Goal: Transaction & Acquisition: Download file/media

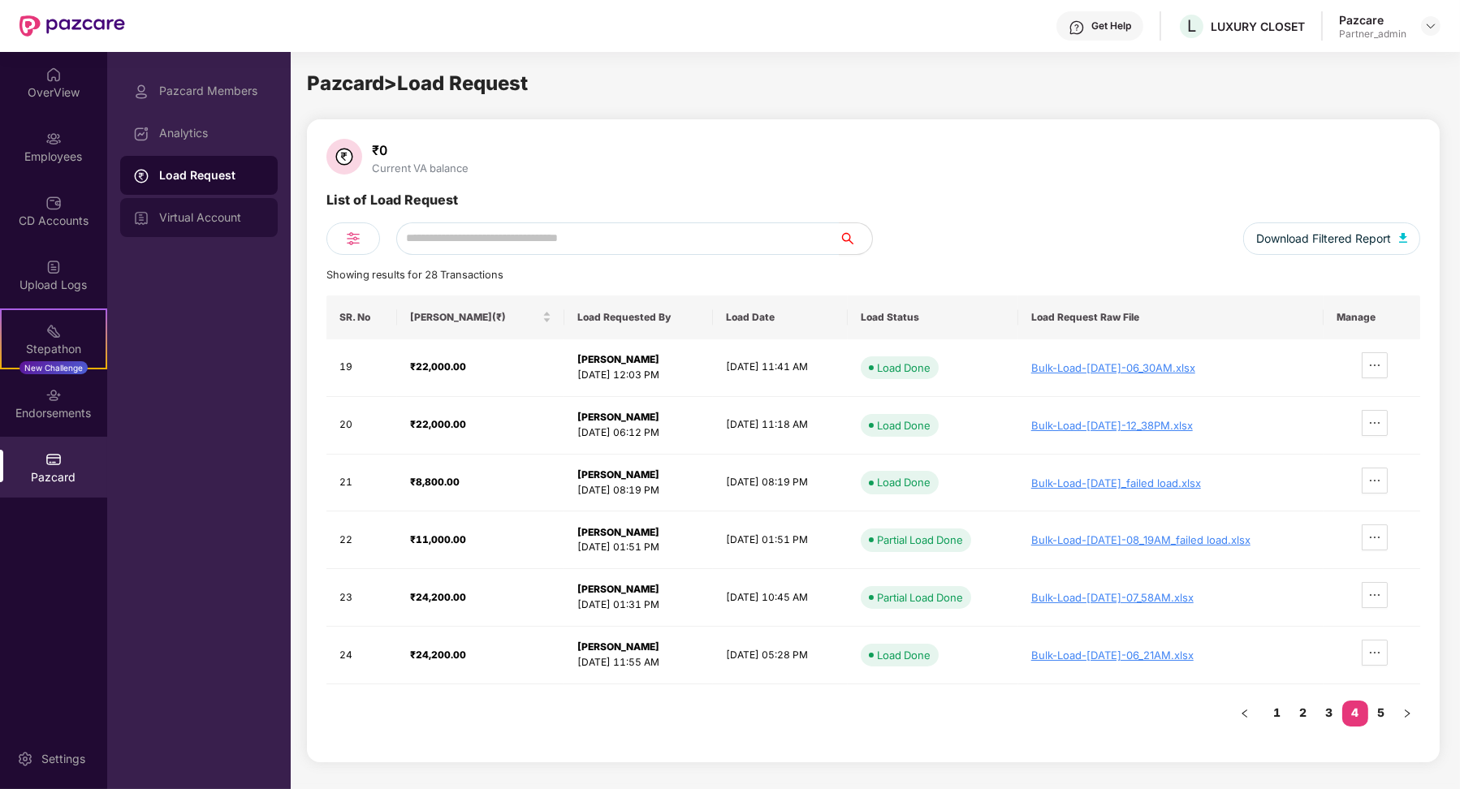
click at [240, 218] on div "Virtual Account" at bounding box center [212, 217] width 106 height 13
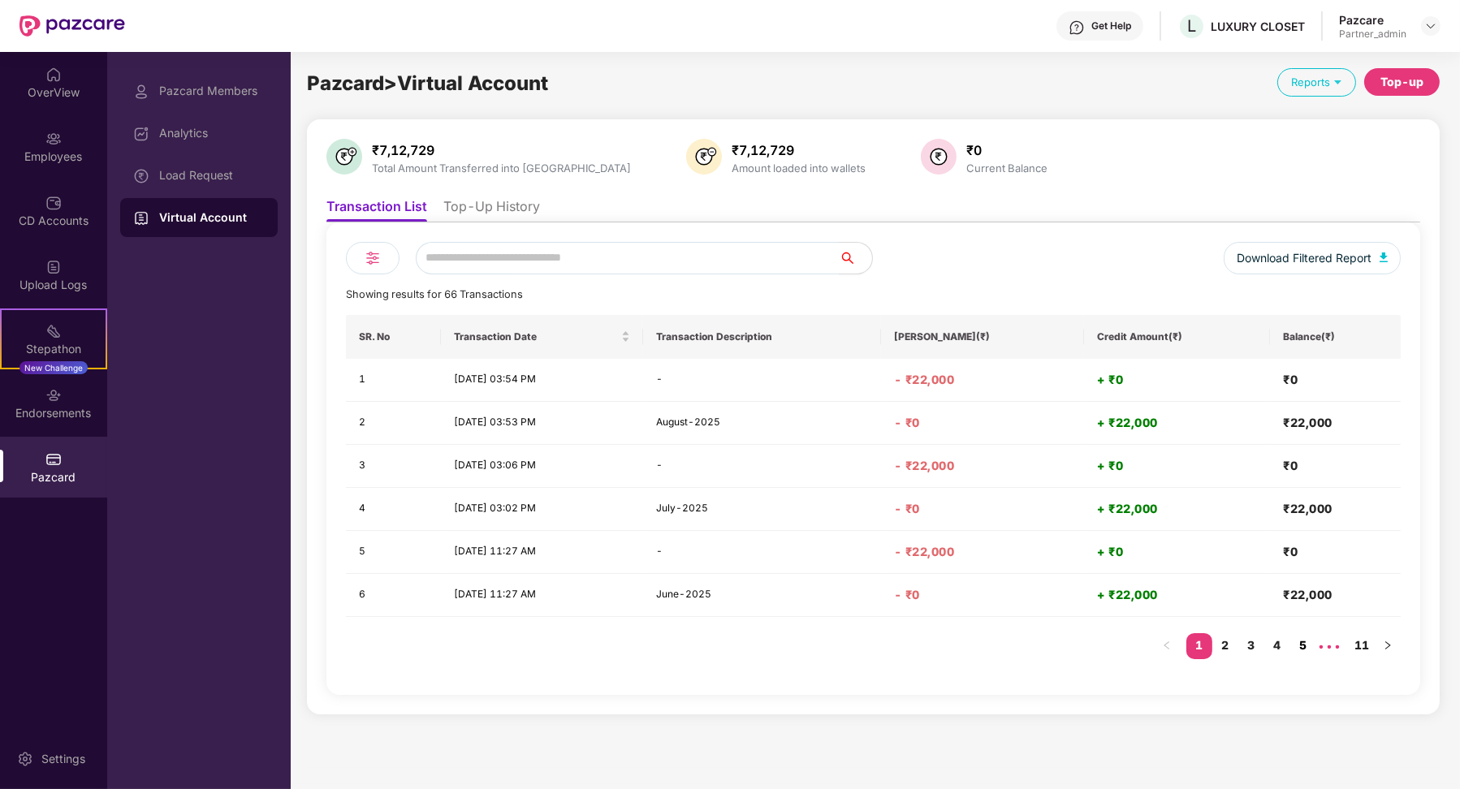
click at [1296, 644] on link "5" at bounding box center [1303, 645] width 26 height 24
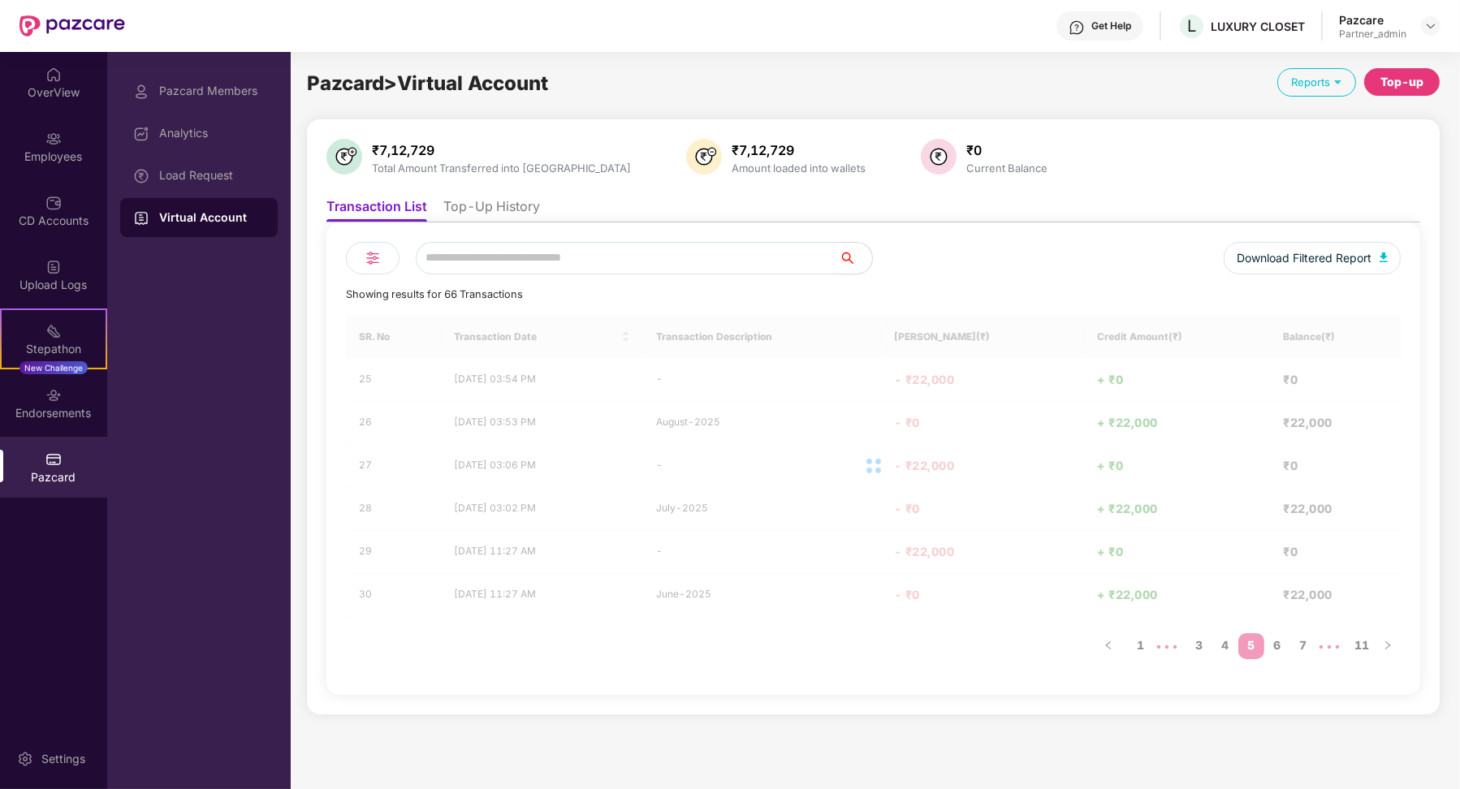
click at [1303, 644] on div "SR. No Transaction Date Transaction Description Debit Amount(₹) Credit Amount(₹…" at bounding box center [873, 495] width 1055 height 361
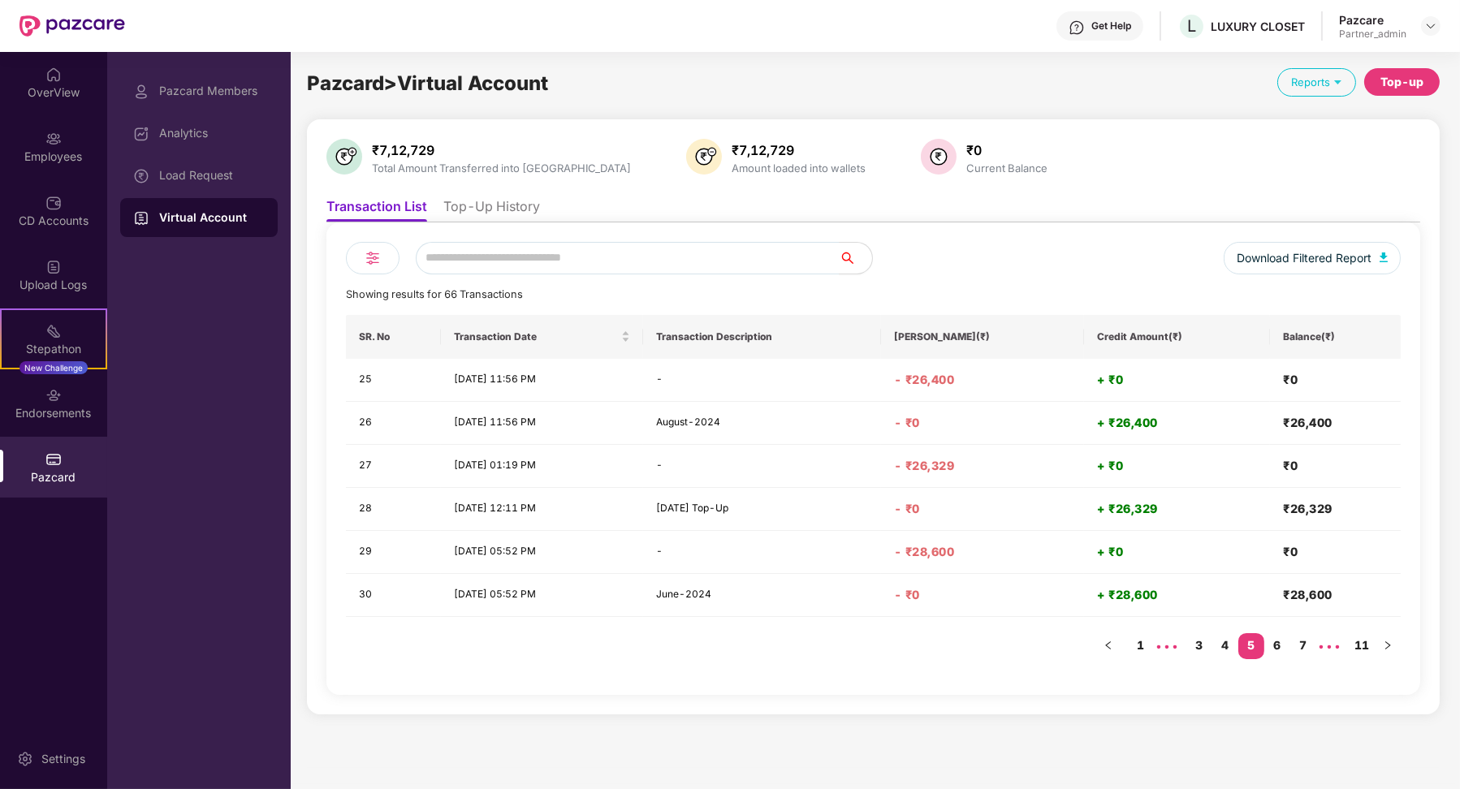
click at [1303, 644] on link "7" at bounding box center [1303, 645] width 26 height 24
drag, startPoint x: 942, startPoint y: 554, endPoint x: 992, endPoint y: 554, distance: 49.5
click at [992, 554] on h4 "- ₹8,800" at bounding box center [983, 552] width 178 height 16
copy h4 "8,800"
drag, startPoint x: 949, startPoint y: 594, endPoint x: 996, endPoint y: 594, distance: 46.3
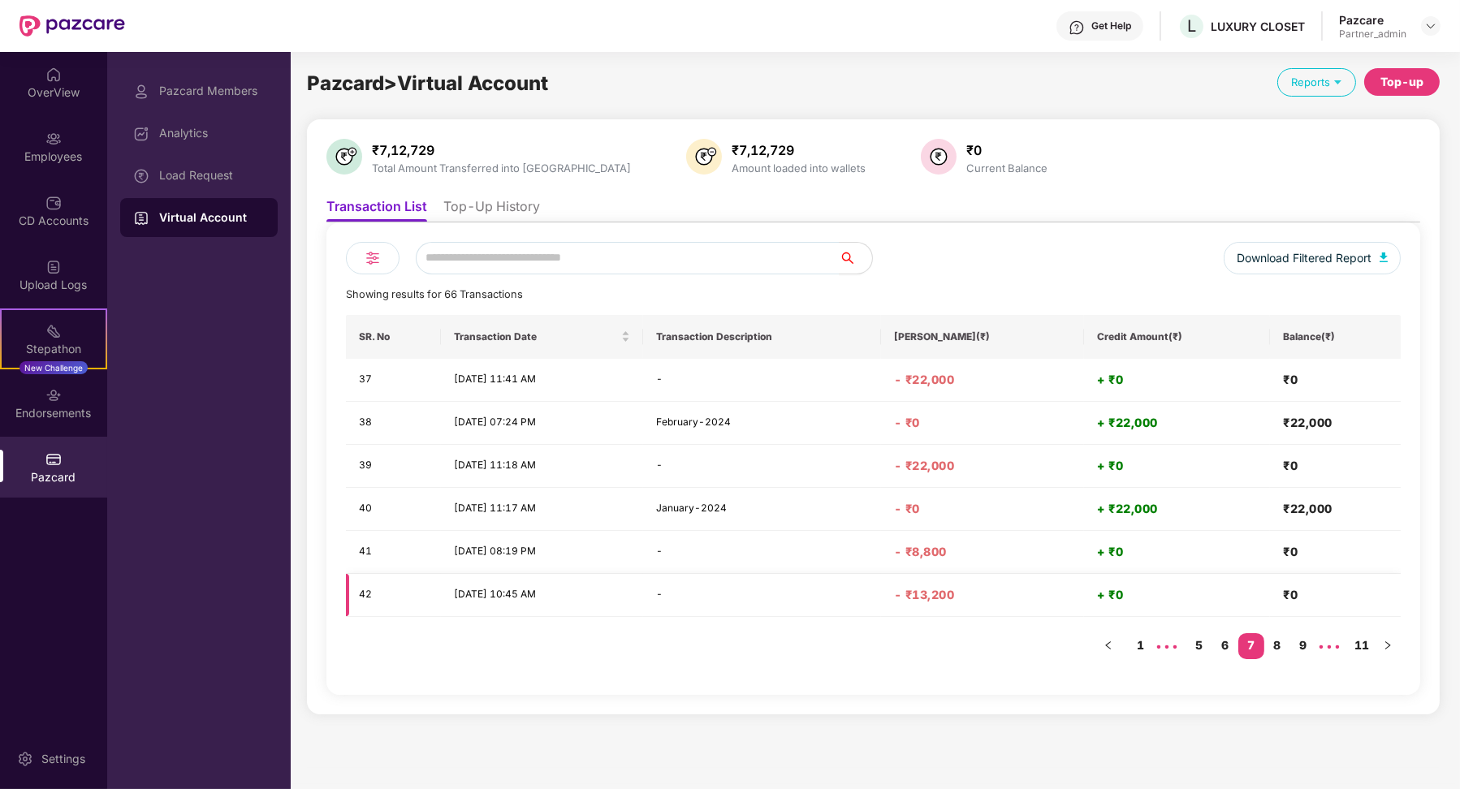
click at [996, 594] on h4 "- ₹13,200" at bounding box center [983, 595] width 178 height 16
drag, startPoint x: 946, startPoint y: 594, endPoint x: 992, endPoint y: 594, distance: 45.5
click at [992, 594] on h4 "- ₹13,200" at bounding box center [983, 595] width 178 height 16
copy h4 "13,200"
click at [1275, 646] on link "8" at bounding box center [1277, 645] width 26 height 24
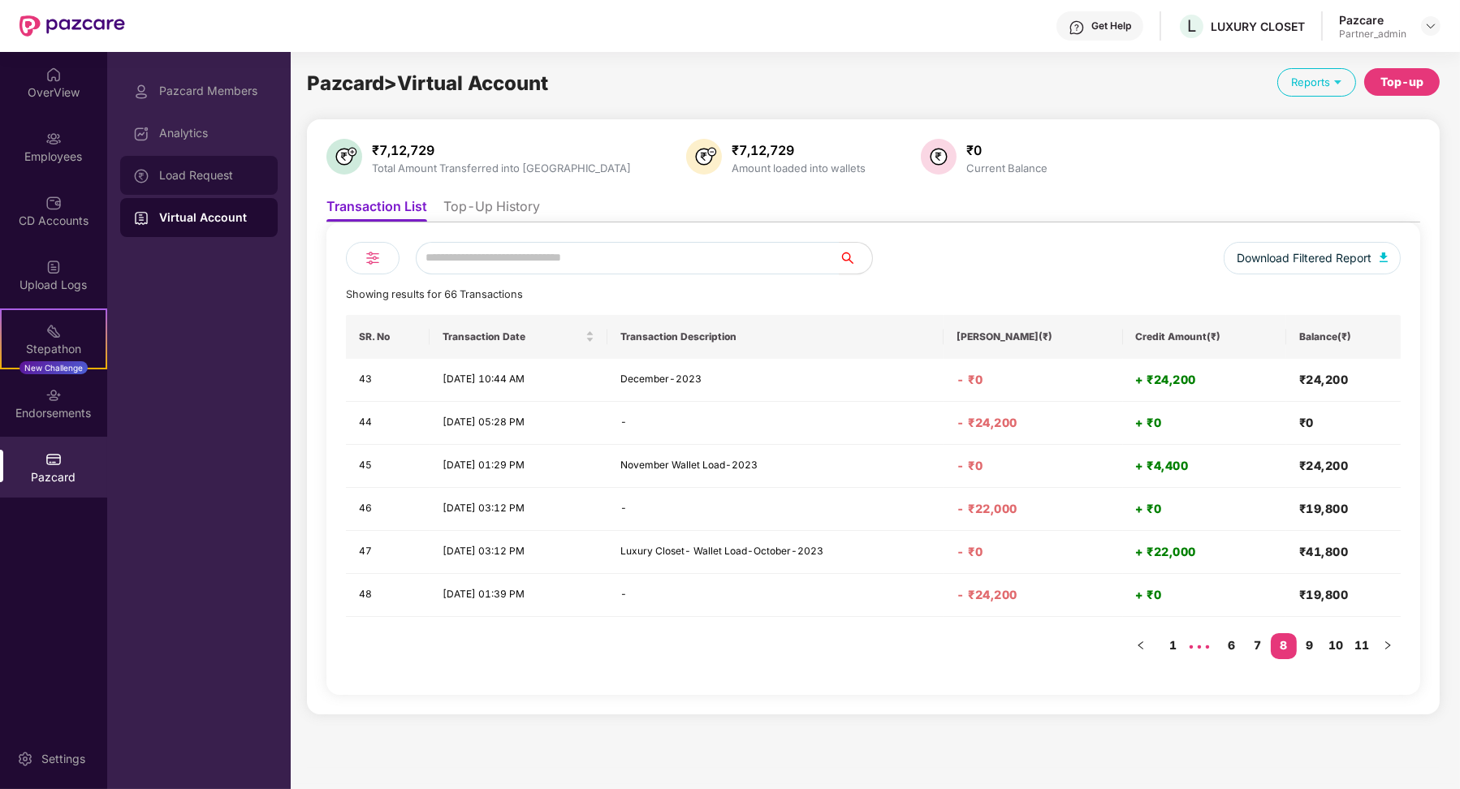
click at [238, 164] on div "Load Request" at bounding box center [199, 175] width 158 height 39
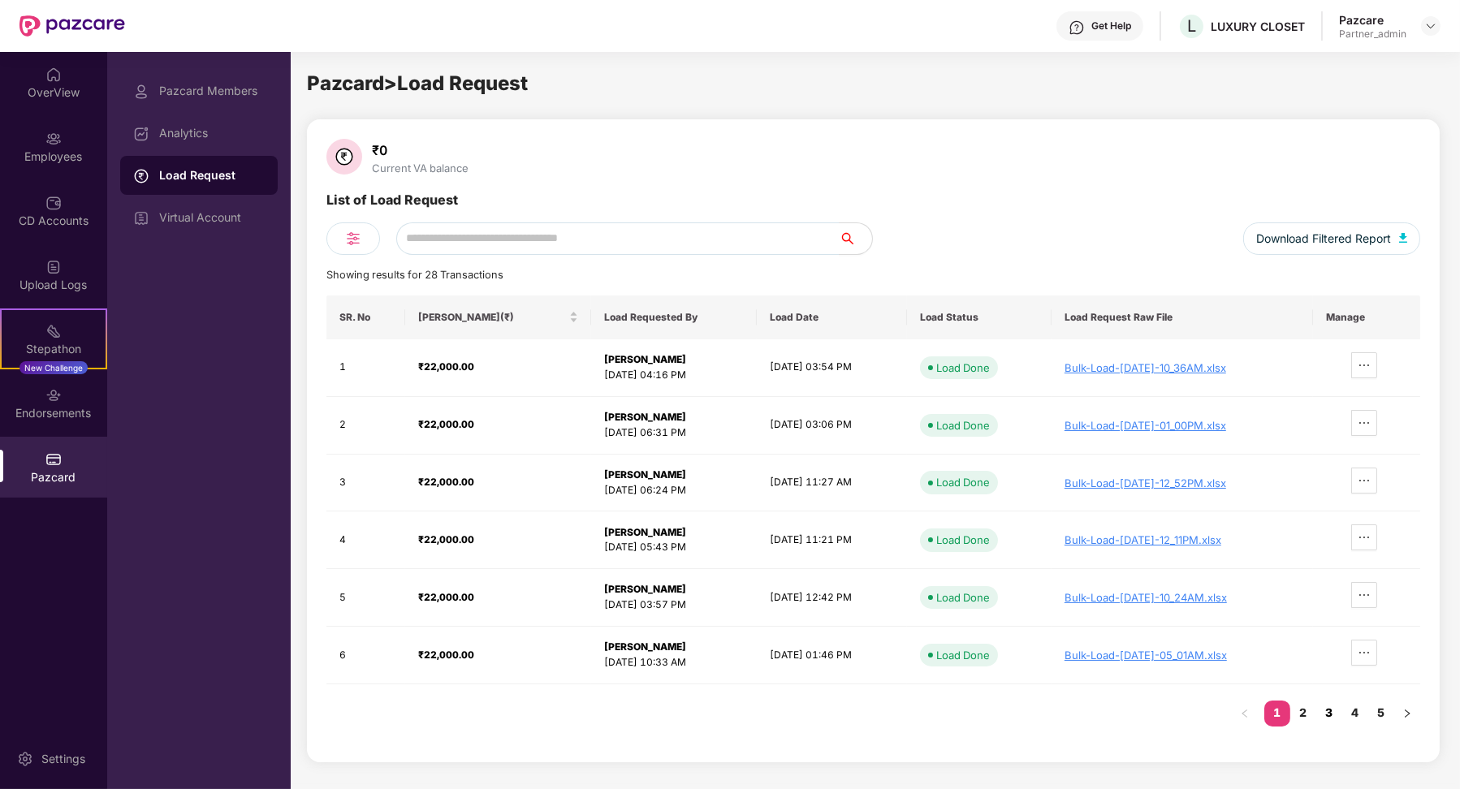
click at [1329, 704] on link "3" at bounding box center [1329, 713] width 26 height 24
click at [1338, 708] on link "3" at bounding box center [1329, 713] width 26 height 24
click at [1348, 708] on link "4" at bounding box center [1355, 713] width 26 height 24
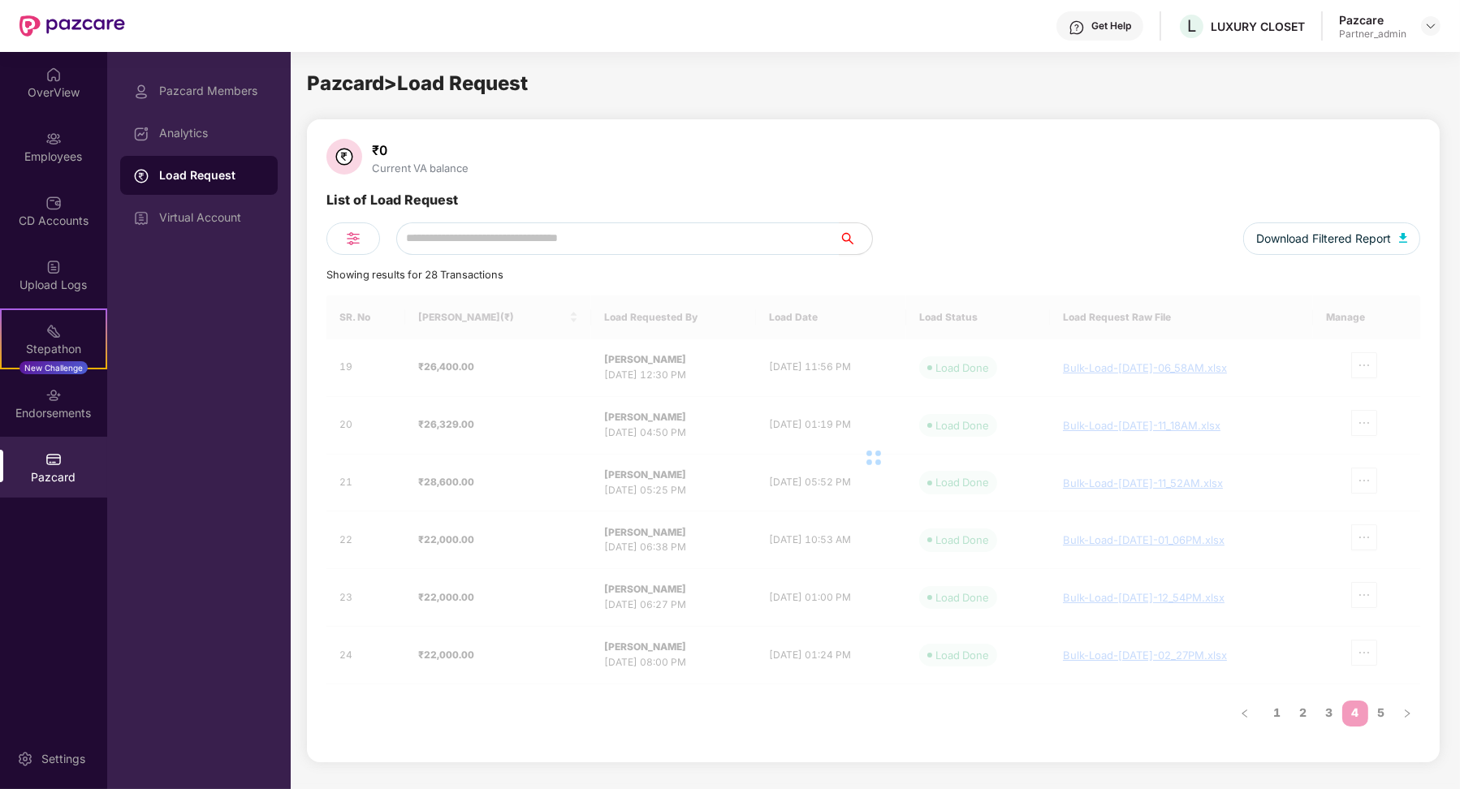
click at [1355, 708] on div "SR. No Load Amount(₹) Load Requested By Load Date Load Status Load Request Raw …" at bounding box center [873, 519] width 1094 height 447
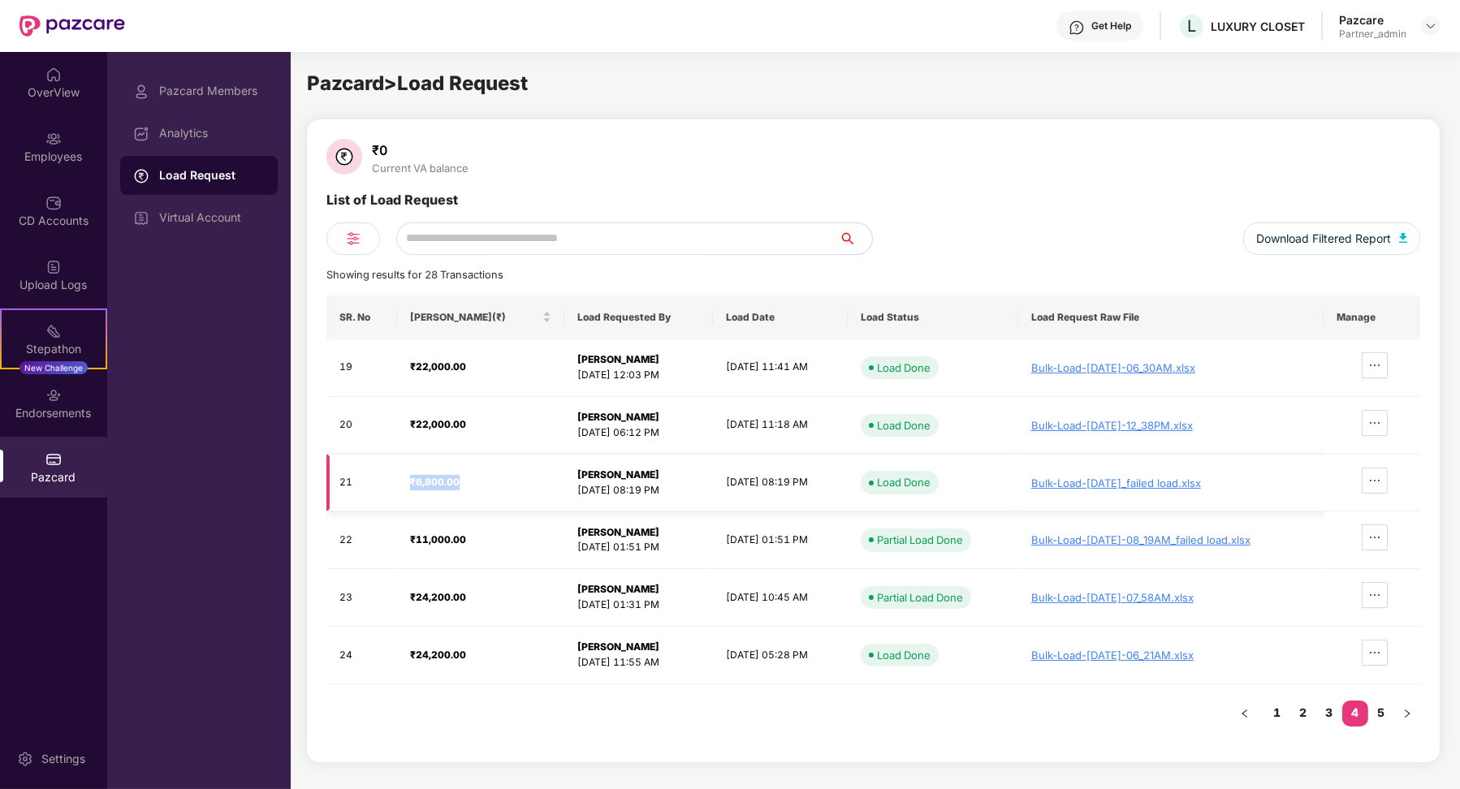
drag, startPoint x: 408, startPoint y: 479, endPoint x: 467, endPoint y: 482, distance: 59.4
click at [467, 482] on div "₹8,800.00" at bounding box center [480, 482] width 141 height 15
drag, startPoint x: 402, startPoint y: 542, endPoint x: 461, endPoint y: 542, distance: 59.3
click at [464, 542] on td "₹11,000.00" at bounding box center [480, 541] width 167 height 58
drag, startPoint x: 405, startPoint y: 589, endPoint x: 462, endPoint y: 600, distance: 58.0
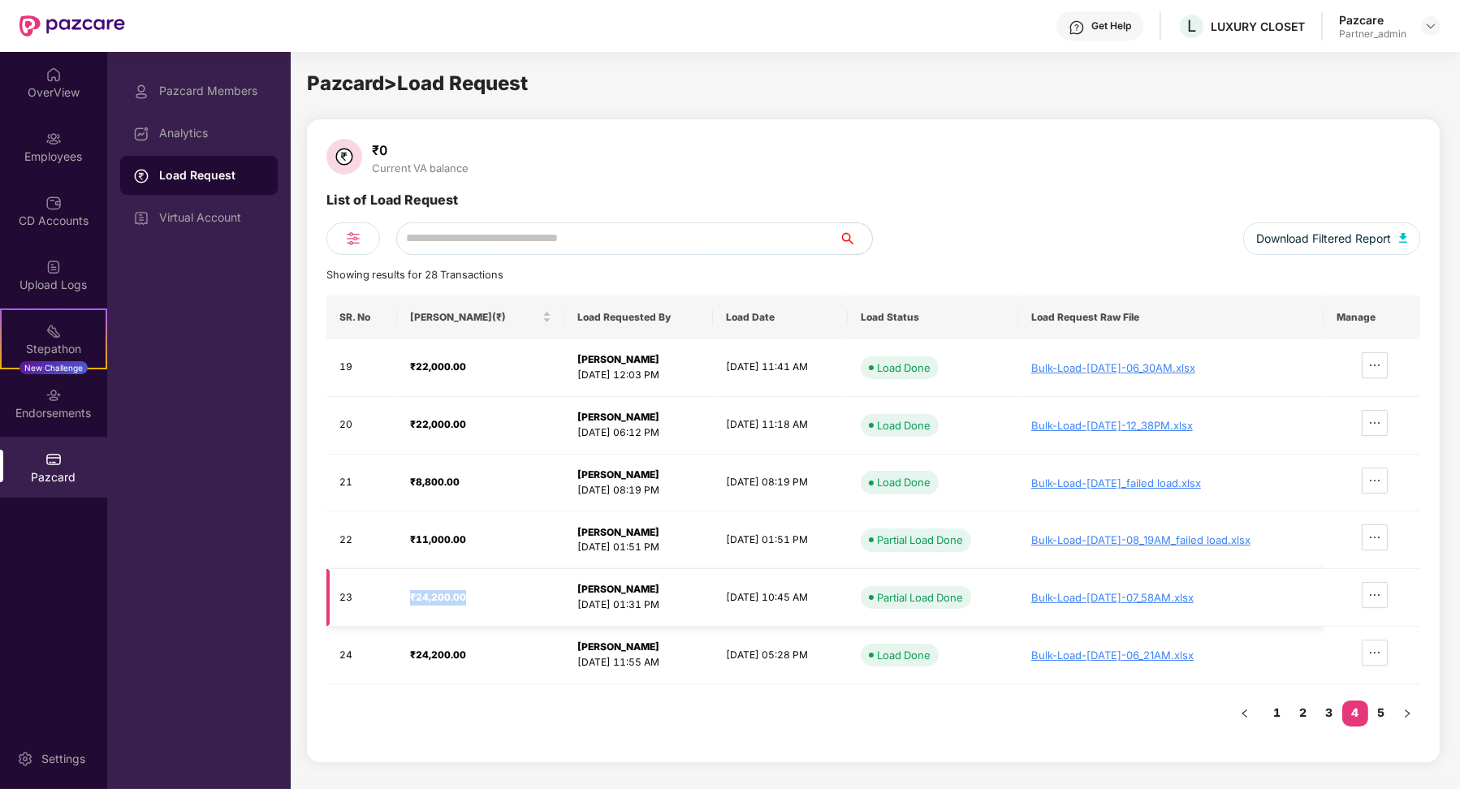
click at [465, 600] on td "₹24,200.00" at bounding box center [480, 598] width 167 height 58
click at [476, 605] on td "₹24,200.00" at bounding box center [480, 598] width 167 height 58
drag, startPoint x: 338, startPoint y: 594, endPoint x: 507, endPoint y: 594, distance: 168.9
click at [507, 594] on tr "23 ₹24,200.00 [PERSON_NAME] [DATE] 01:31 PM [DATE] 10:45 AM Partial Load Done B…" at bounding box center [873, 598] width 1094 height 58
click at [468, 594] on div "₹24,200.00" at bounding box center [480, 597] width 141 height 15
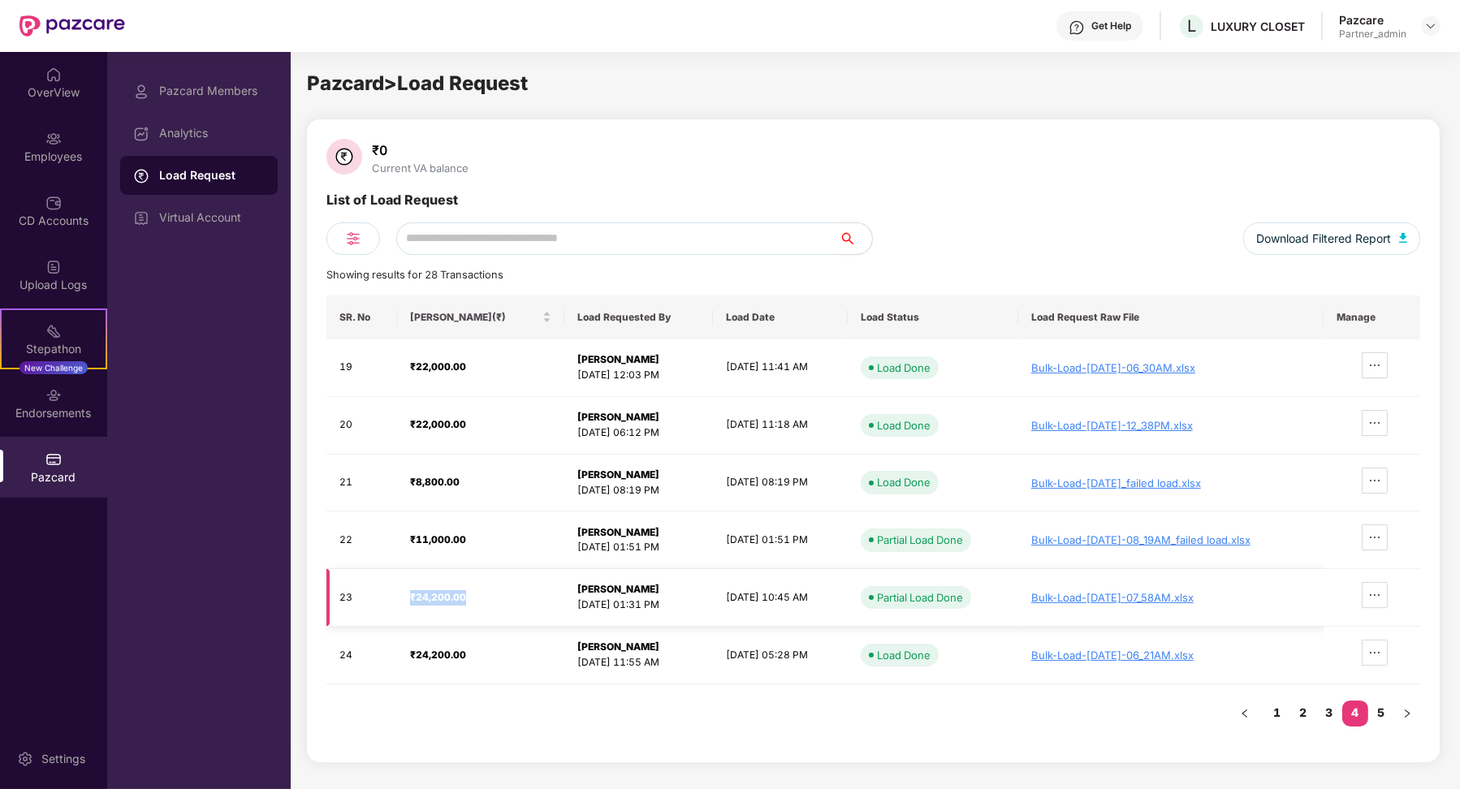
drag, startPoint x: 468, startPoint y: 594, endPoint x: 406, endPoint y: 598, distance: 61.9
click at [410, 597] on div "₹24,200.00" at bounding box center [480, 597] width 141 height 15
drag, startPoint x: 465, startPoint y: 483, endPoint x: 403, endPoint y: 484, distance: 61.7
click at [403, 484] on td "₹8,800.00" at bounding box center [480, 484] width 167 height 58
drag, startPoint x: 399, startPoint y: 540, endPoint x: 463, endPoint y: 541, distance: 64.2
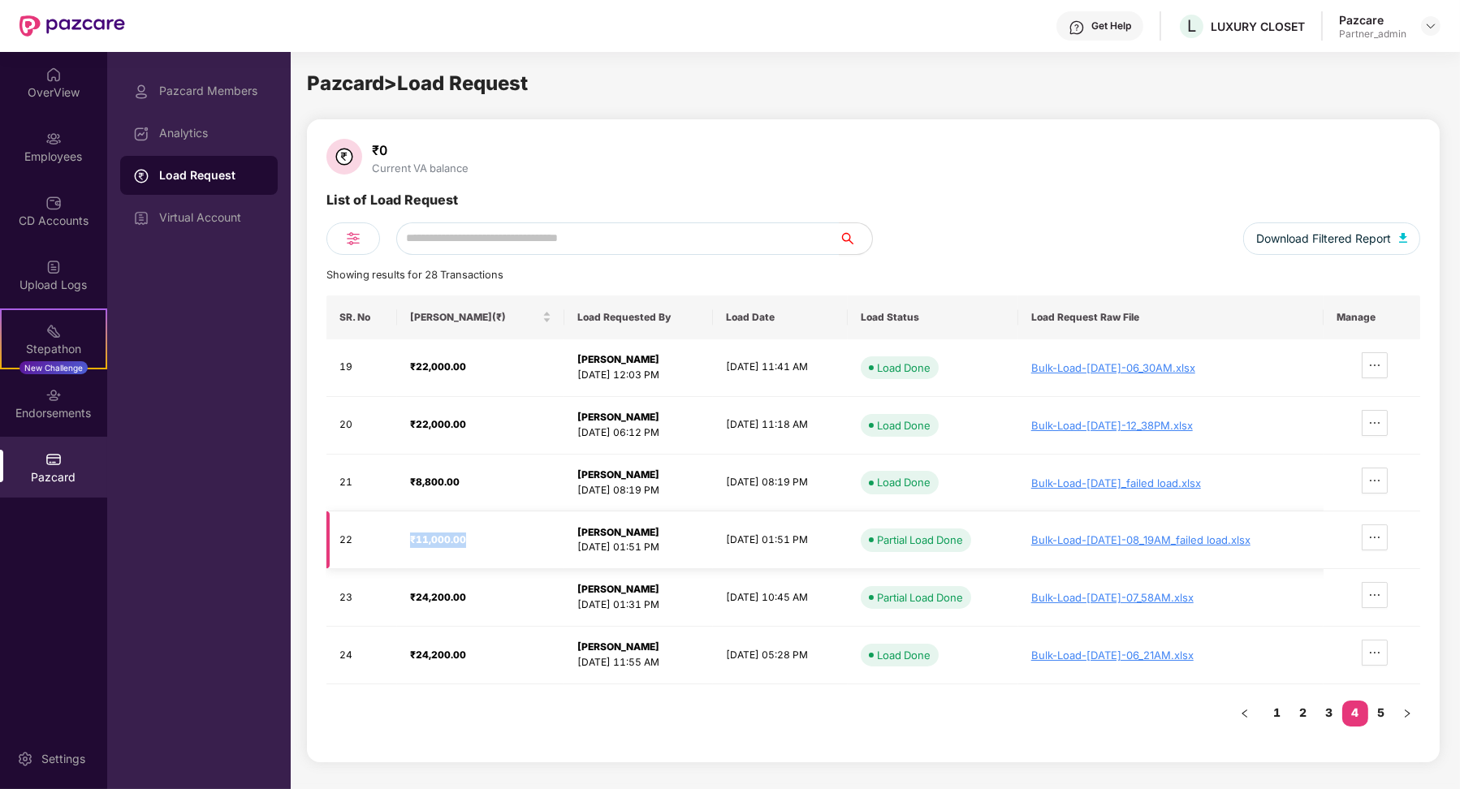
click at [465, 541] on td "₹11,000.00" at bounding box center [480, 541] width 167 height 58
click at [210, 217] on div "Virtual Account" at bounding box center [212, 217] width 106 height 13
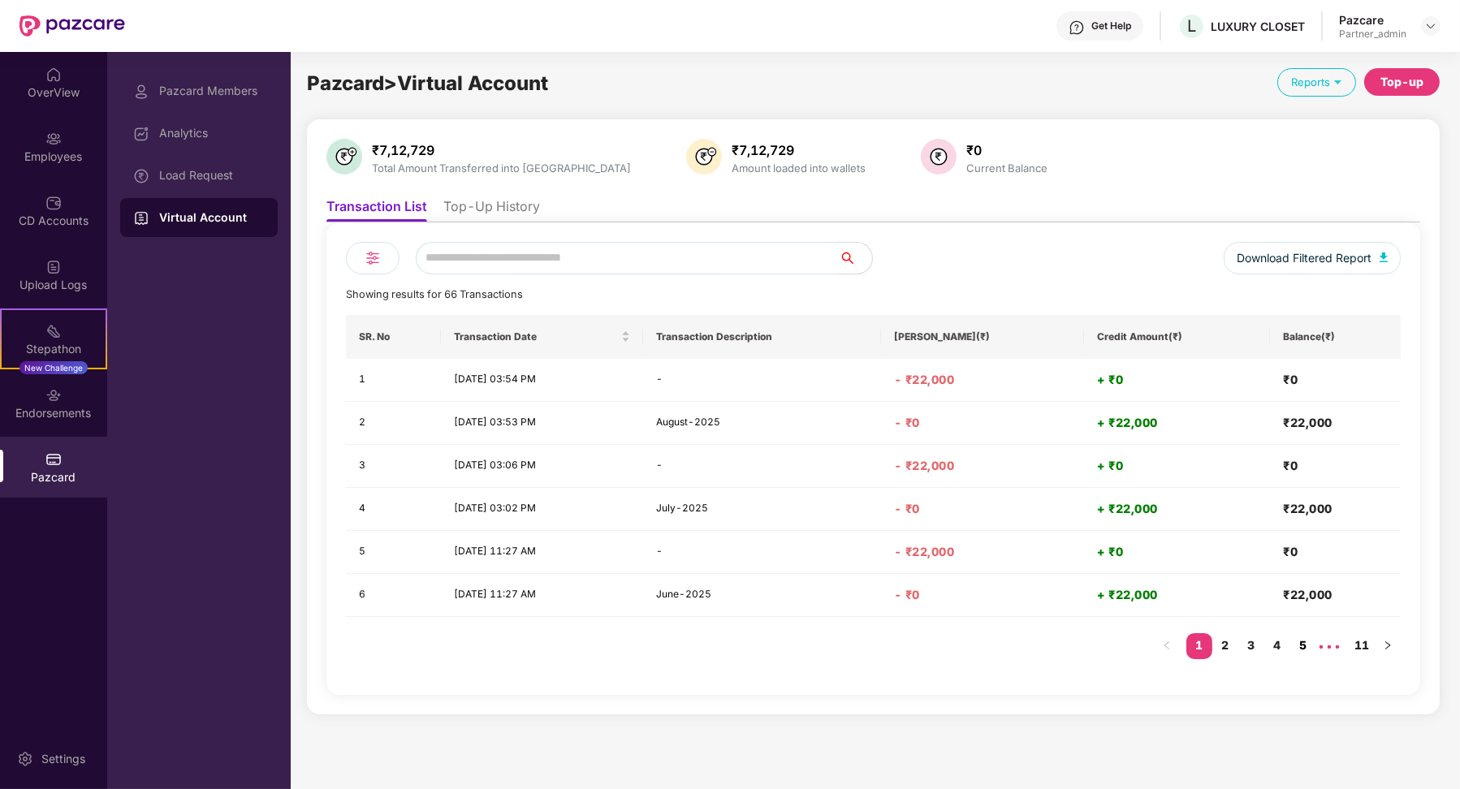
click at [1294, 640] on link "5" at bounding box center [1303, 645] width 26 height 24
click at [1308, 643] on link "7" at bounding box center [1303, 645] width 26 height 24
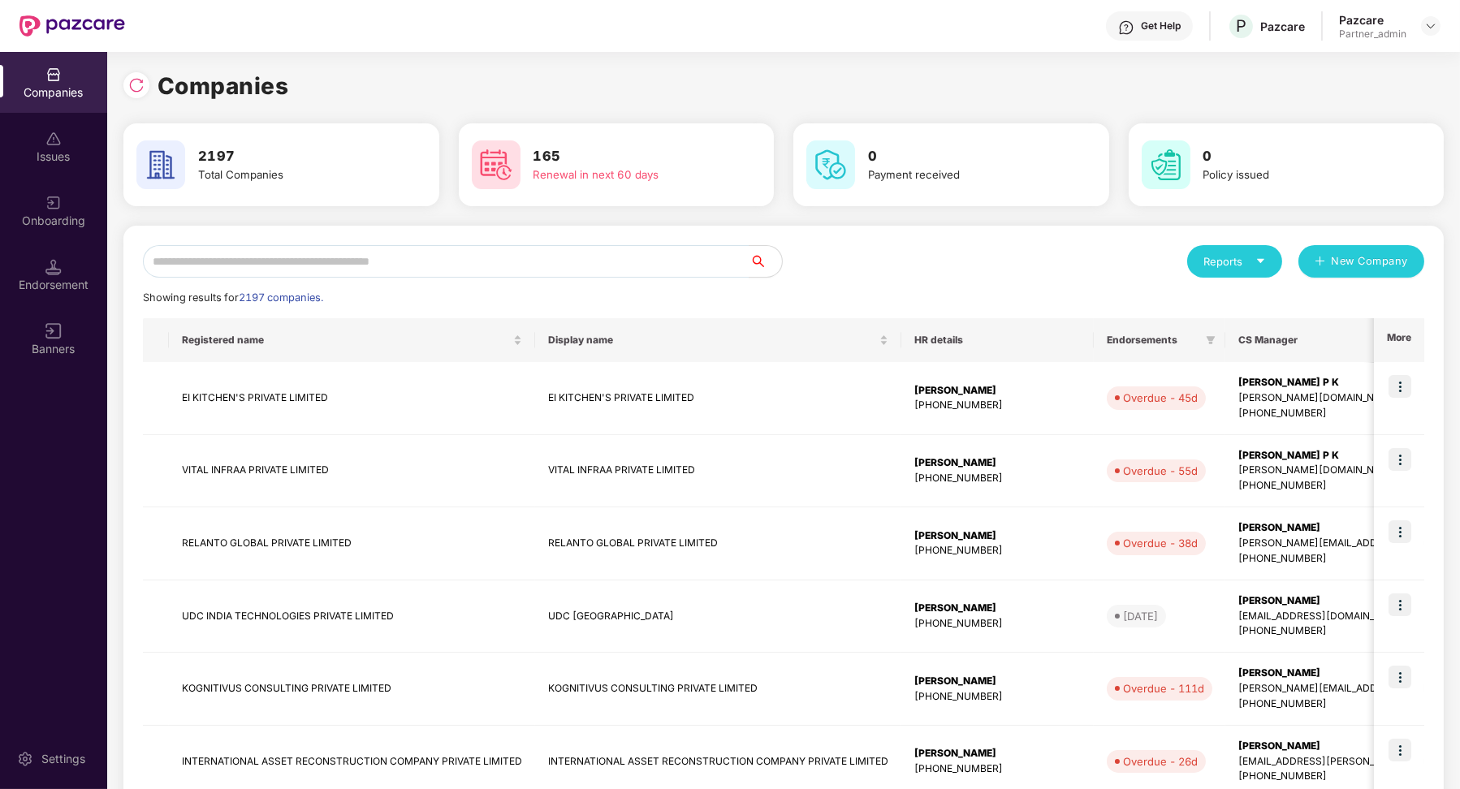
click at [305, 281] on div "Reports New Company Showing results for 2197 companies. Registered name Display…" at bounding box center [784, 696] width 1282 height 902
click at [299, 265] on input "text" at bounding box center [446, 261] width 607 height 32
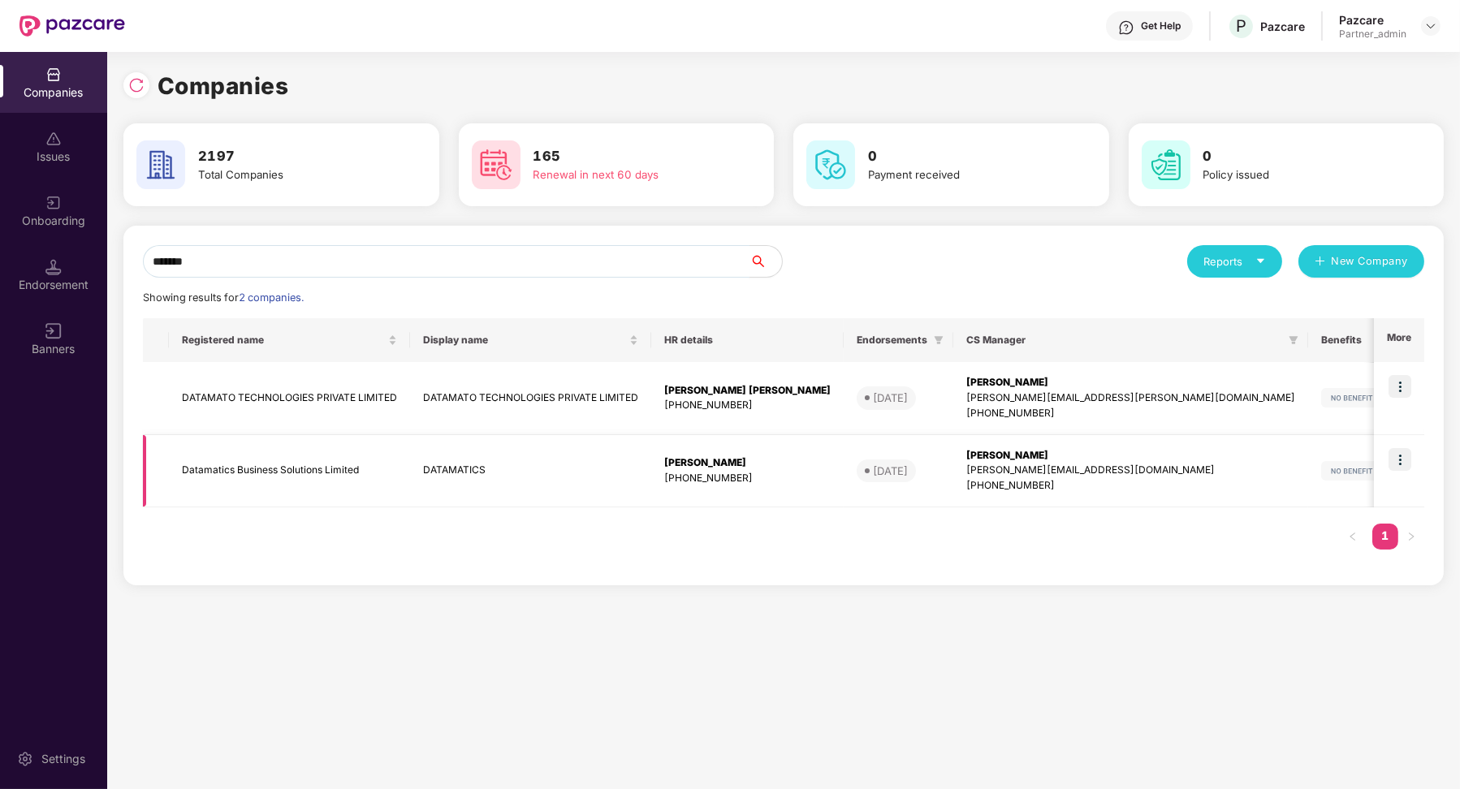
type input "*******"
click at [1406, 457] on img at bounding box center [1400, 459] width 23 height 23
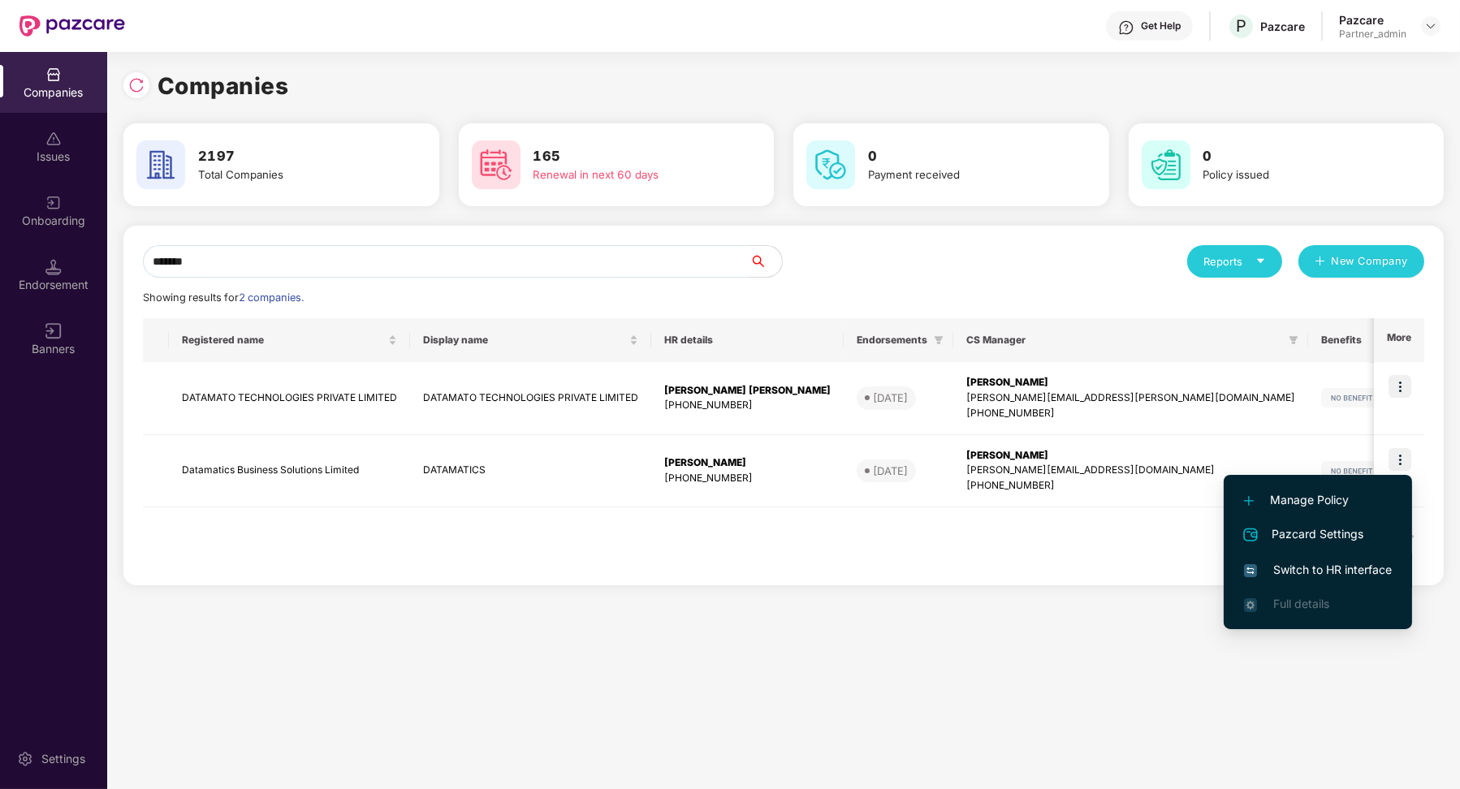
click at [1312, 572] on span "Switch to HR interface" at bounding box center [1318, 570] width 148 height 18
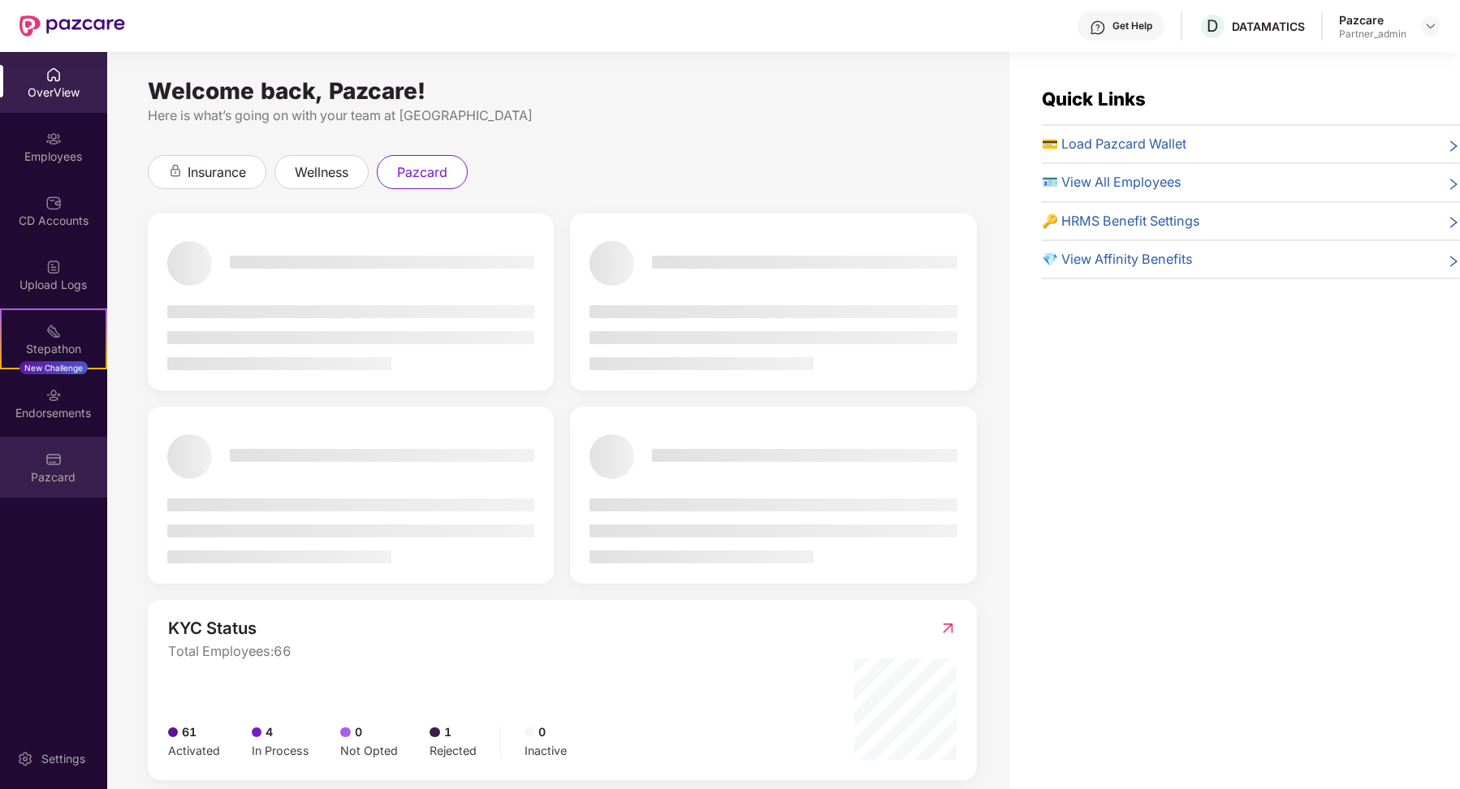
click at [75, 482] on div "Pazcard" at bounding box center [53, 477] width 107 height 16
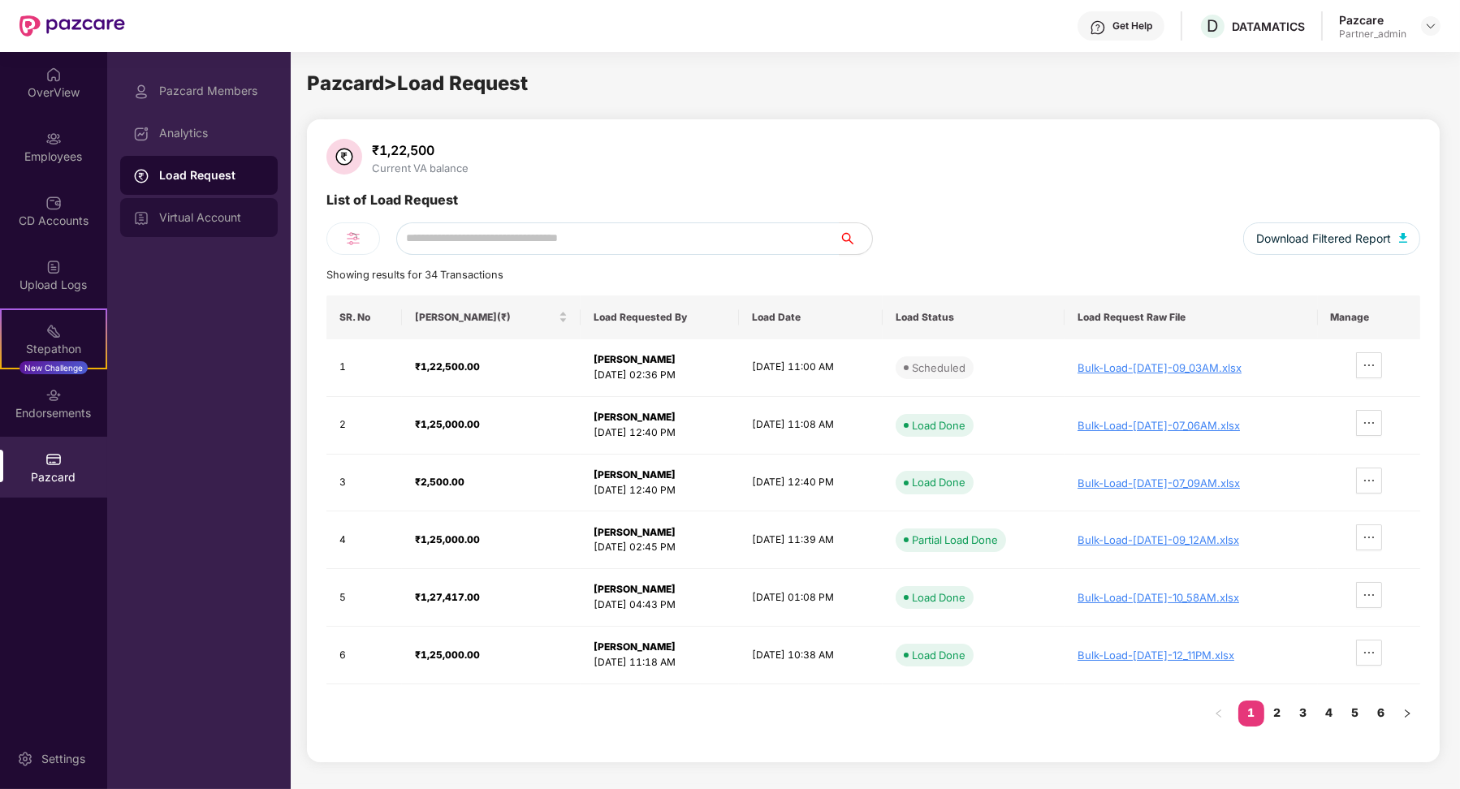
click at [240, 218] on div "Virtual Account" at bounding box center [212, 217] width 106 height 13
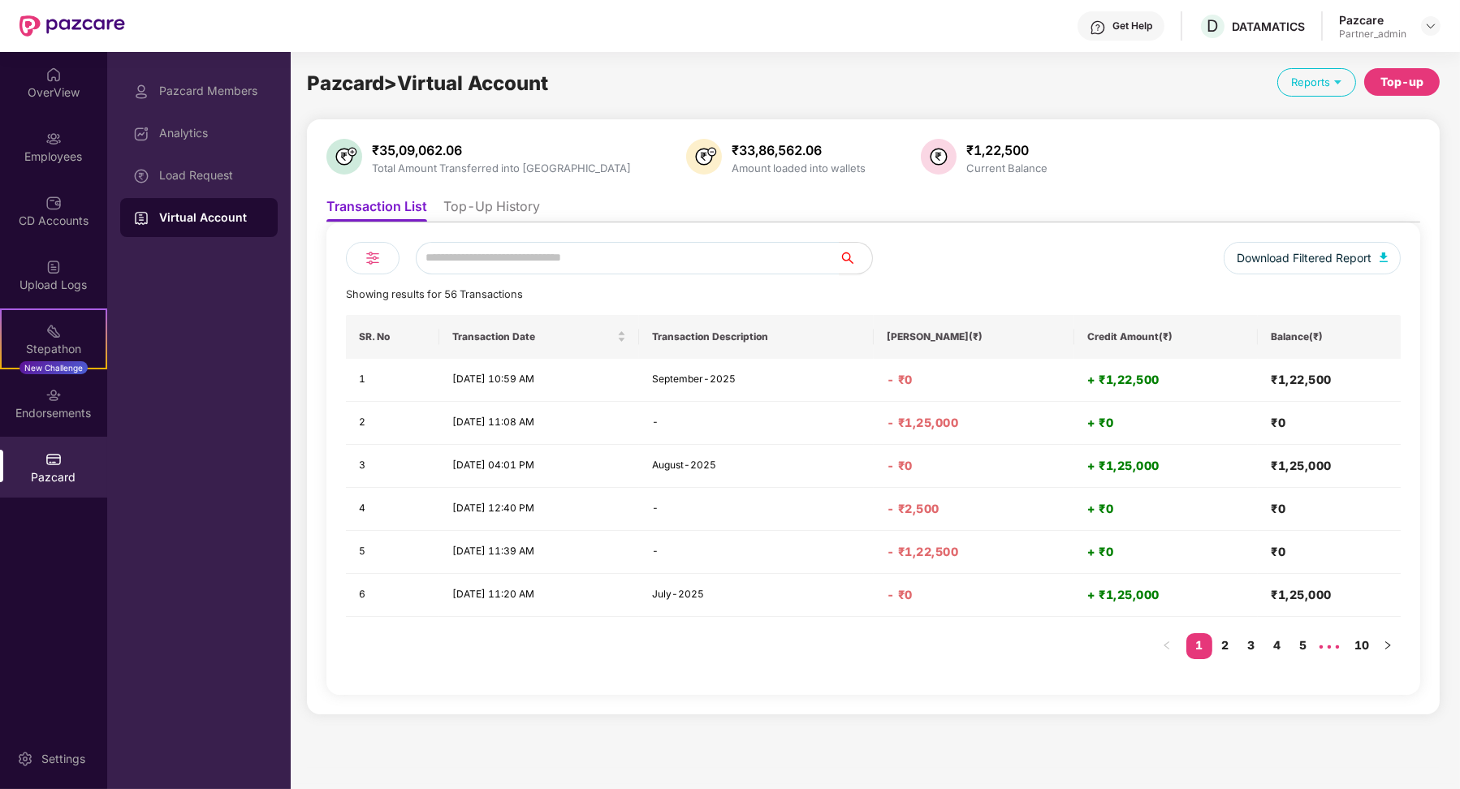
click at [487, 201] on li "Top-Up History" at bounding box center [491, 210] width 97 height 24
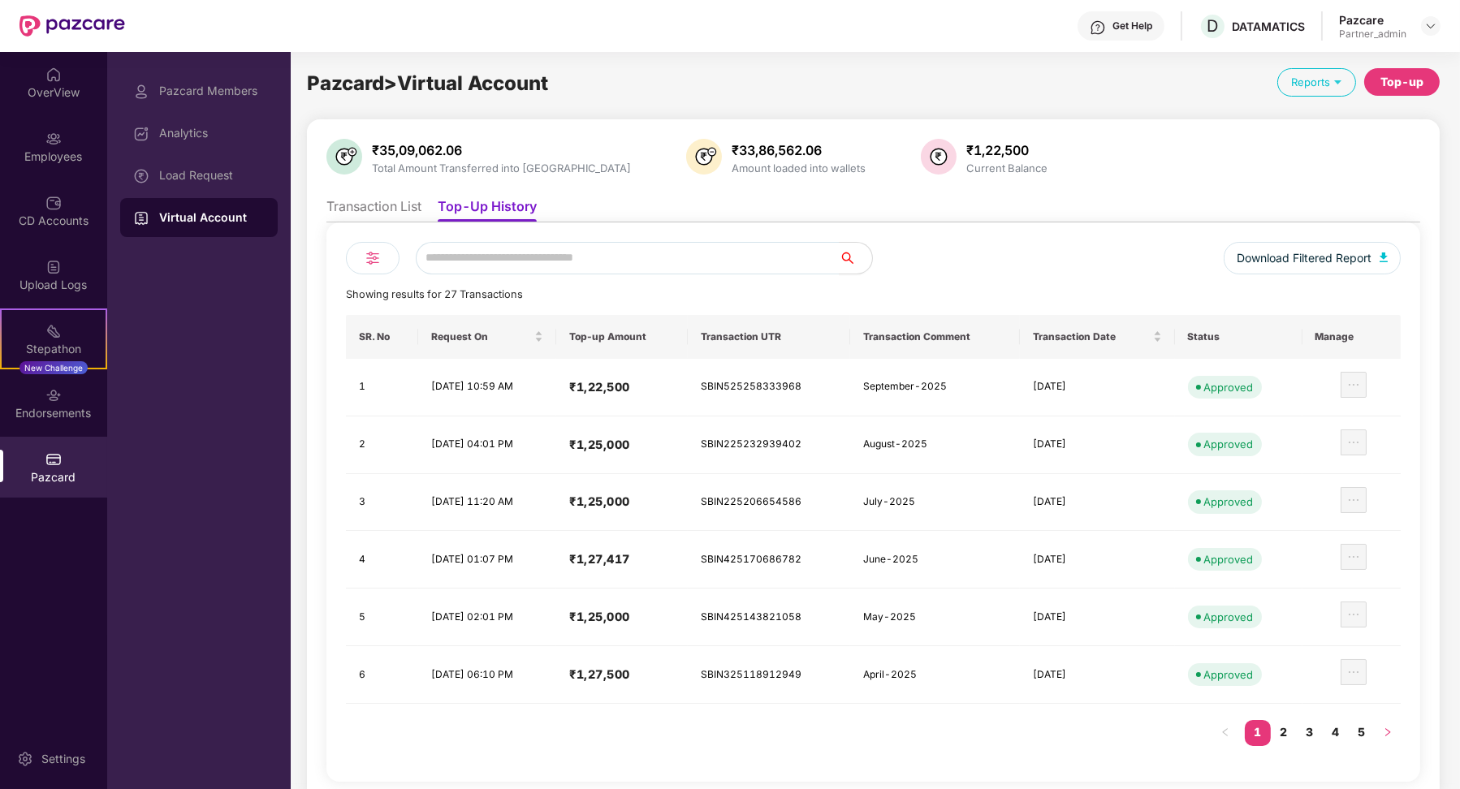
click at [1377, 728] on button "button" at bounding box center [1388, 733] width 26 height 26
click at [1364, 727] on link "5" at bounding box center [1362, 732] width 26 height 24
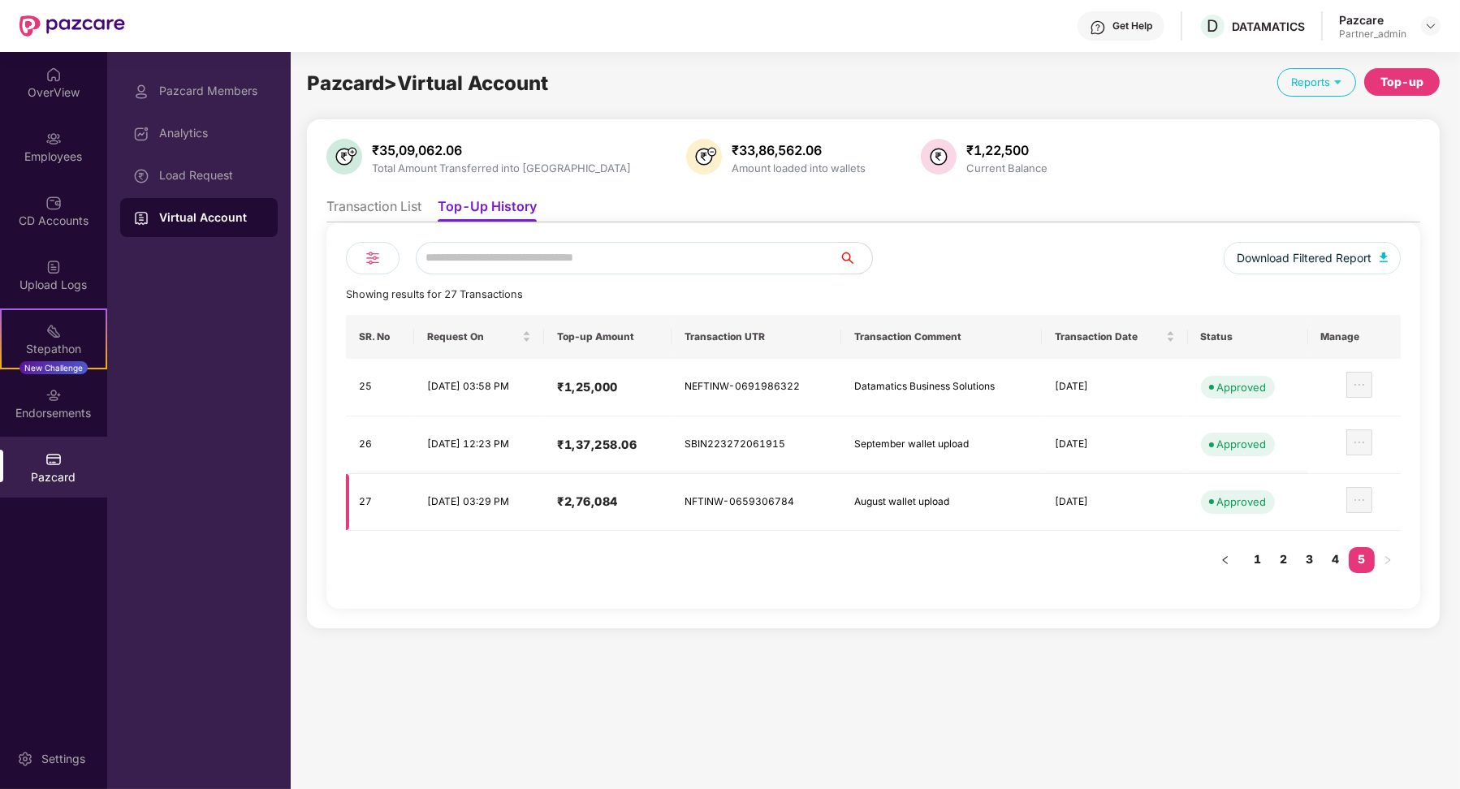
drag, startPoint x: 422, startPoint y: 504, endPoint x: 516, endPoint y: 504, distance: 93.4
click at [517, 504] on td "[DATE] 03:29 PM" at bounding box center [479, 503] width 130 height 58
click at [358, 217] on li "Transaction List" at bounding box center [373, 210] width 95 height 24
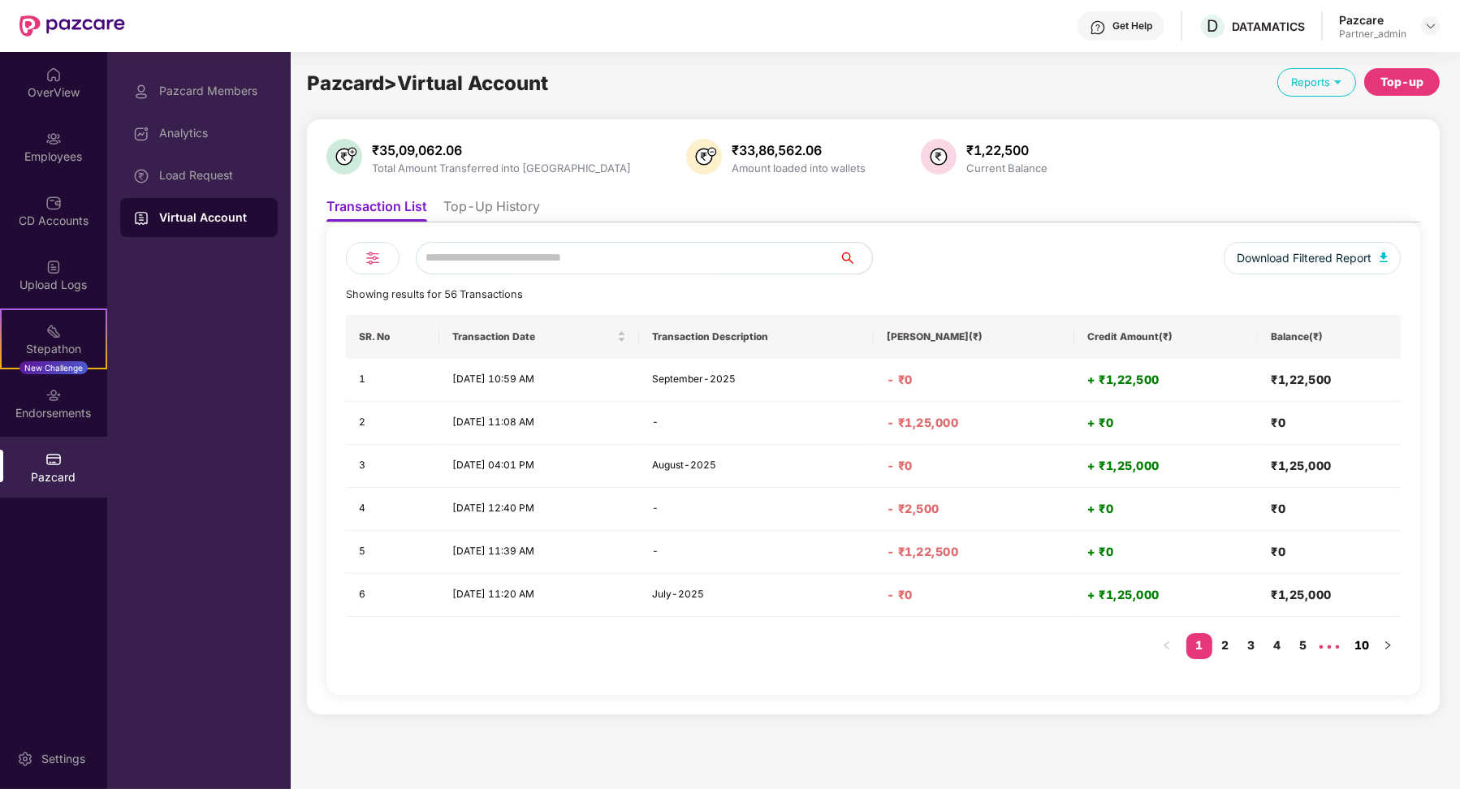
click at [1359, 645] on link "10" at bounding box center [1362, 645] width 26 height 24
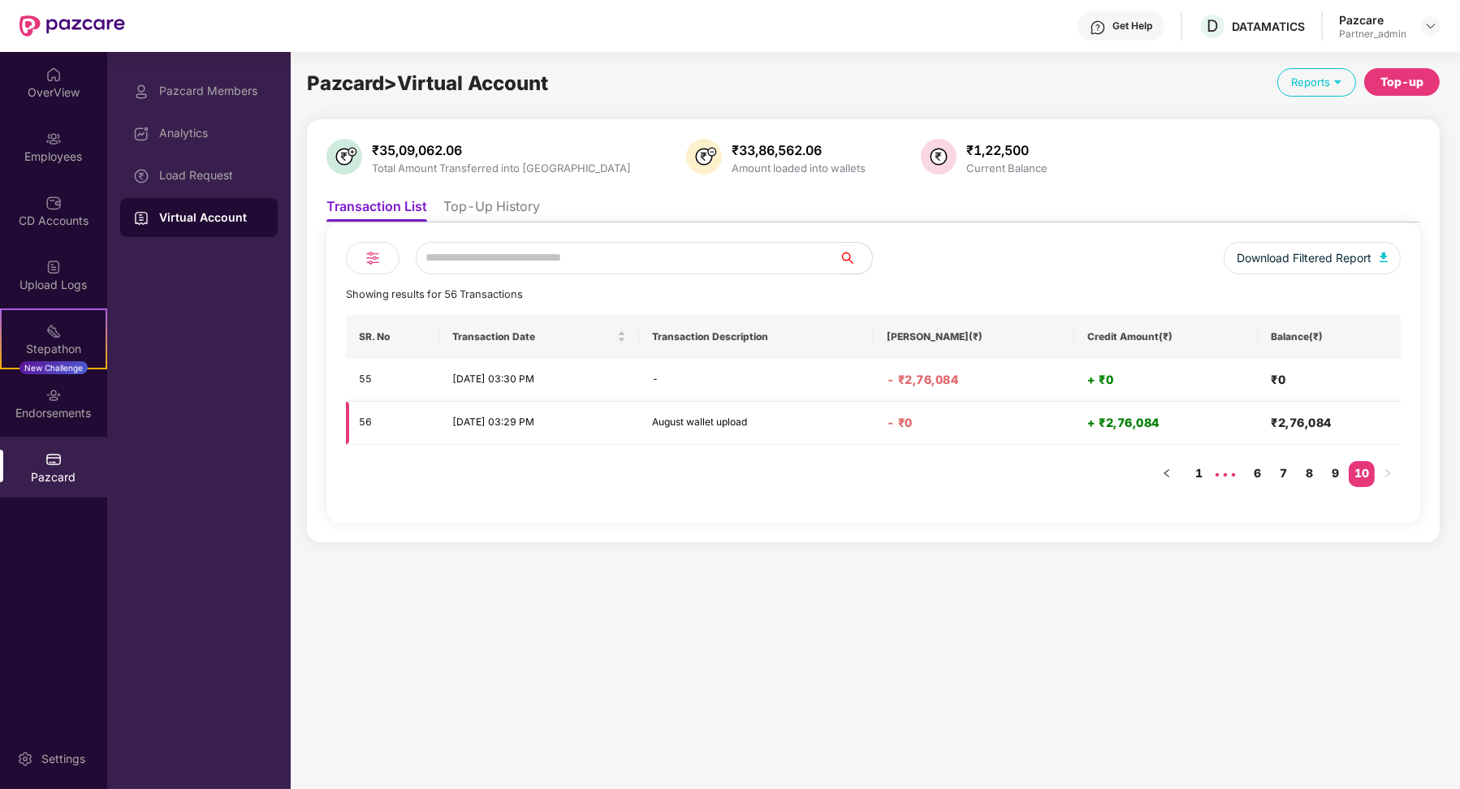
drag, startPoint x: 453, startPoint y: 418, endPoint x: 548, endPoint y: 418, distance: 95.0
click at [550, 418] on td "[DATE] 03:29 PM" at bounding box center [539, 423] width 200 height 43
click at [1335, 478] on link "9" at bounding box center [1336, 473] width 26 height 24
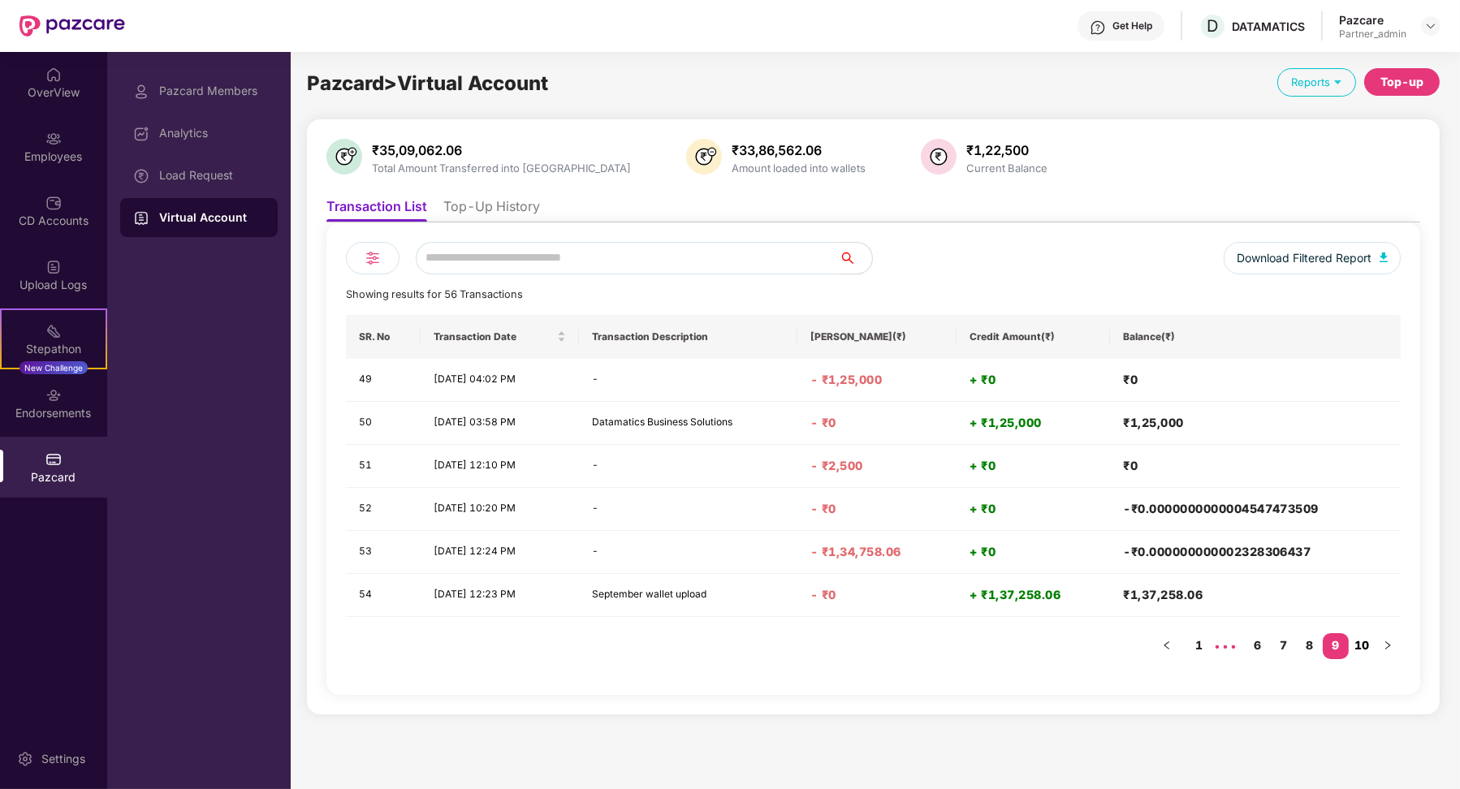
click at [1364, 643] on link "10" at bounding box center [1362, 645] width 26 height 24
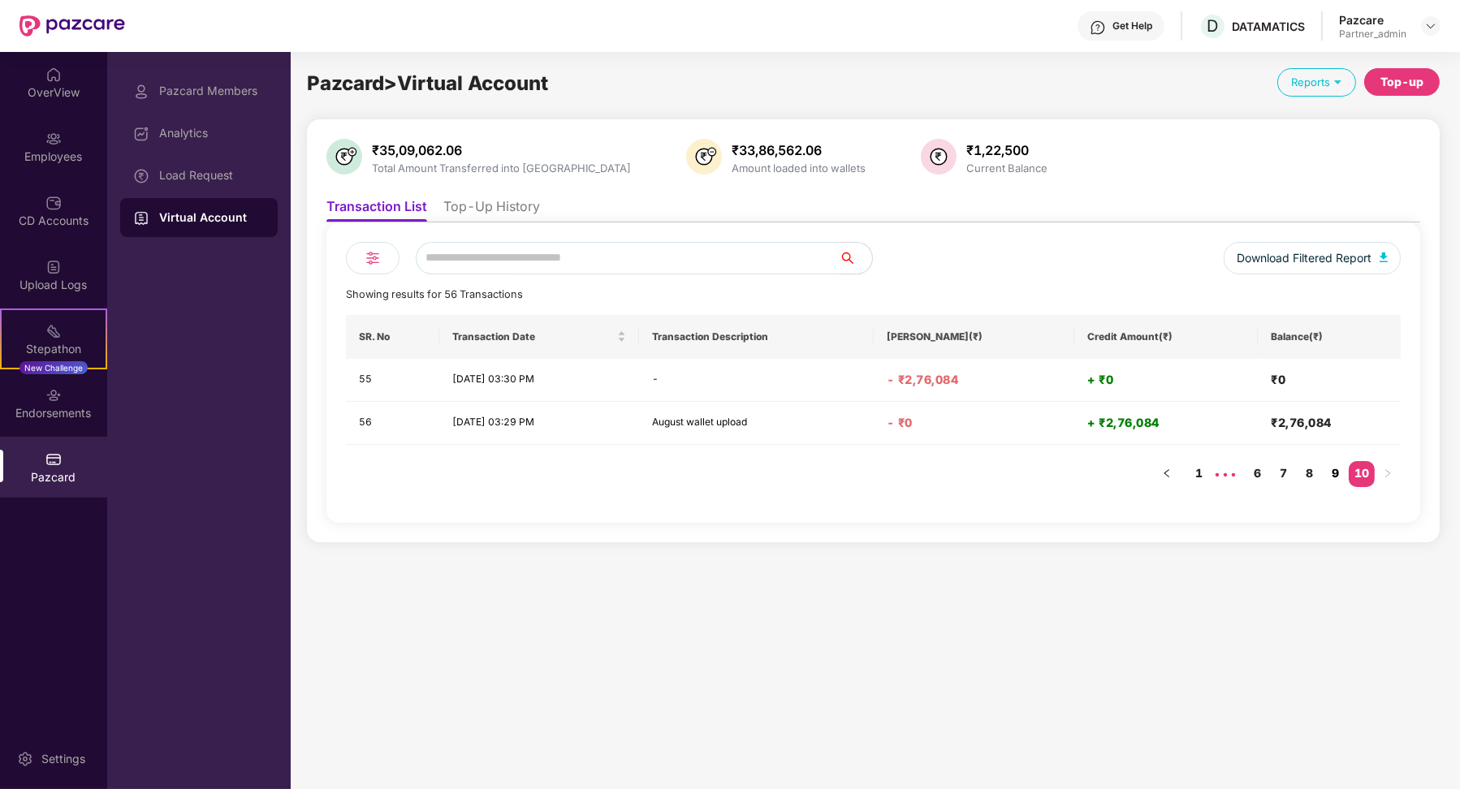
click at [1328, 472] on link "9" at bounding box center [1336, 473] width 26 height 24
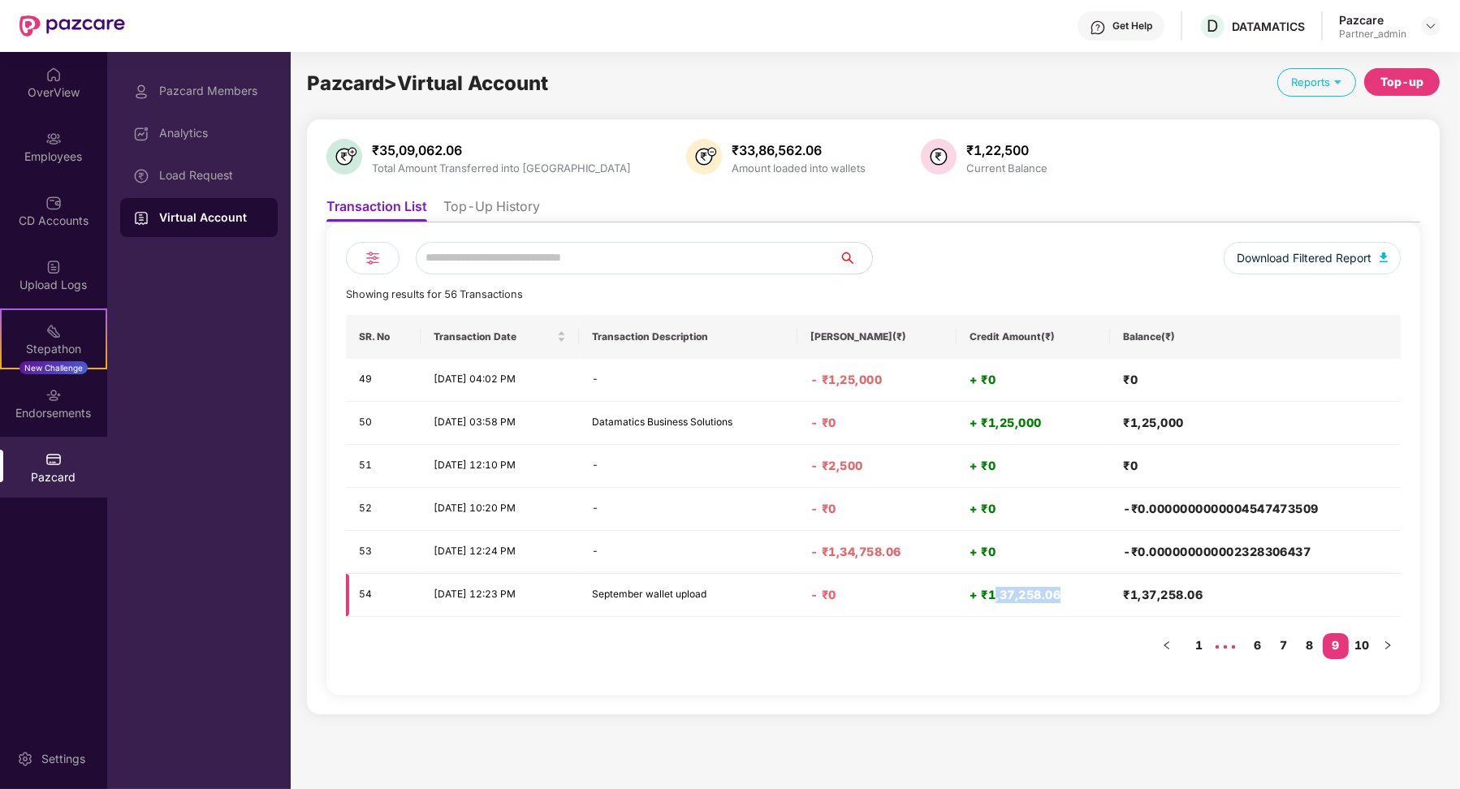
drag, startPoint x: 996, startPoint y: 594, endPoint x: 1063, endPoint y: 593, distance: 66.6
click at [1063, 593] on h4 "+ ₹1,37,258.06" at bounding box center [1034, 595] width 128 height 16
click at [487, 215] on li "Top-Up History" at bounding box center [491, 210] width 97 height 24
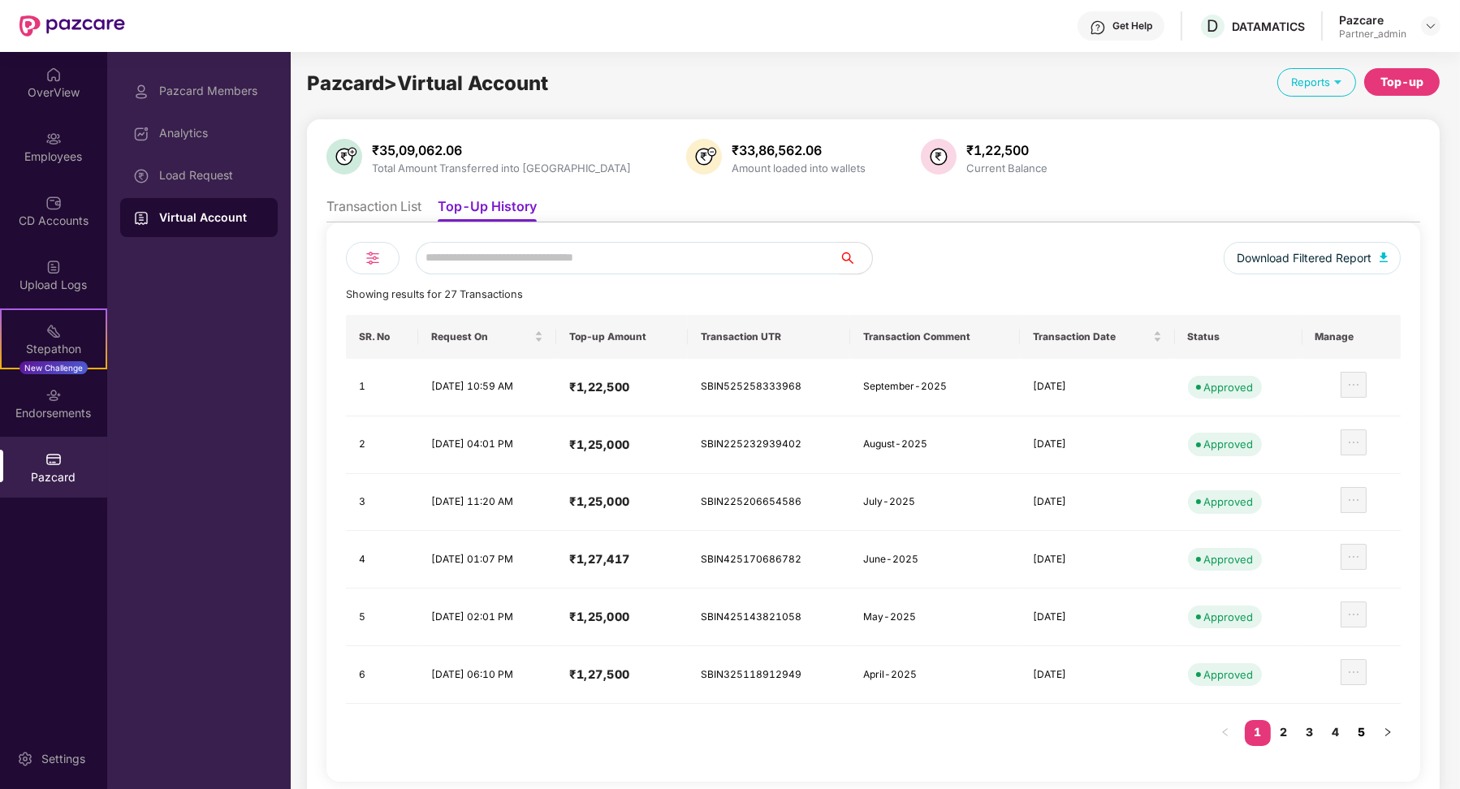
click at [1359, 733] on link "5" at bounding box center [1362, 732] width 26 height 24
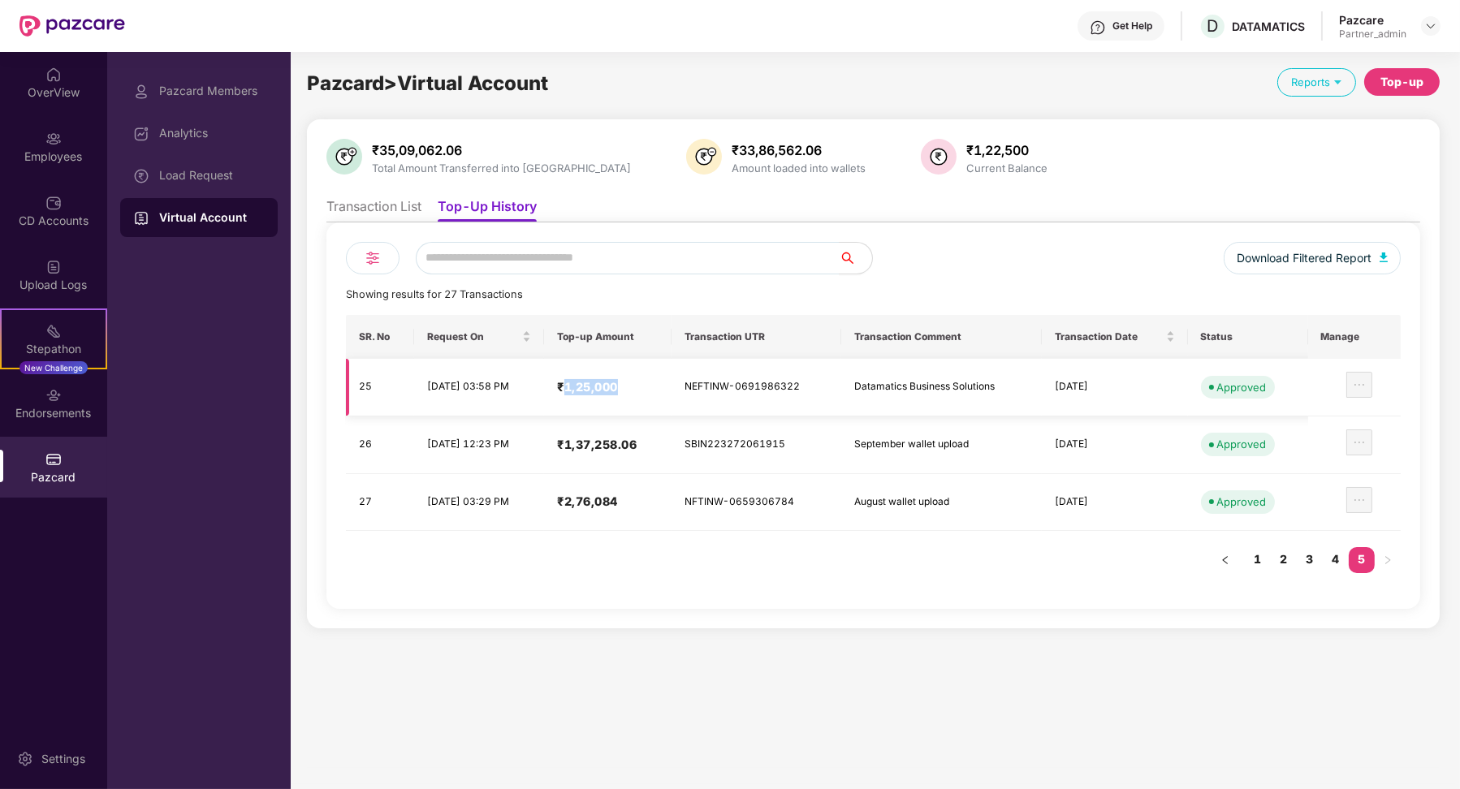
drag, startPoint x: 596, startPoint y: 390, endPoint x: 648, endPoint y: 389, distance: 52.0
click at [650, 389] on h4 "₹1,25,000" at bounding box center [608, 387] width 102 height 16
copy h4 "1,25,000"
drag, startPoint x: 594, startPoint y: 442, endPoint x: 668, endPoint y: 442, distance: 73.9
click at [659, 442] on h4 "₹1,37,258.06" at bounding box center [608, 445] width 102 height 16
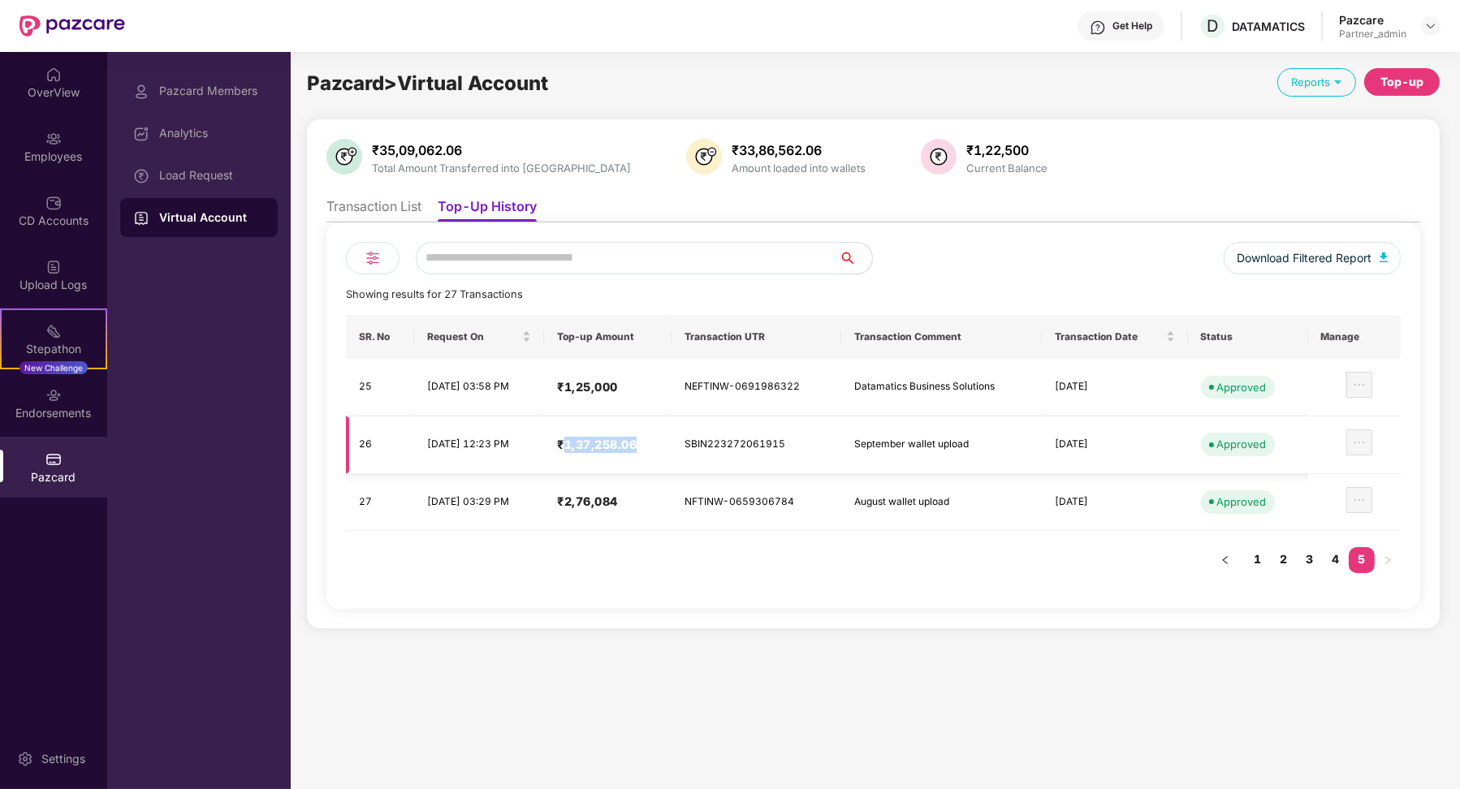
copy h4 "1,37,258.06"
click at [373, 215] on li "Transaction List" at bounding box center [373, 210] width 95 height 24
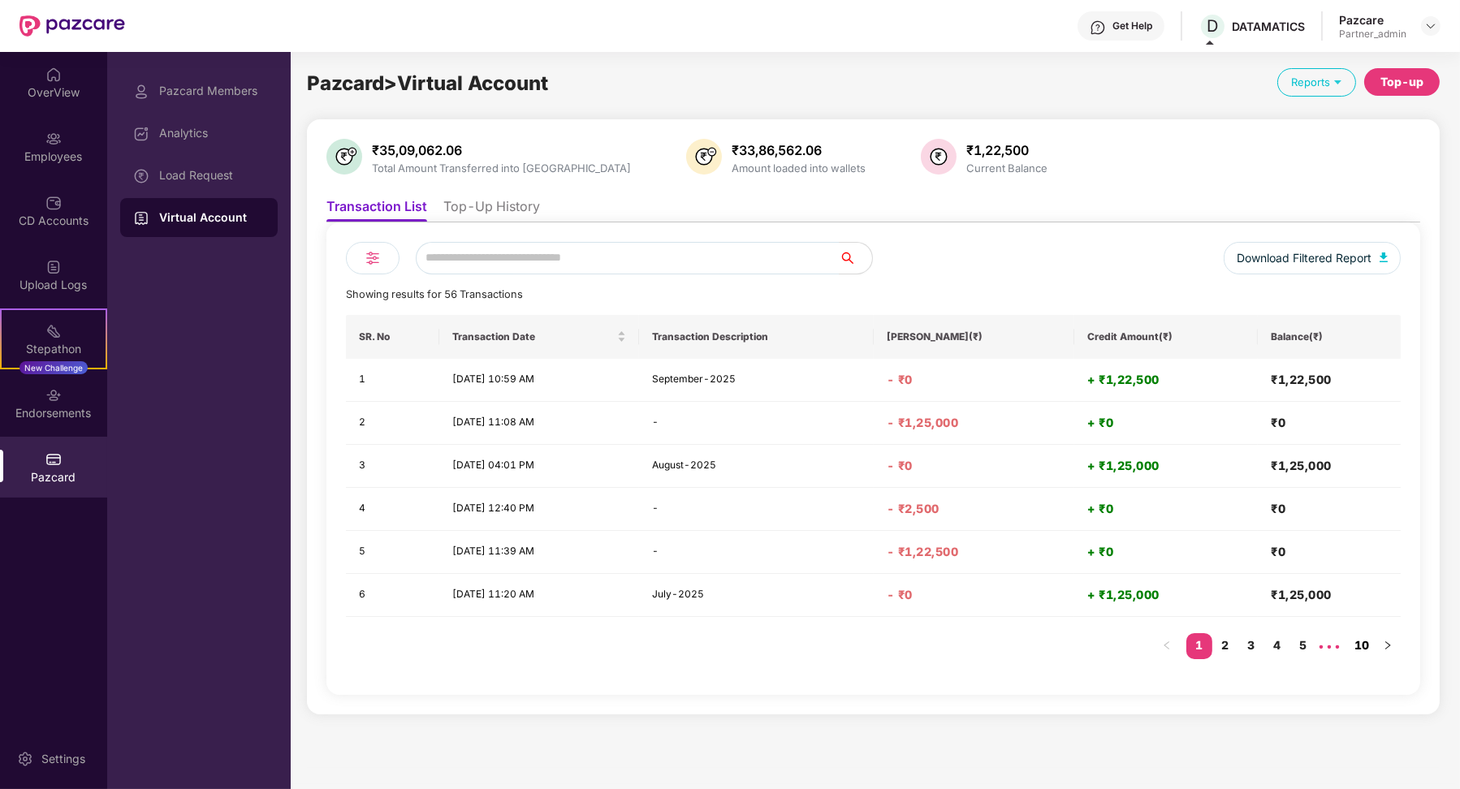
click at [1353, 643] on link "10" at bounding box center [1362, 645] width 26 height 24
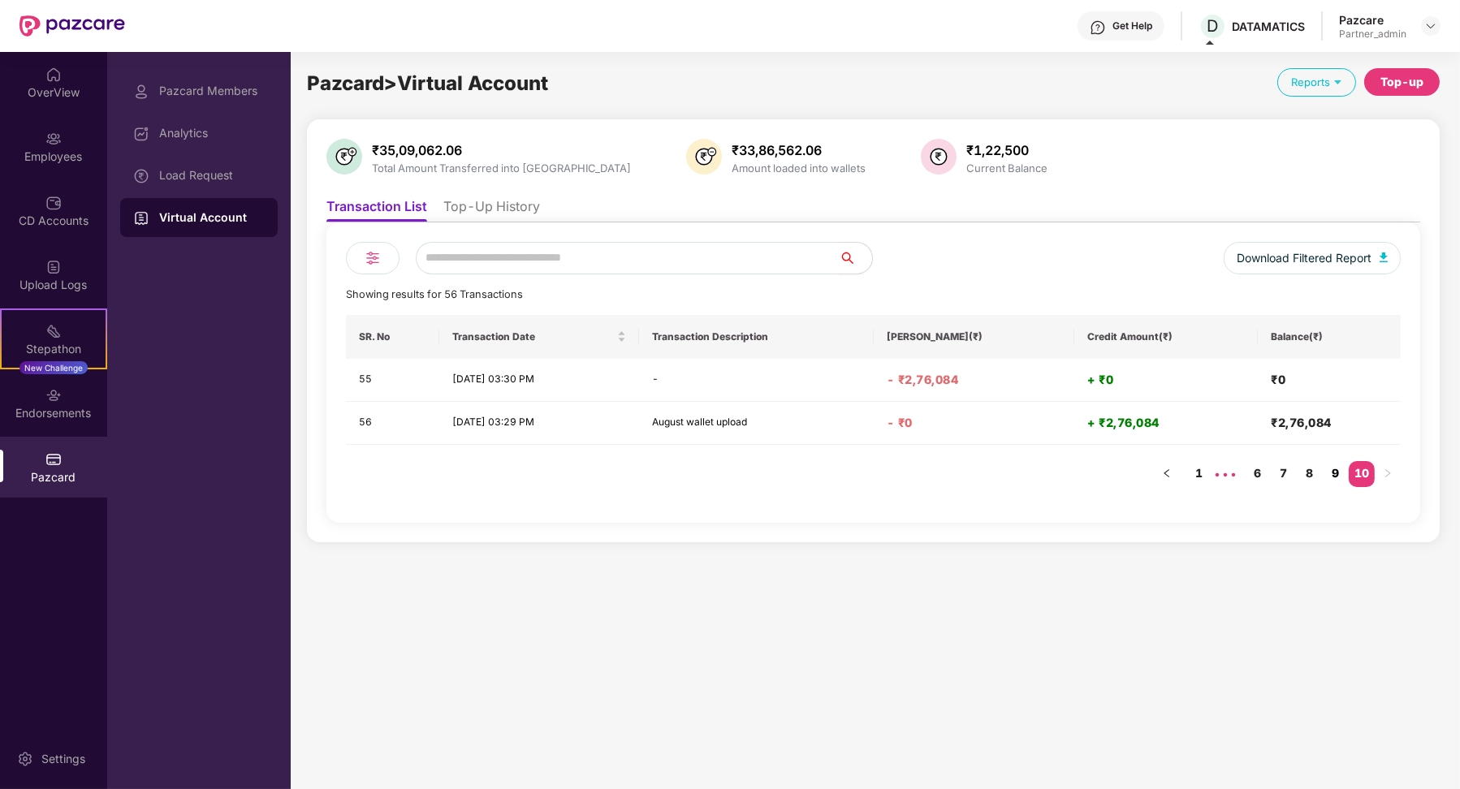
click at [1336, 466] on link "9" at bounding box center [1336, 473] width 26 height 24
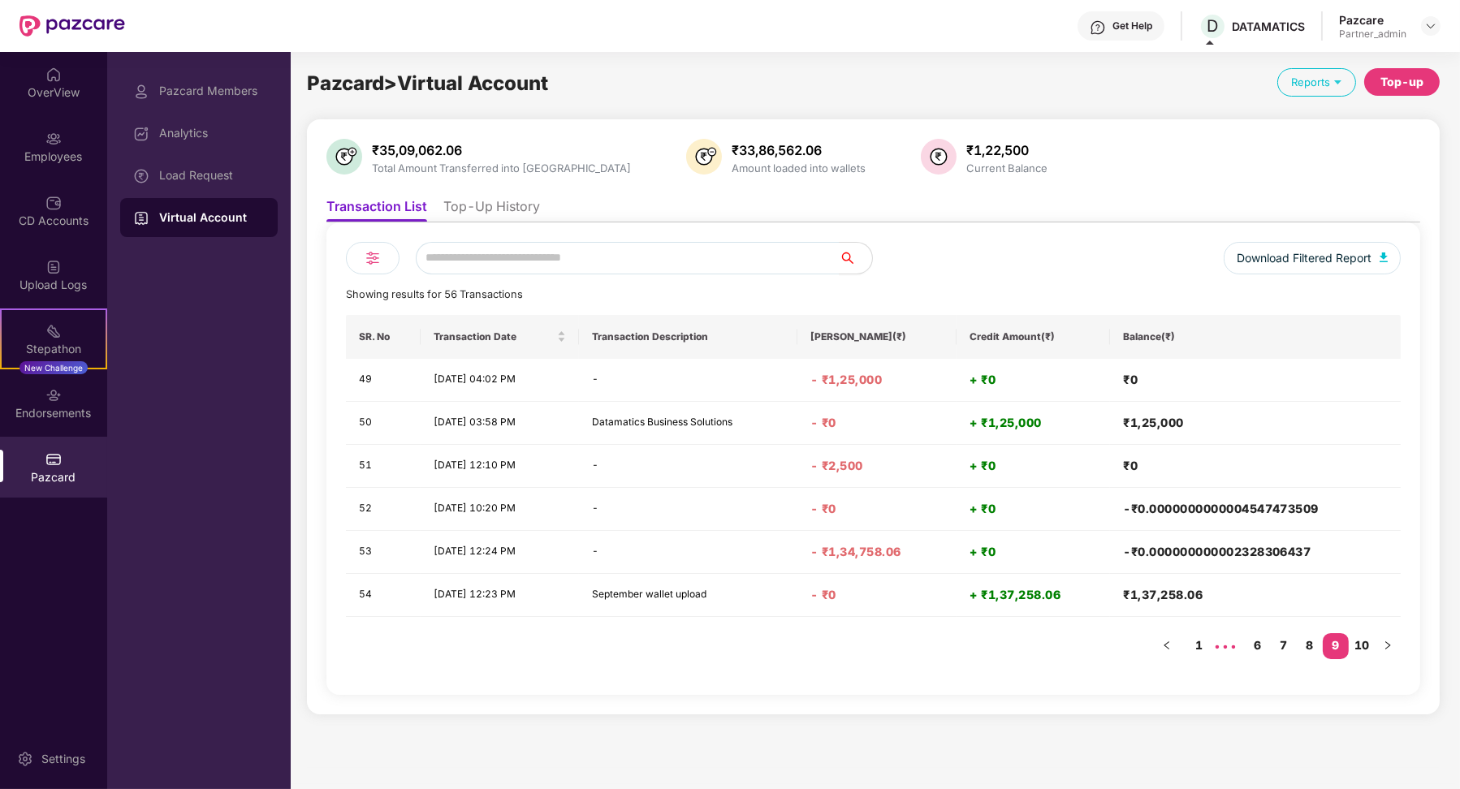
click at [502, 214] on li "Top-Up History" at bounding box center [491, 210] width 97 height 24
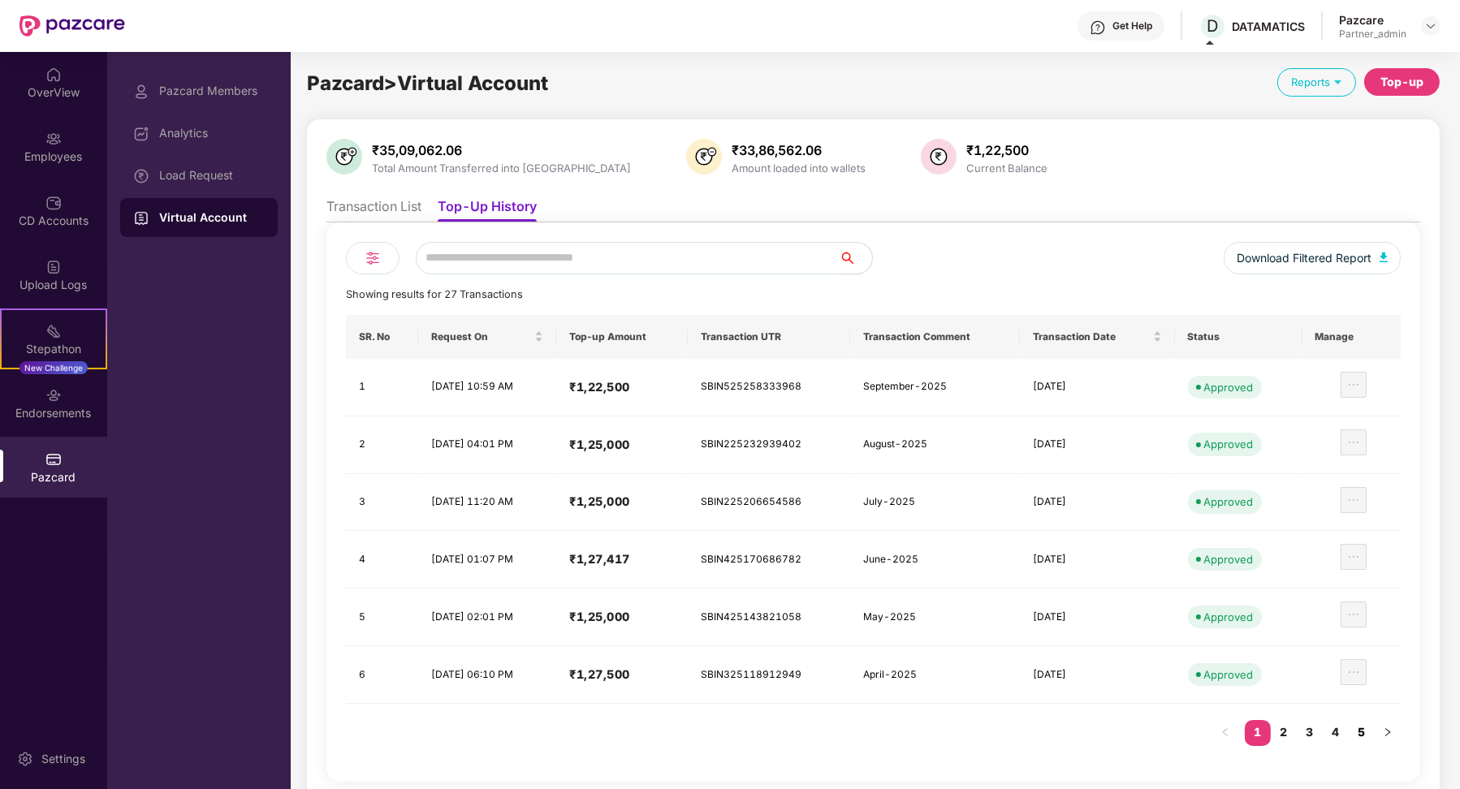
click at [1368, 726] on link "5" at bounding box center [1362, 732] width 26 height 24
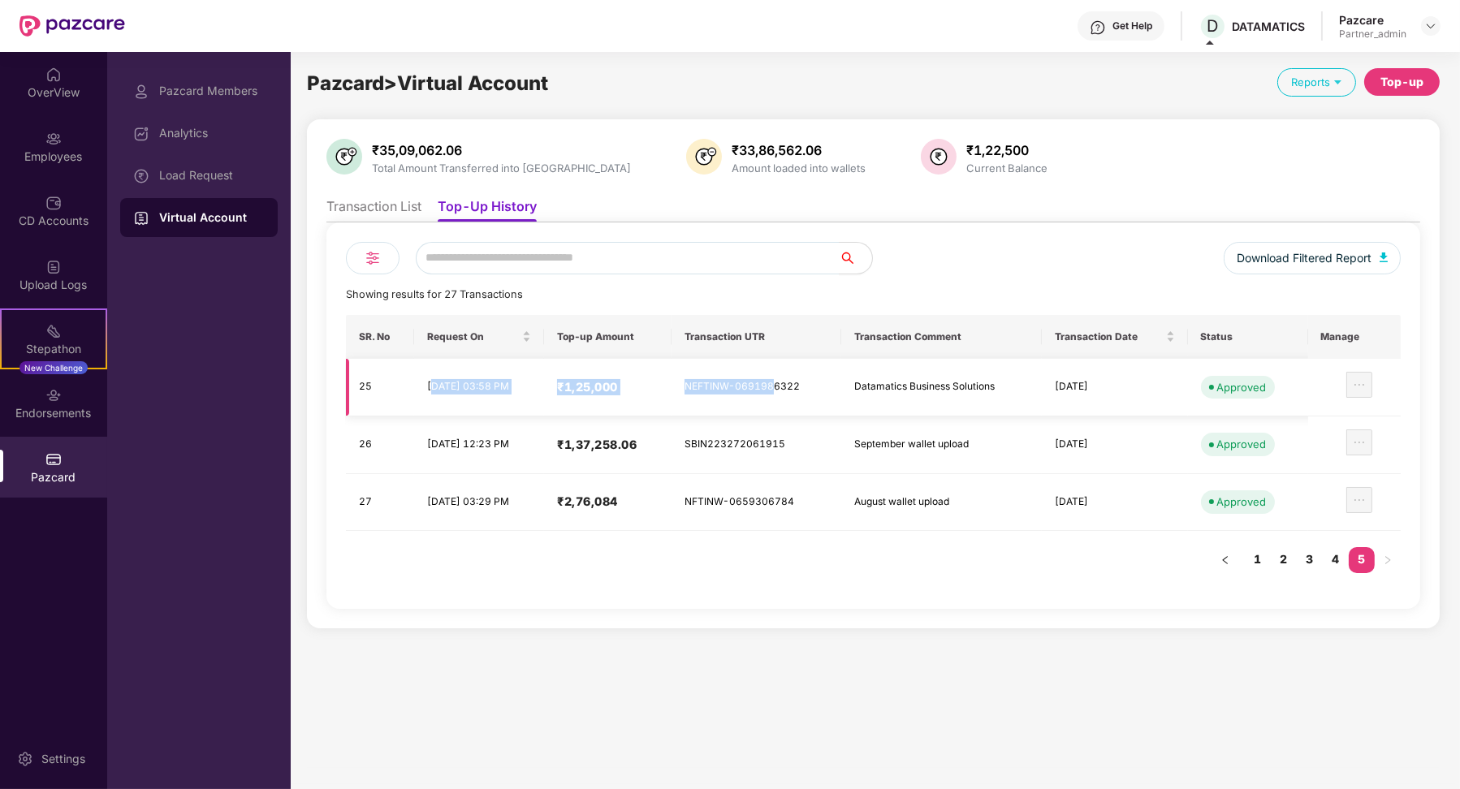
drag, startPoint x: 430, startPoint y: 385, endPoint x: 803, endPoint y: 382, distance: 373.6
click at [803, 382] on tr "25 [DATE] 03:58 PM ₹1,25,000 NEFTINW-0691986322 Datamatics Business Solutions […" at bounding box center [873, 388] width 1055 height 58
drag, startPoint x: 823, startPoint y: 443, endPoint x: 428, endPoint y: 383, distance: 399.1
click at [428, 383] on tbody "25 [DATE] 03:58 PM ₹1,25,000 NEFTINW-0691986322 Datamatics Business Solutions […" at bounding box center [873, 445] width 1055 height 173
click at [474, 390] on td "[DATE] 03:58 PM" at bounding box center [479, 388] width 130 height 58
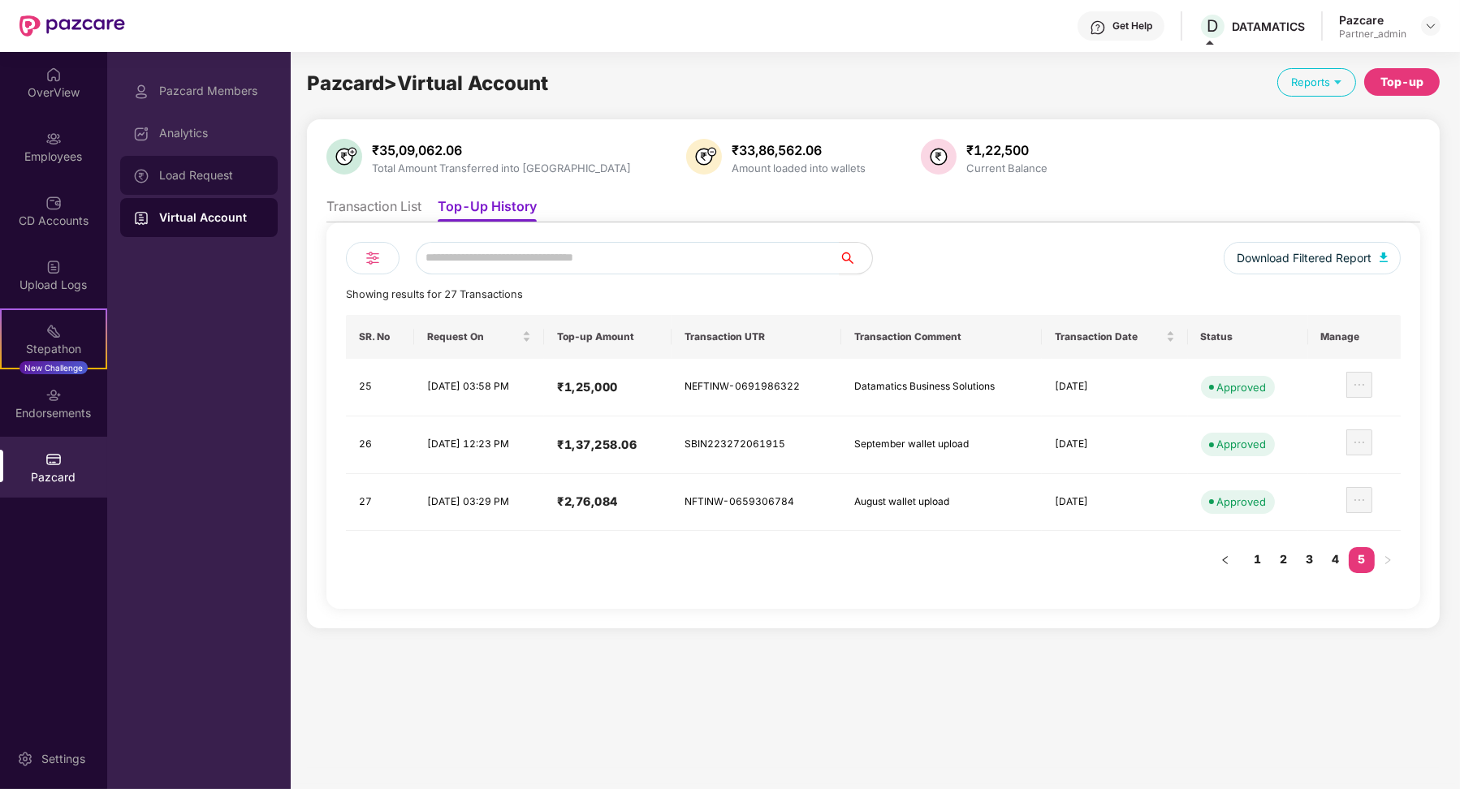
click at [215, 172] on div "Load Request" at bounding box center [212, 175] width 106 height 13
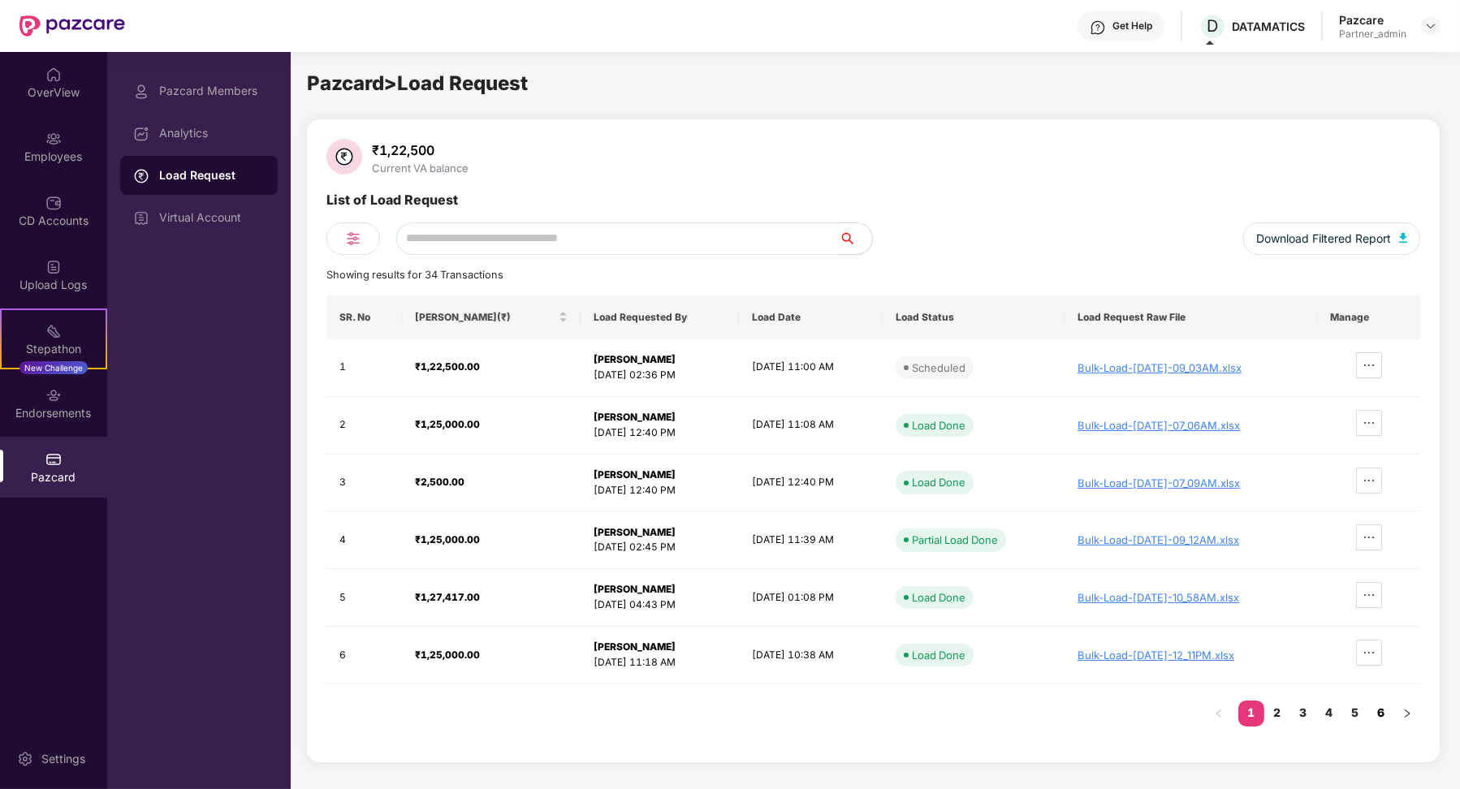
click at [1382, 707] on link "6" at bounding box center [1381, 713] width 26 height 24
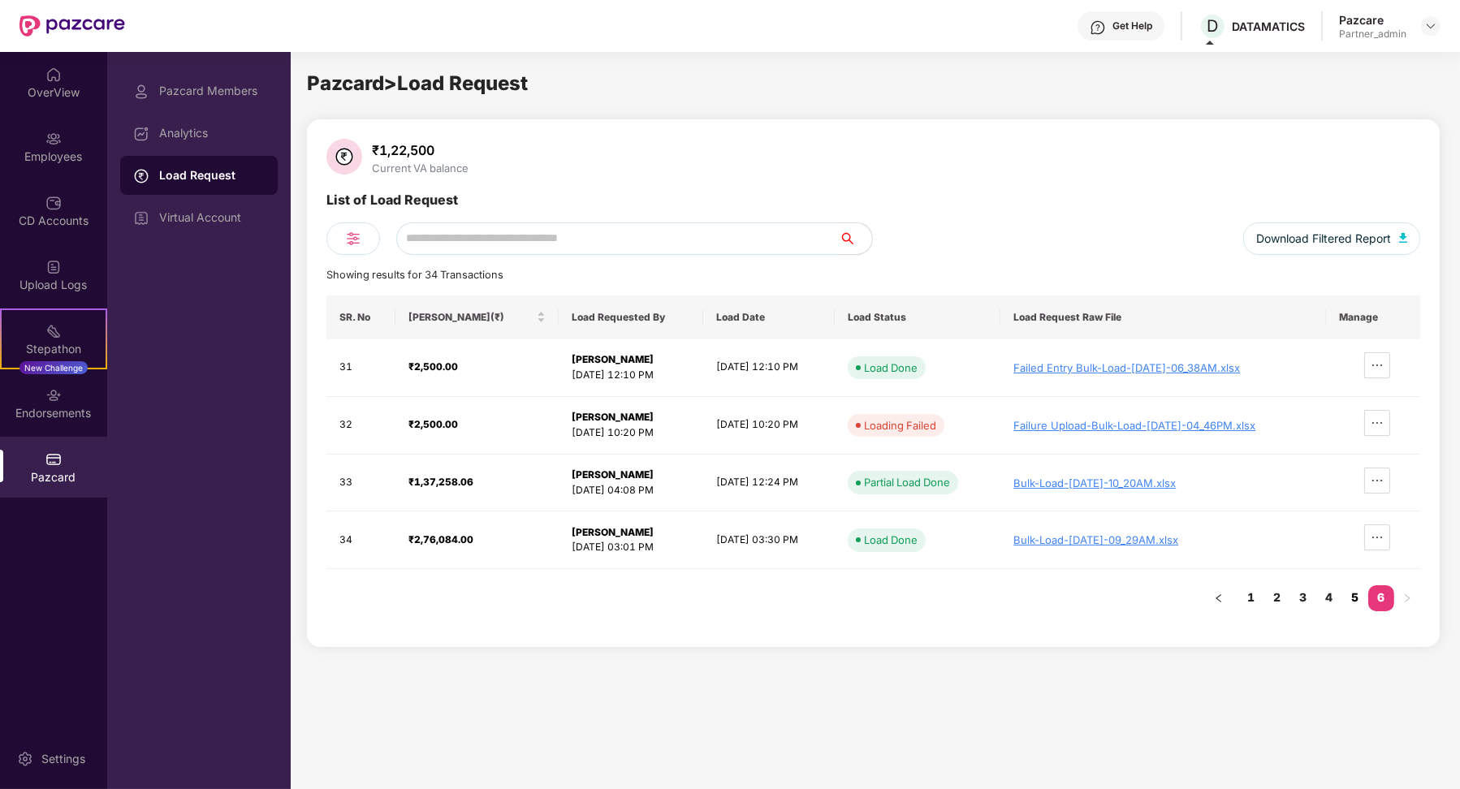
click at [1353, 596] on link "5" at bounding box center [1355, 598] width 26 height 24
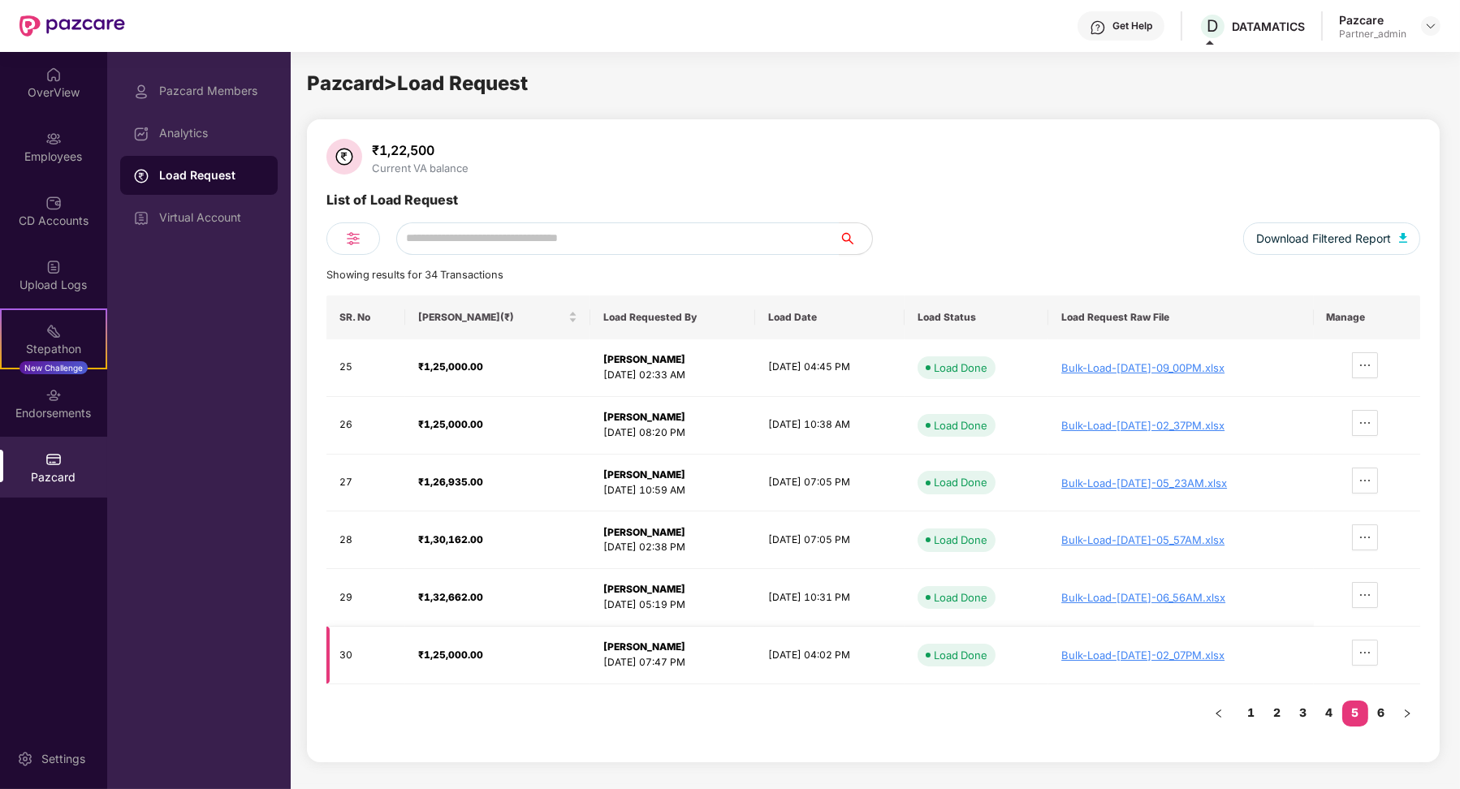
drag, startPoint x: 729, startPoint y: 646, endPoint x: 846, endPoint y: 651, distance: 117.0
click at [847, 651] on td "[DATE] 04:02 PM" at bounding box center [829, 656] width 149 height 58
click at [223, 223] on div "Virtual Account" at bounding box center [212, 217] width 106 height 13
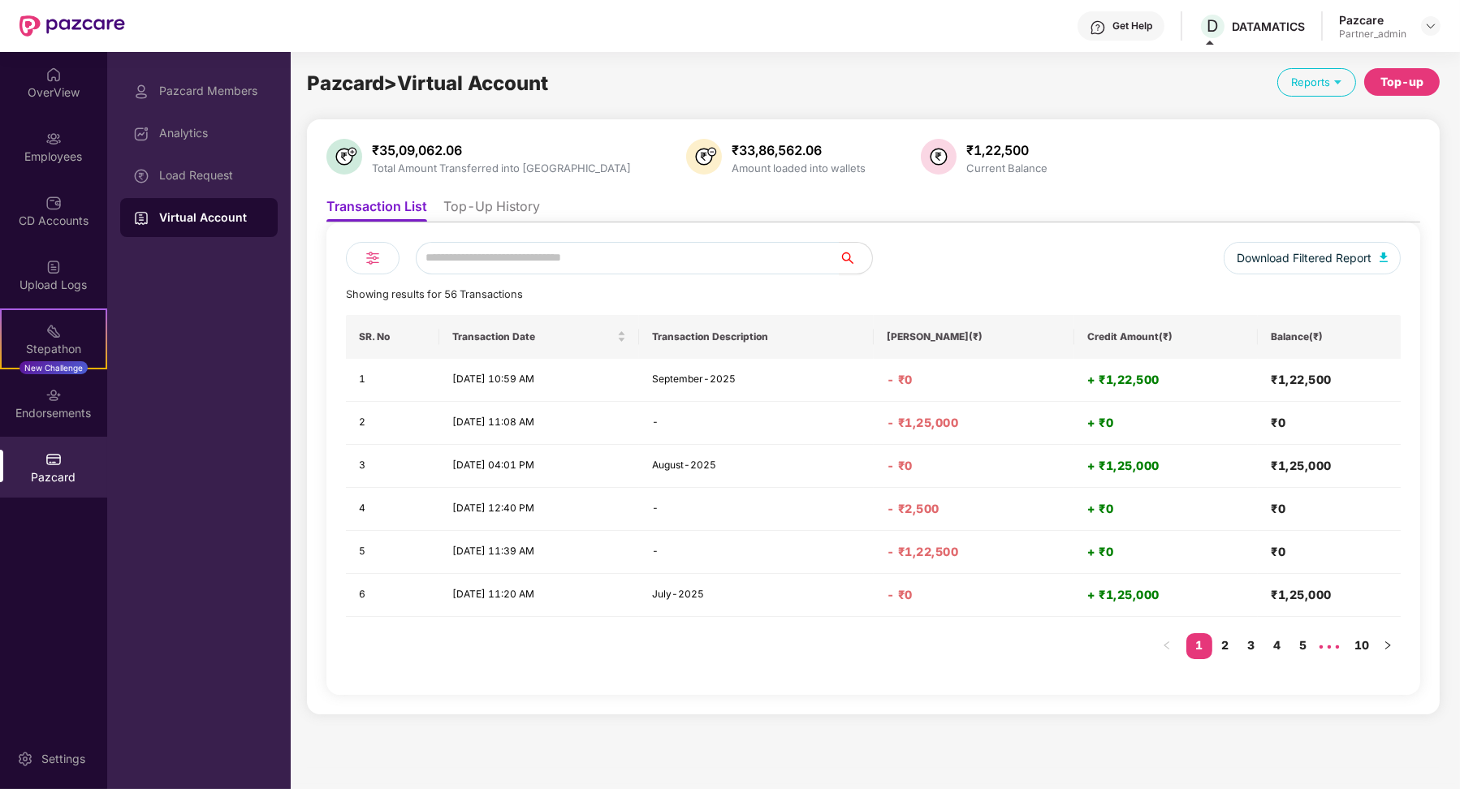
click at [497, 210] on li "Top-Up History" at bounding box center [491, 210] width 97 height 24
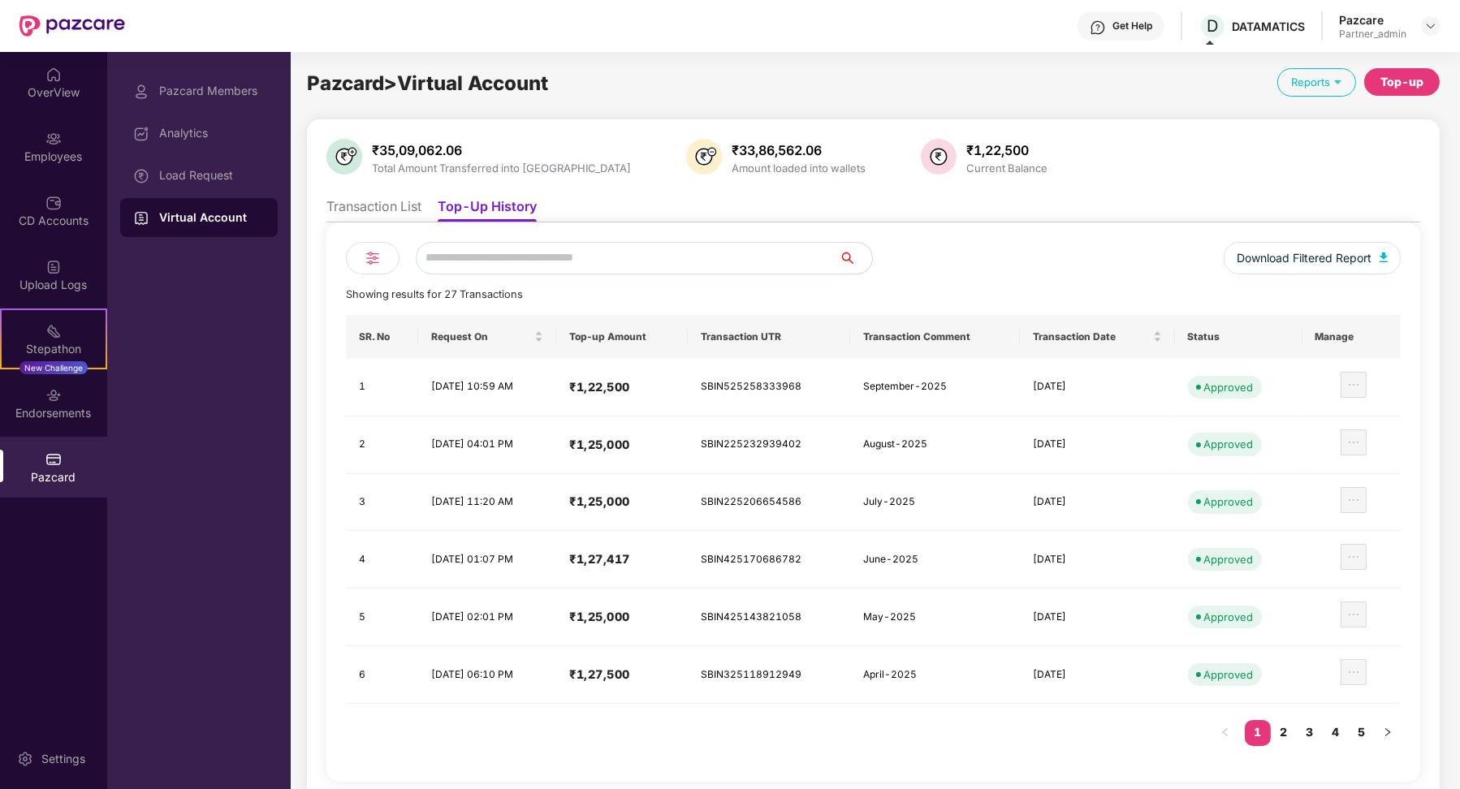
click at [405, 205] on li "Transaction List" at bounding box center [373, 210] width 95 height 24
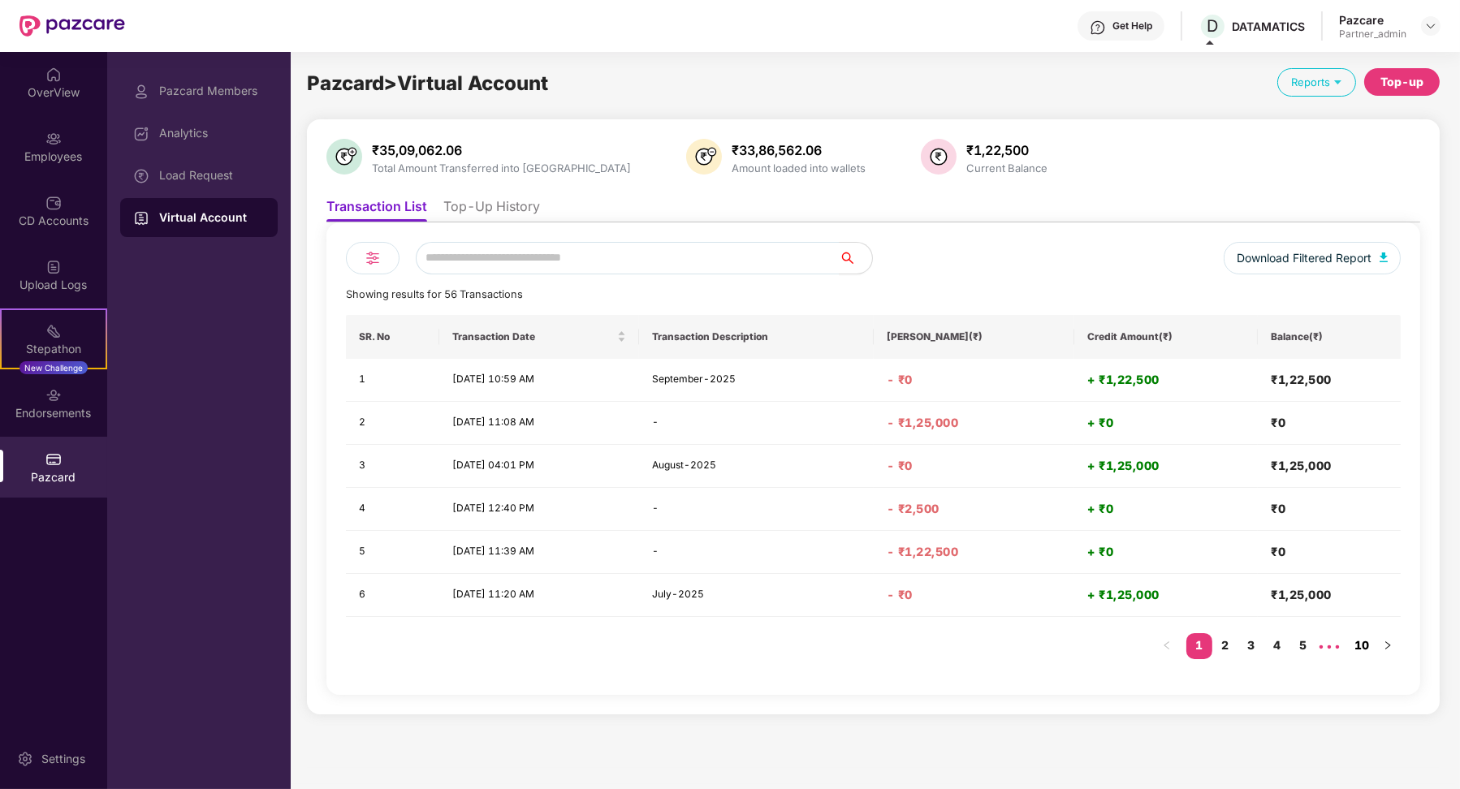
click at [1372, 645] on link "10" at bounding box center [1362, 645] width 26 height 24
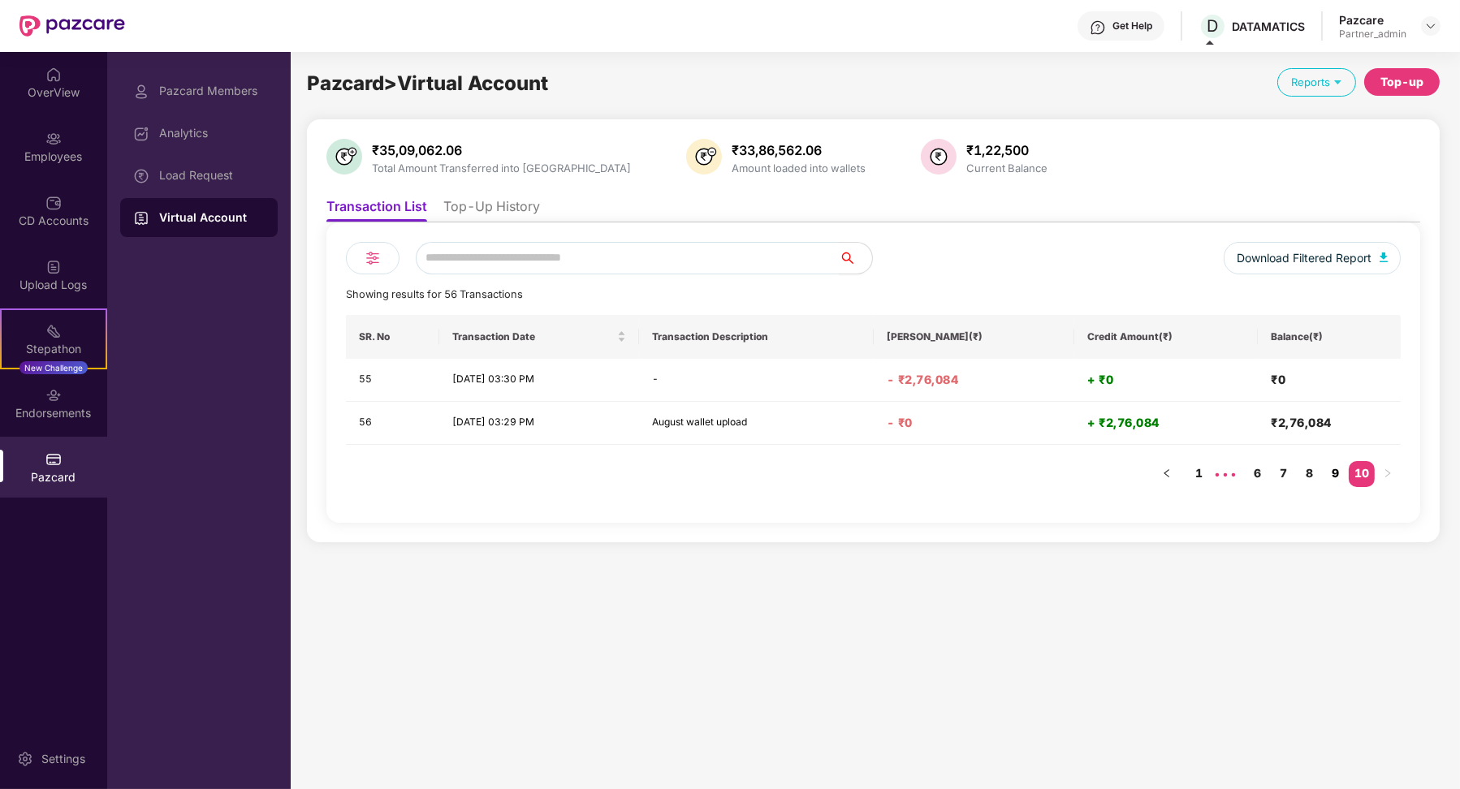
click at [1334, 478] on link "9" at bounding box center [1336, 473] width 26 height 24
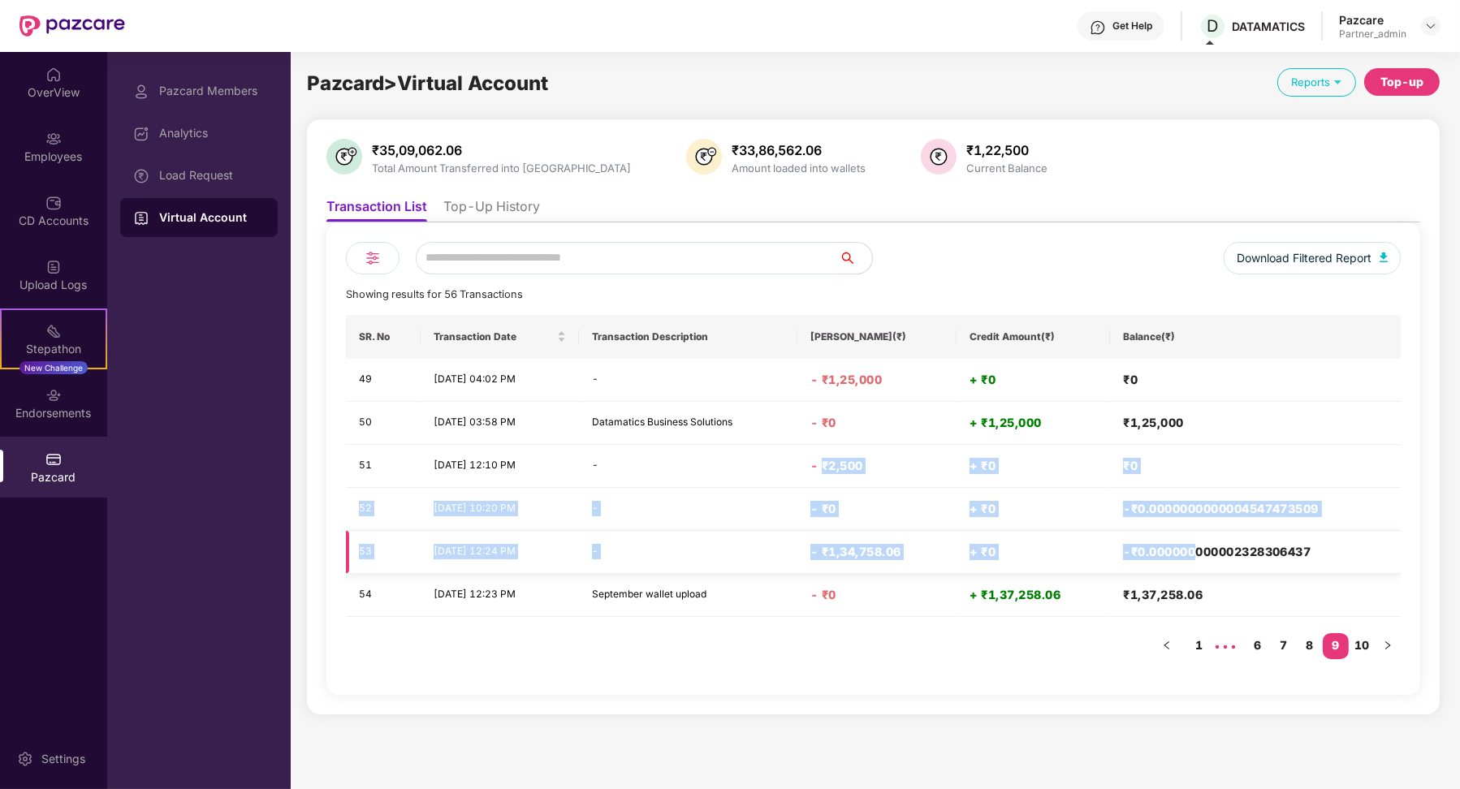
drag, startPoint x: 833, startPoint y: 463, endPoint x: 1200, endPoint y: 556, distance: 378.8
click at [1201, 556] on tbody "49 [DATE] 04:02 PM - - ₹1,25,000 + ₹0 ₹0 50 [DATE] 03:58 PM Datamatics Business…" at bounding box center [873, 488] width 1055 height 258
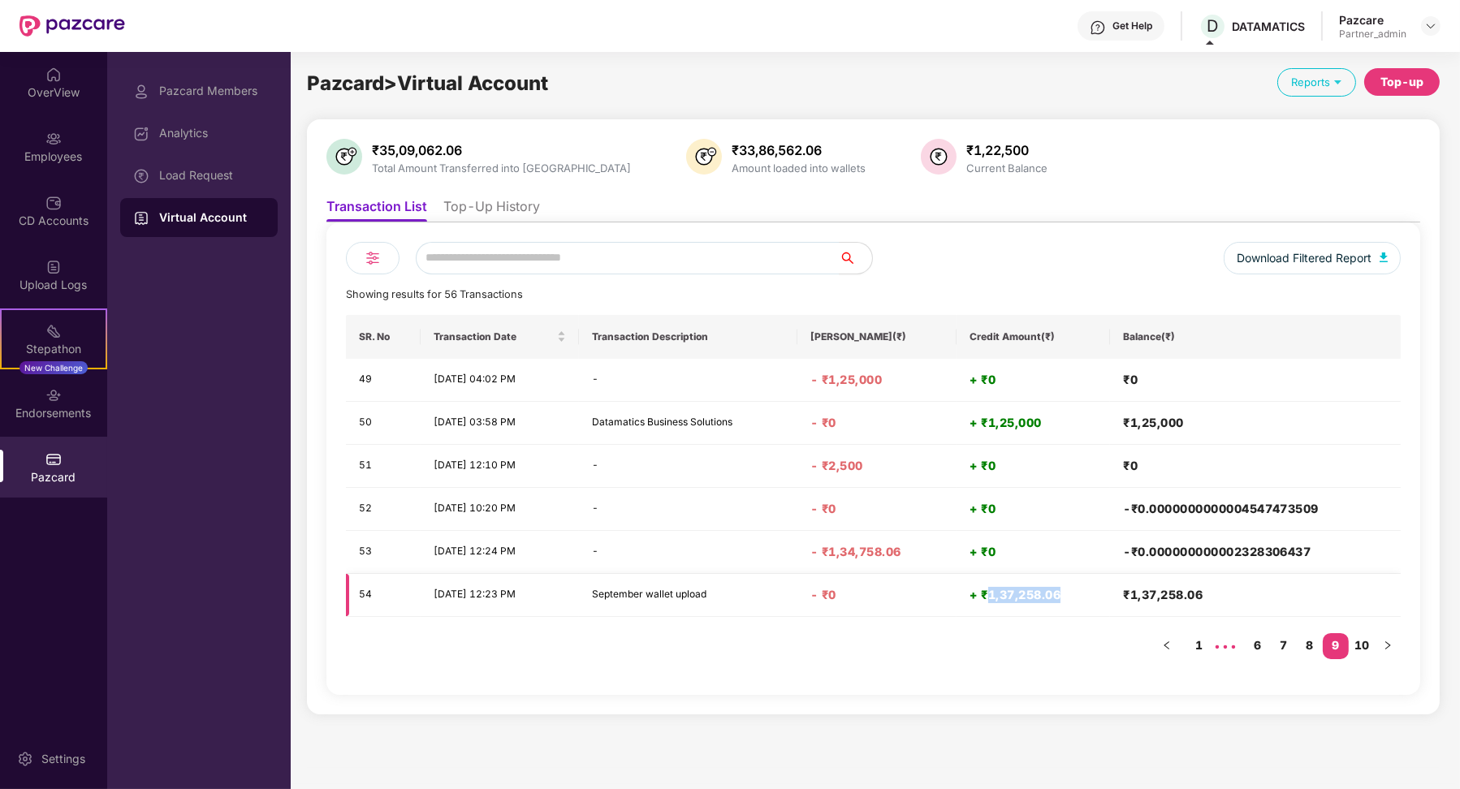
drag, startPoint x: 992, startPoint y: 593, endPoint x: 1066, endPoint y: 589, distance: 74.8
click at [1069, 589] on h4 "+ ₹1,37,258.06" at bounding box center [1034, 595] width 128 height 16
copy h4 "1,37,258.06"
drag, startPoint x: 992, startPoint y: 426, endPoint x: 1048, endPoint y: 422, distance: 56.2
click at [1048, 422] on h4 "+ ₹1,25,000" at bounding box center [1034, 423] width 128 height 16
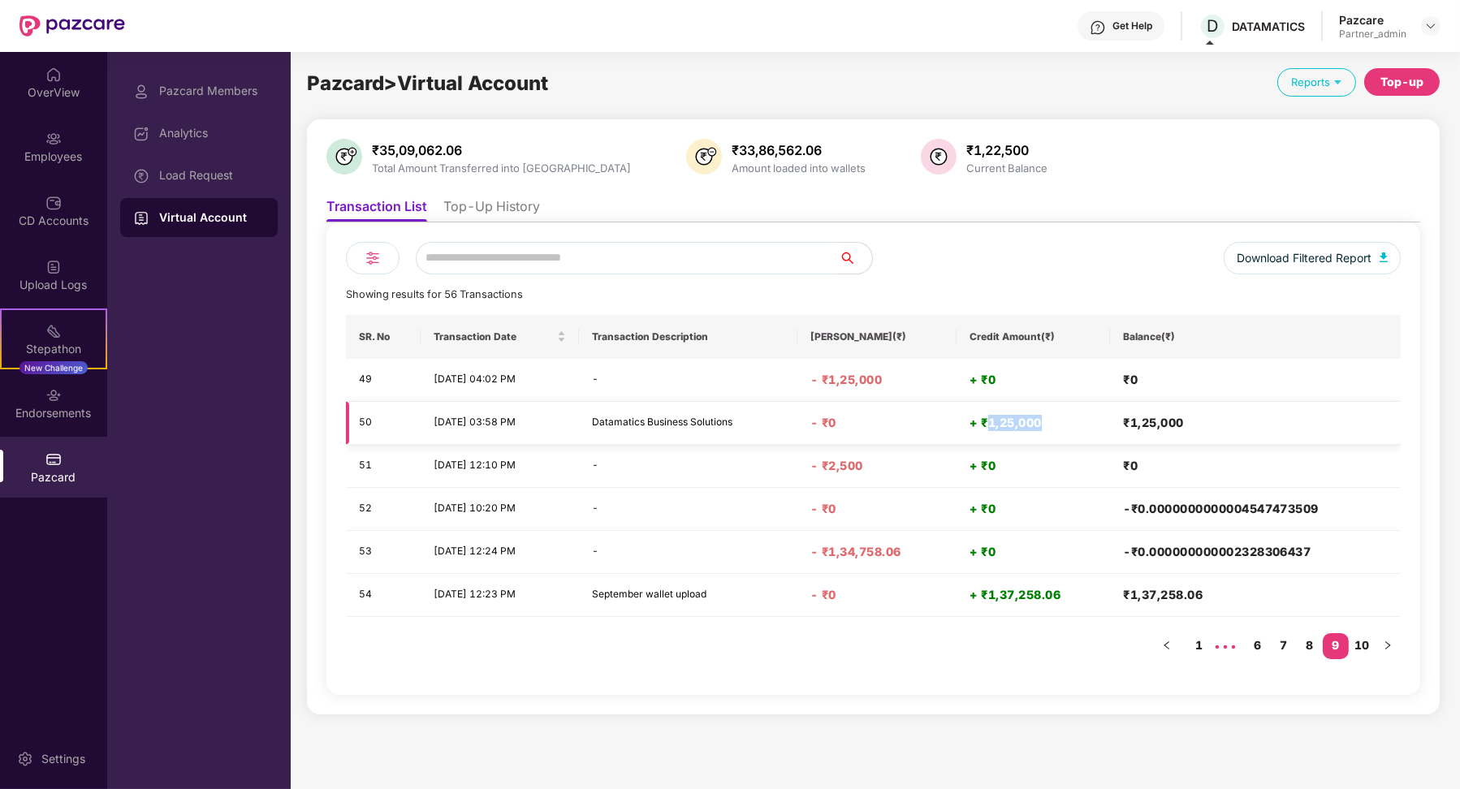
copy h4 "1,25,000"
click at [204, 174] on div "Load Request" at bounding box center [212, 175] width 106 height 13
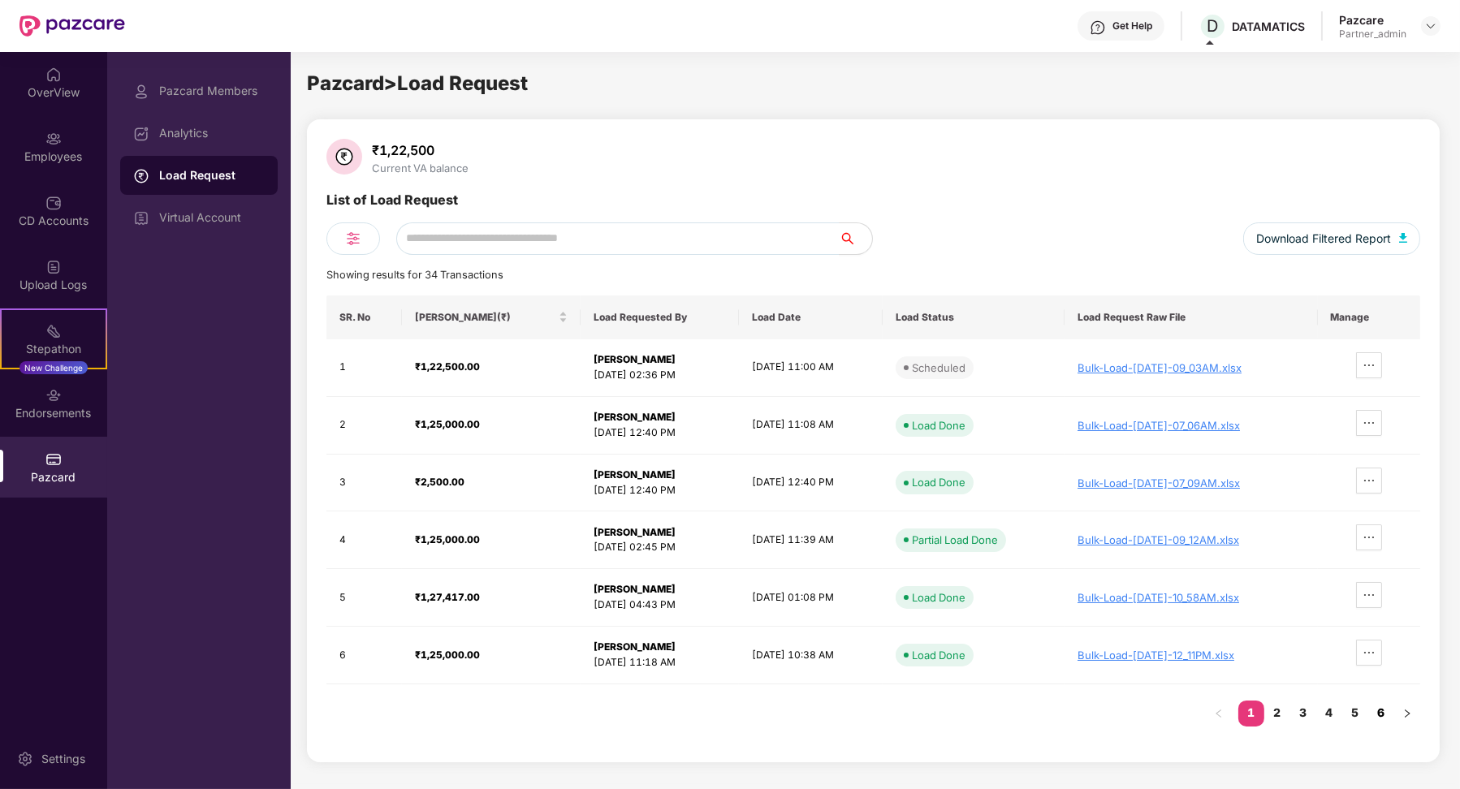
click at [1381, 710] on link "6" at bounding box center [1381, 713] width 26 height 24
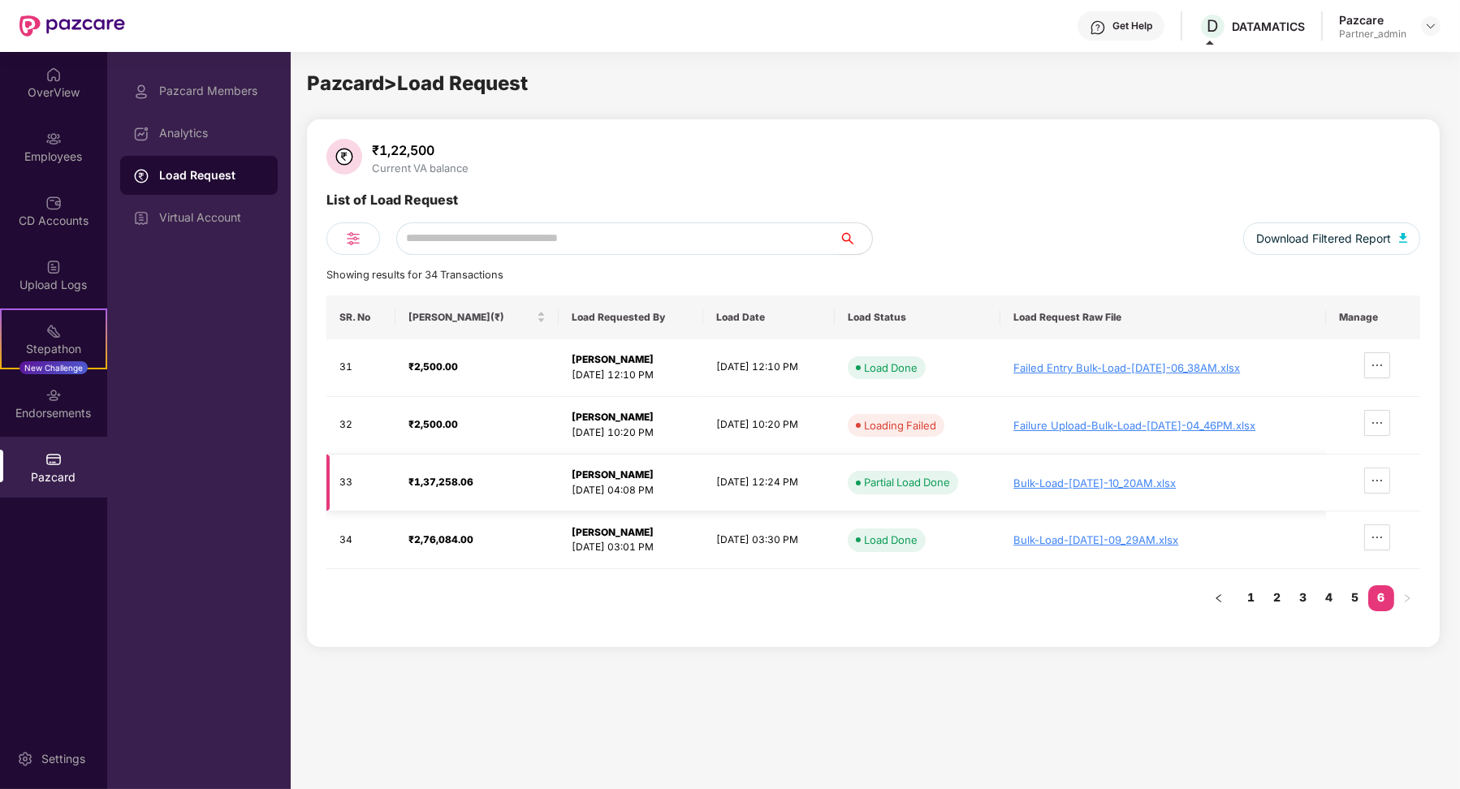
click at [1064, 477] on div "Bulk-Load-[DATE]-10_20AM.xlsx" at bounding box center [1164, 483] width 300 height 13
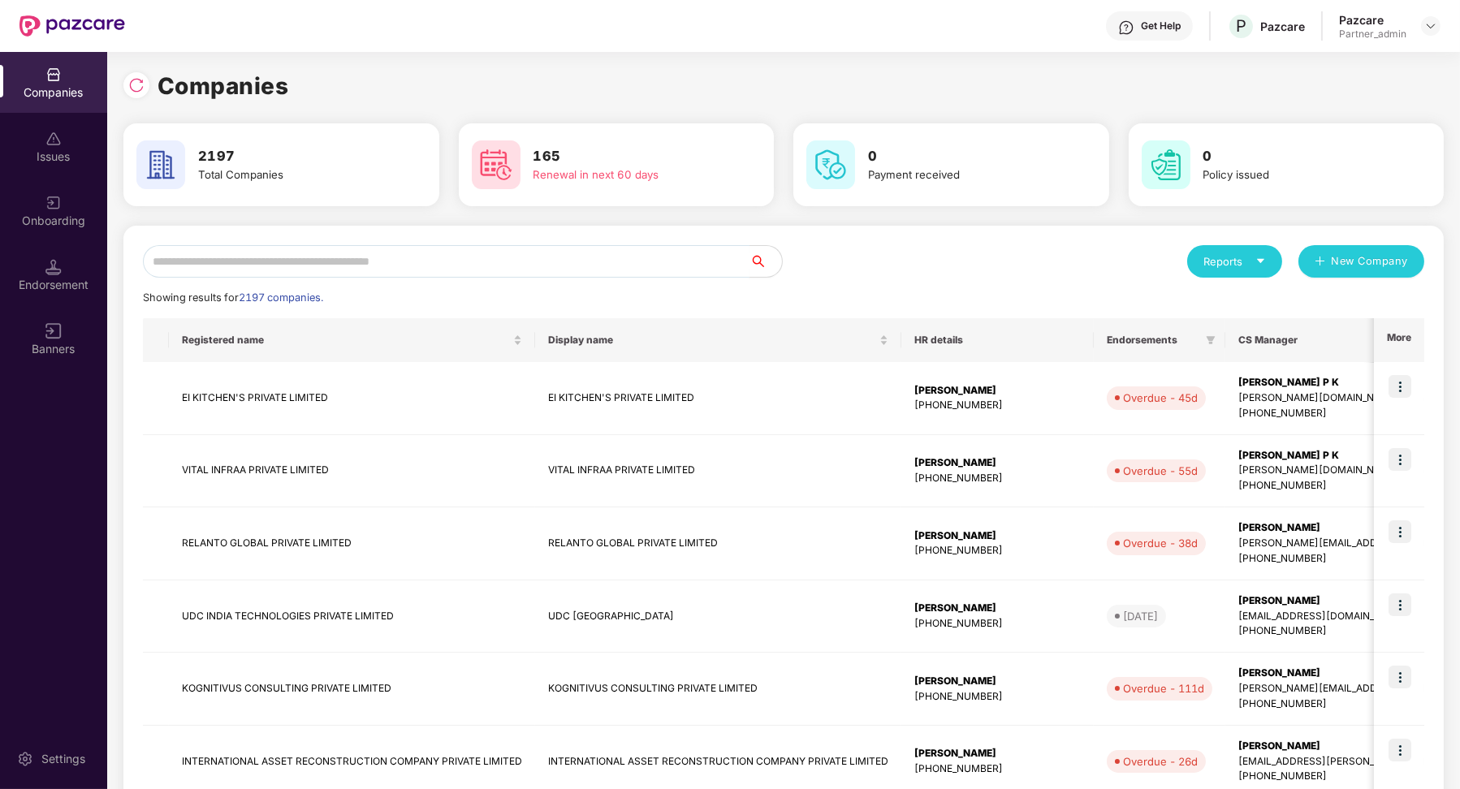
click at [239, 255] on input "text" at bounding box center [446, 261] width 607 height 32
type input "*"
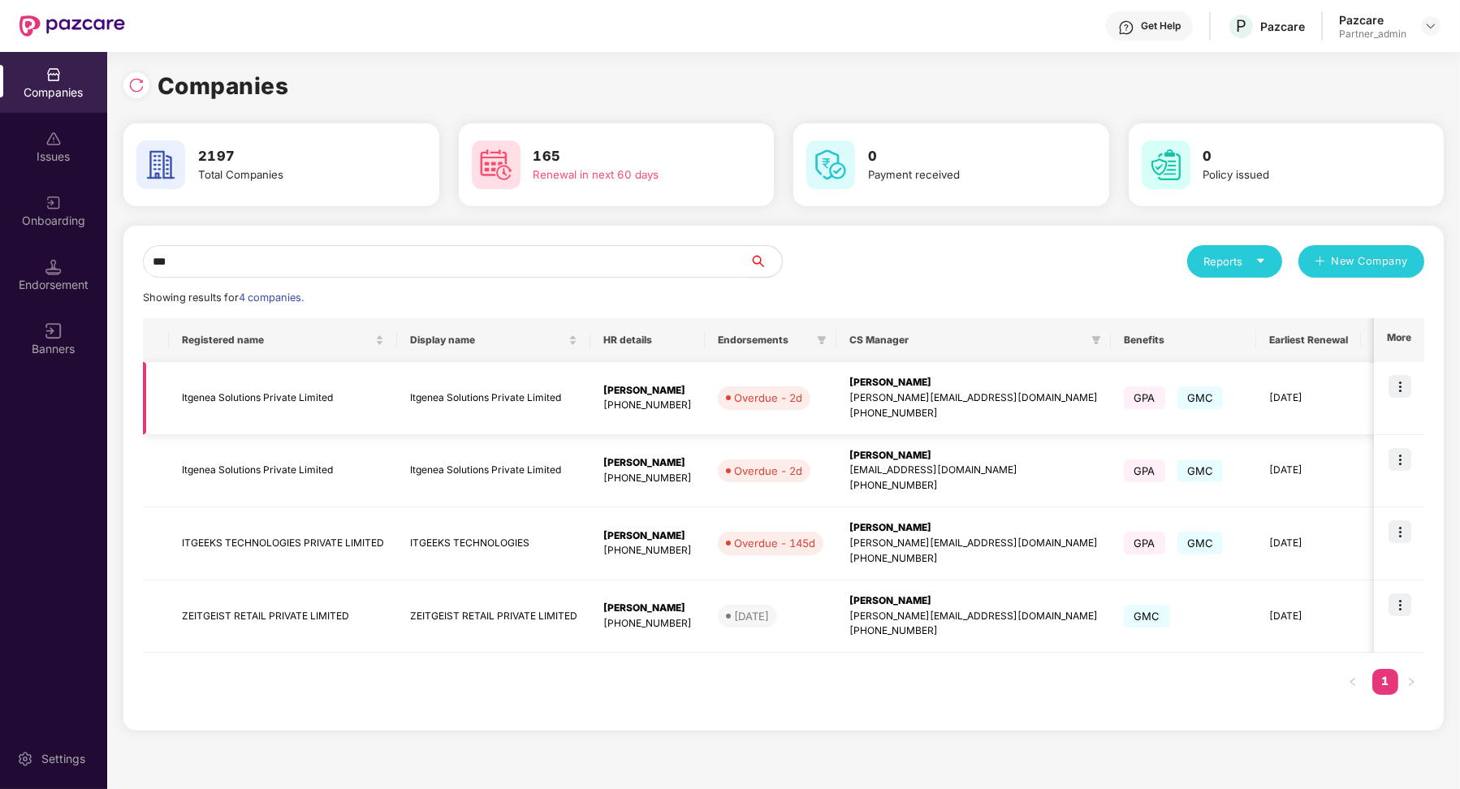
type input "***"
click at [1403, 391] on img at bounding box center [1400, 386] width 23 height 23
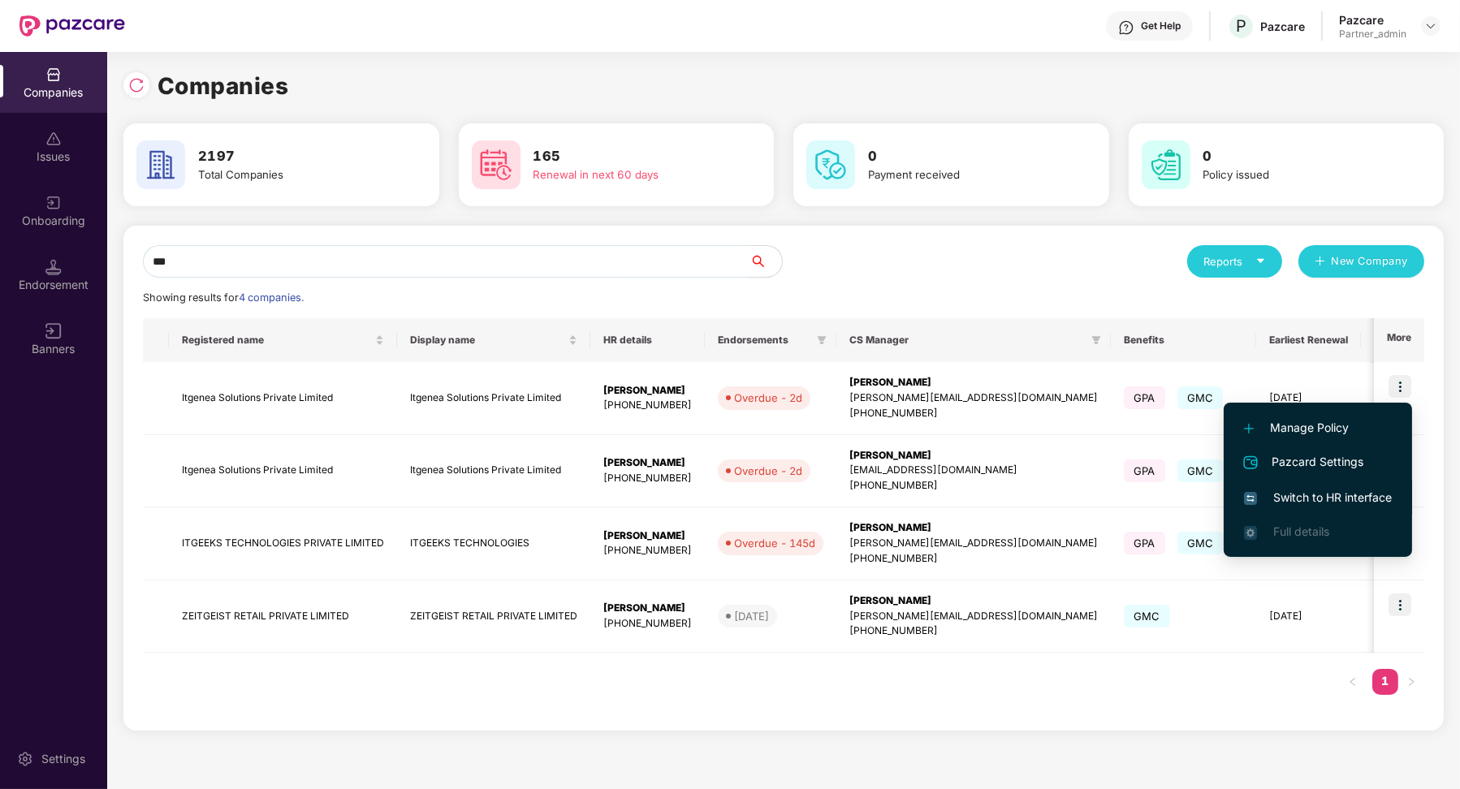
click at [1336, 492] on span "Switch to HR interface" at bounding box center [1318, 498] width 148 height 18
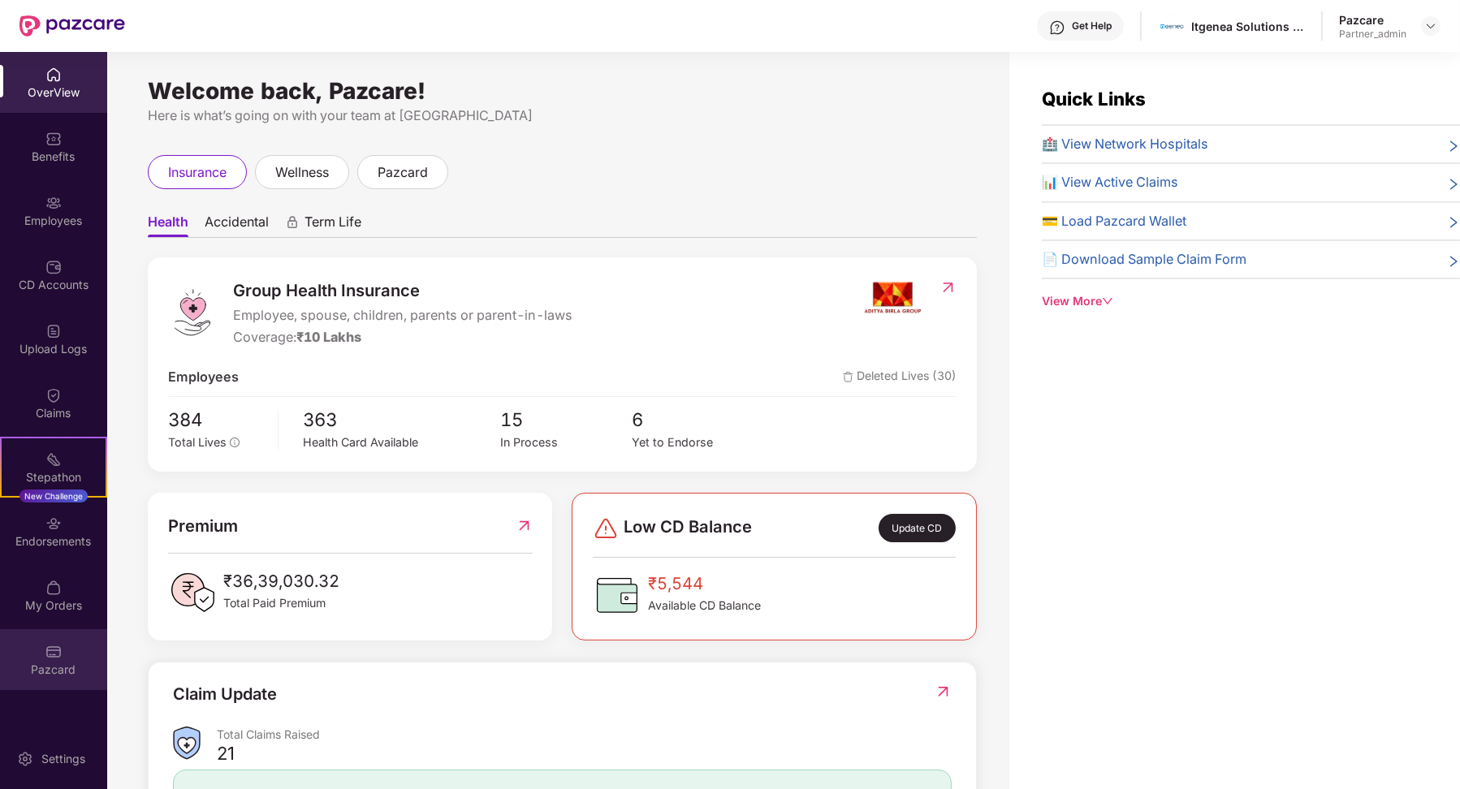
click at [63, 653] on div "Pazcard" at bounding box center [53, 659] width 107 height 61
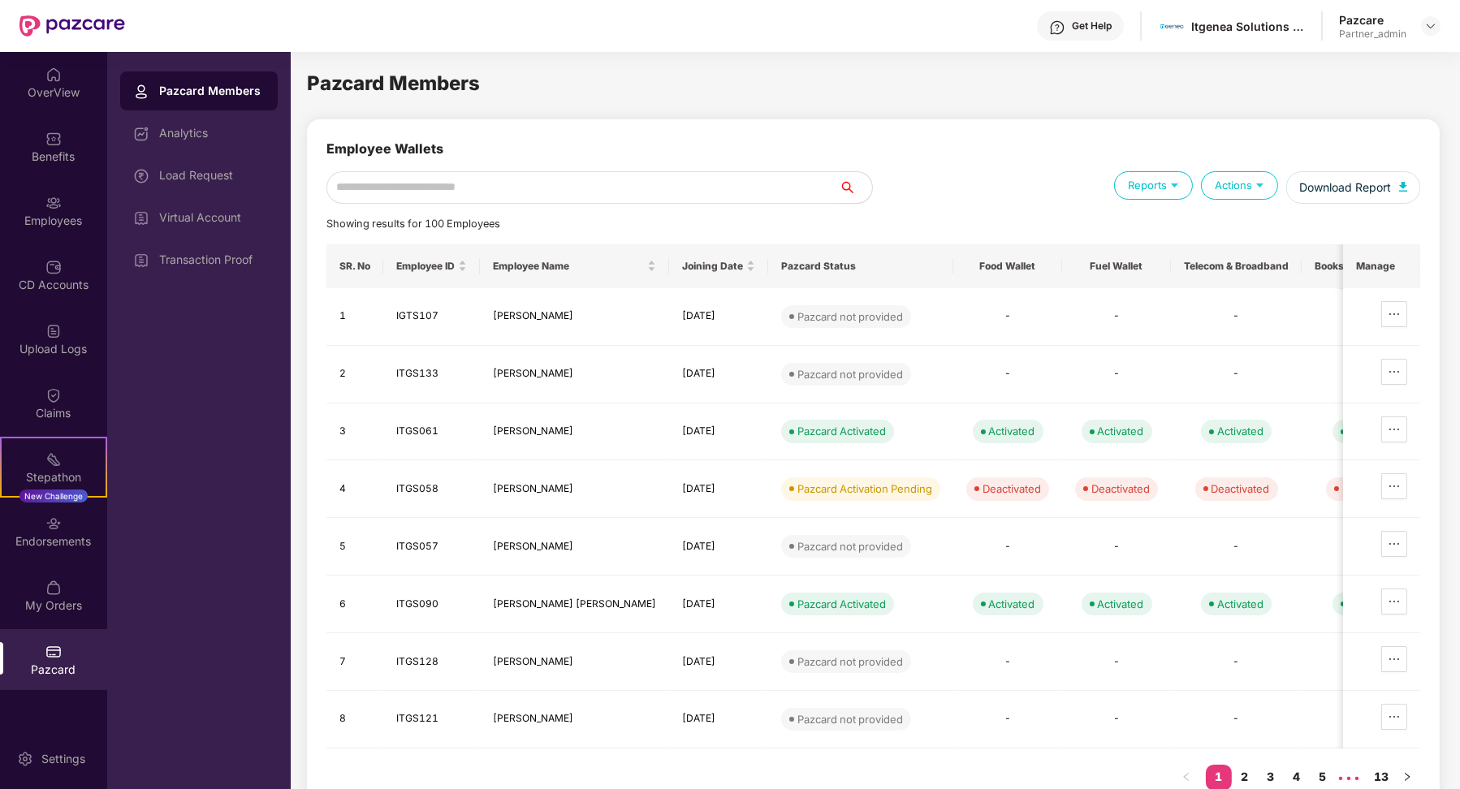
click at [210, 226] on div "Virtual Account" at bounding box center [199, 217] width 158 height 39
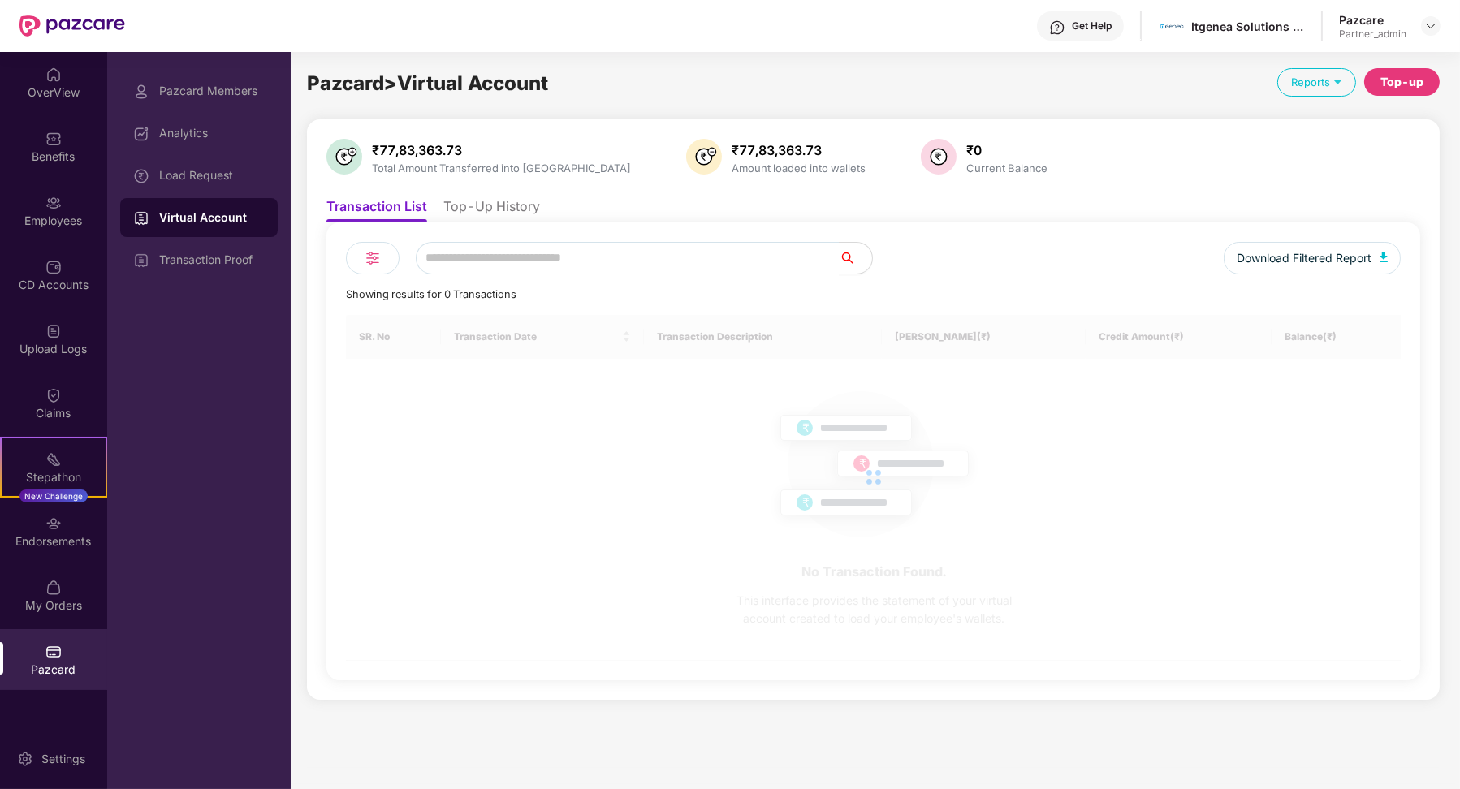
click at [504, 207] on li "Top-Up History" at bounding box center [491, 210] width 97 height 24
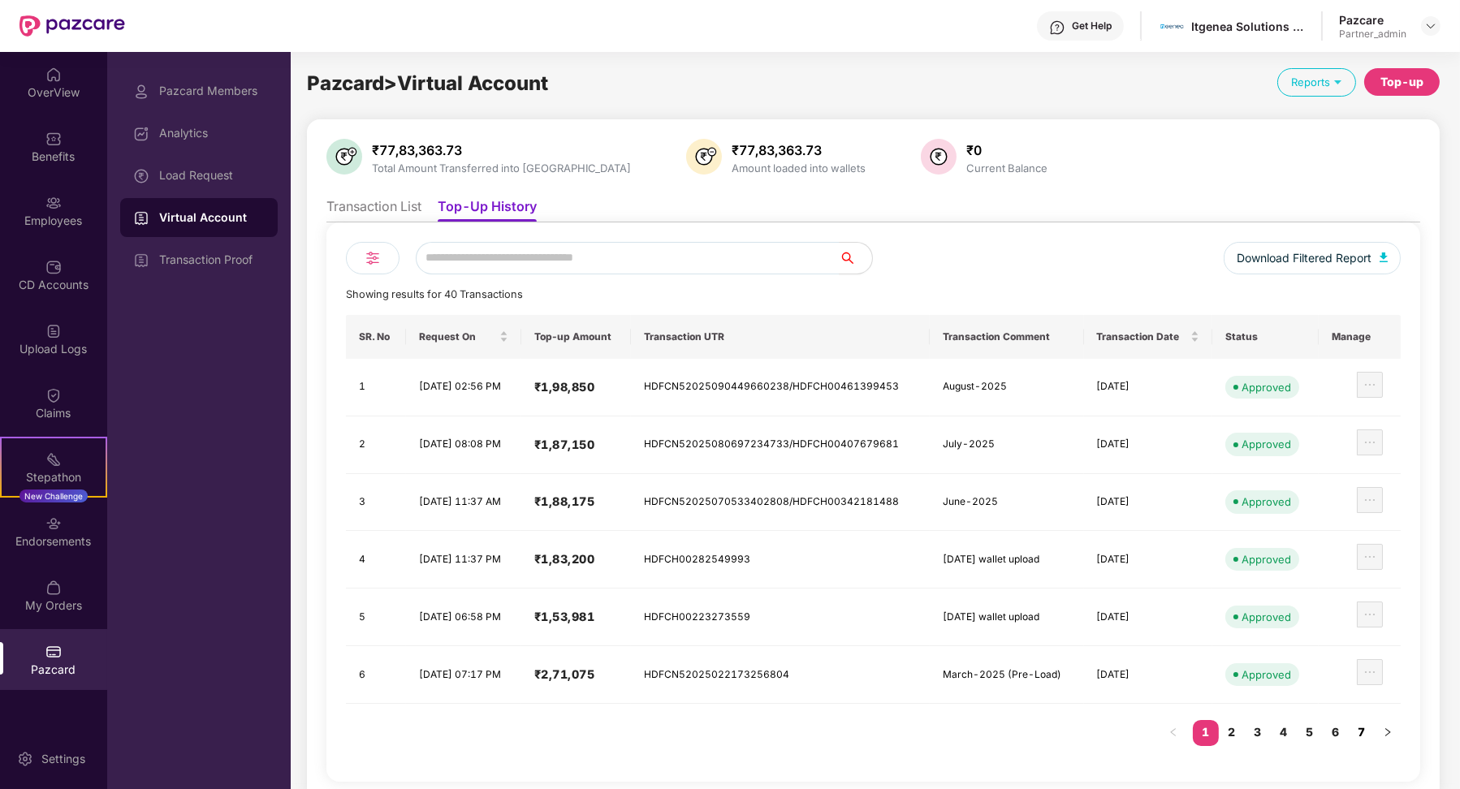
click at [1368, 733] on link "7" at bounding box center [1362, 732] width 26 height 24
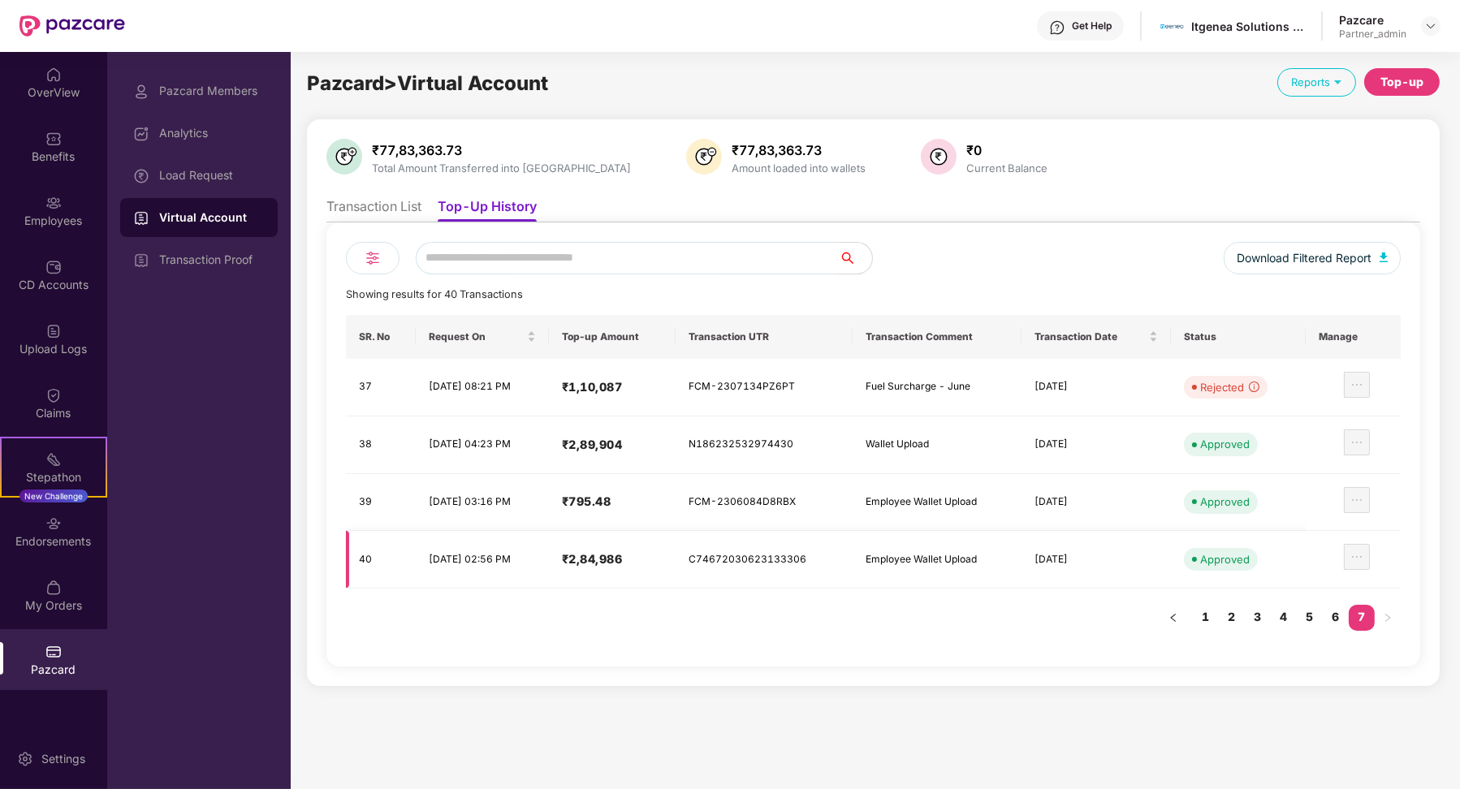
drag, startPoint x: 427, startPoint y: 551, endPoint x: 508, endPoint y: 566, distance: 82.5
click at [510, 567] on td "[DATE] 02:56 PM" at bounding box center [482, 560] width 133 height 58
click at [389, 213] on li "Transaction List" at bounding box center [373, 210] width 95 height 24
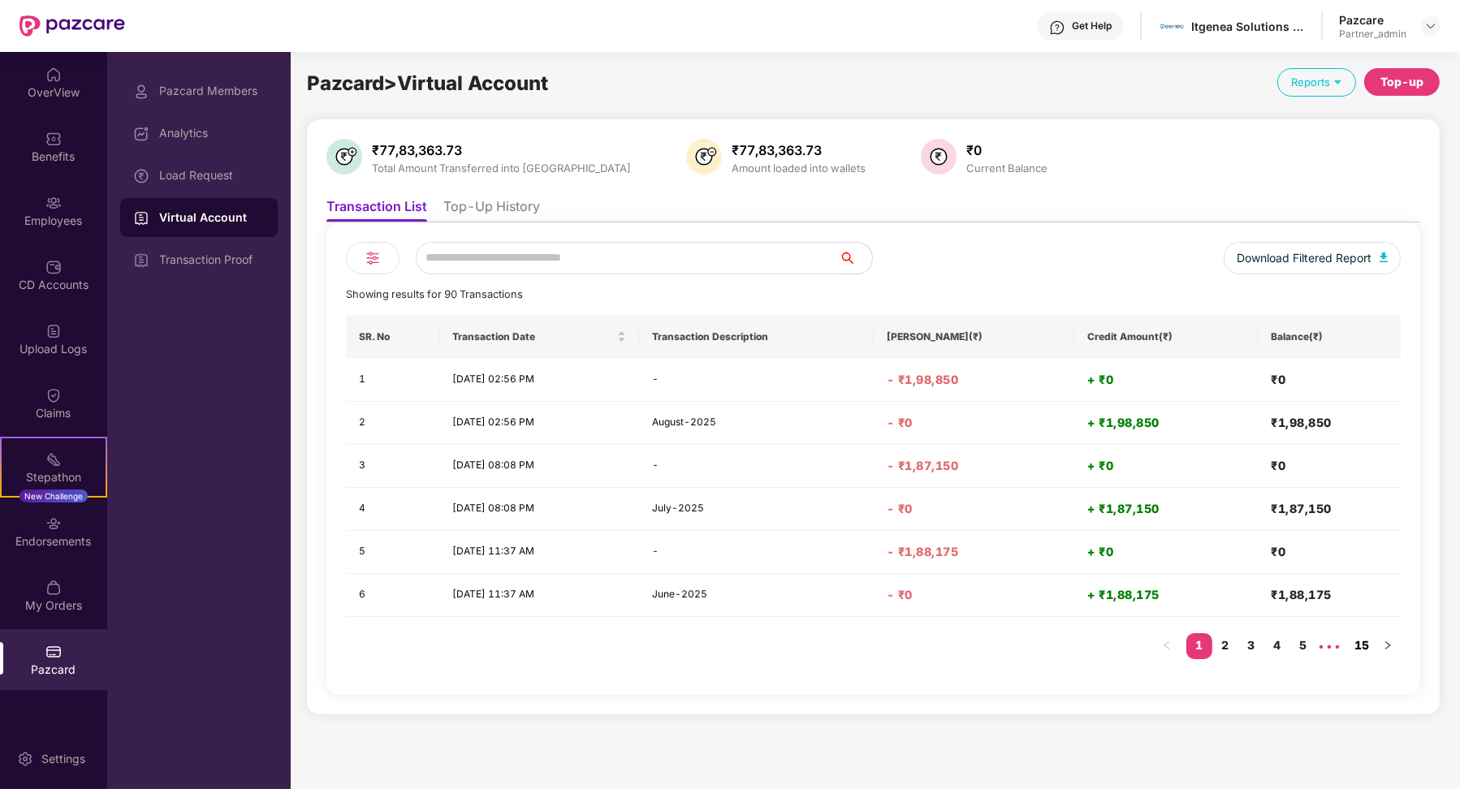
click at [1359, 642] on link "15" at bounding box center [1362, 645] width 26 height 24
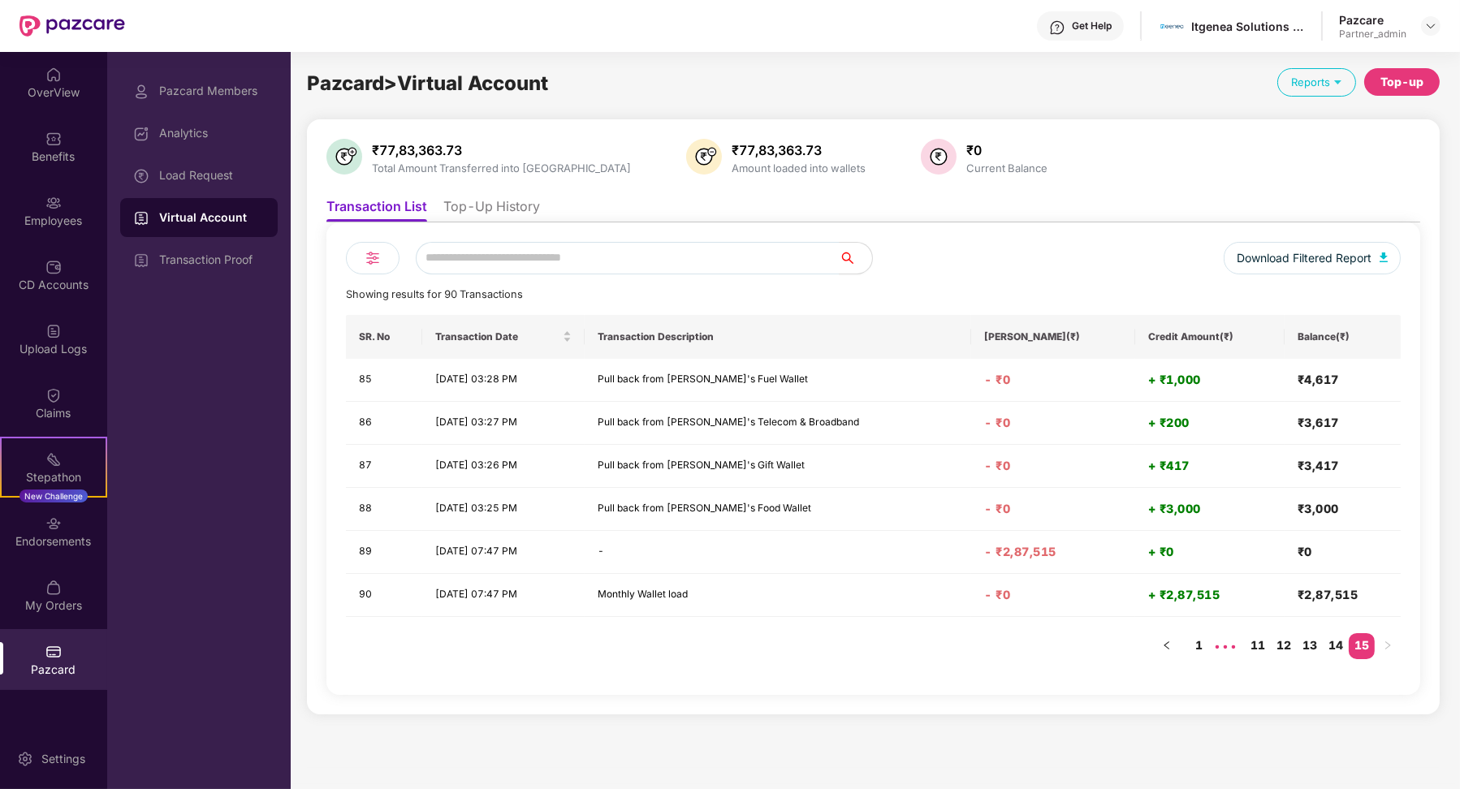
click at [493, 213] on li "Top-Up History" at bounding box center [491, 210] width 97 height 24
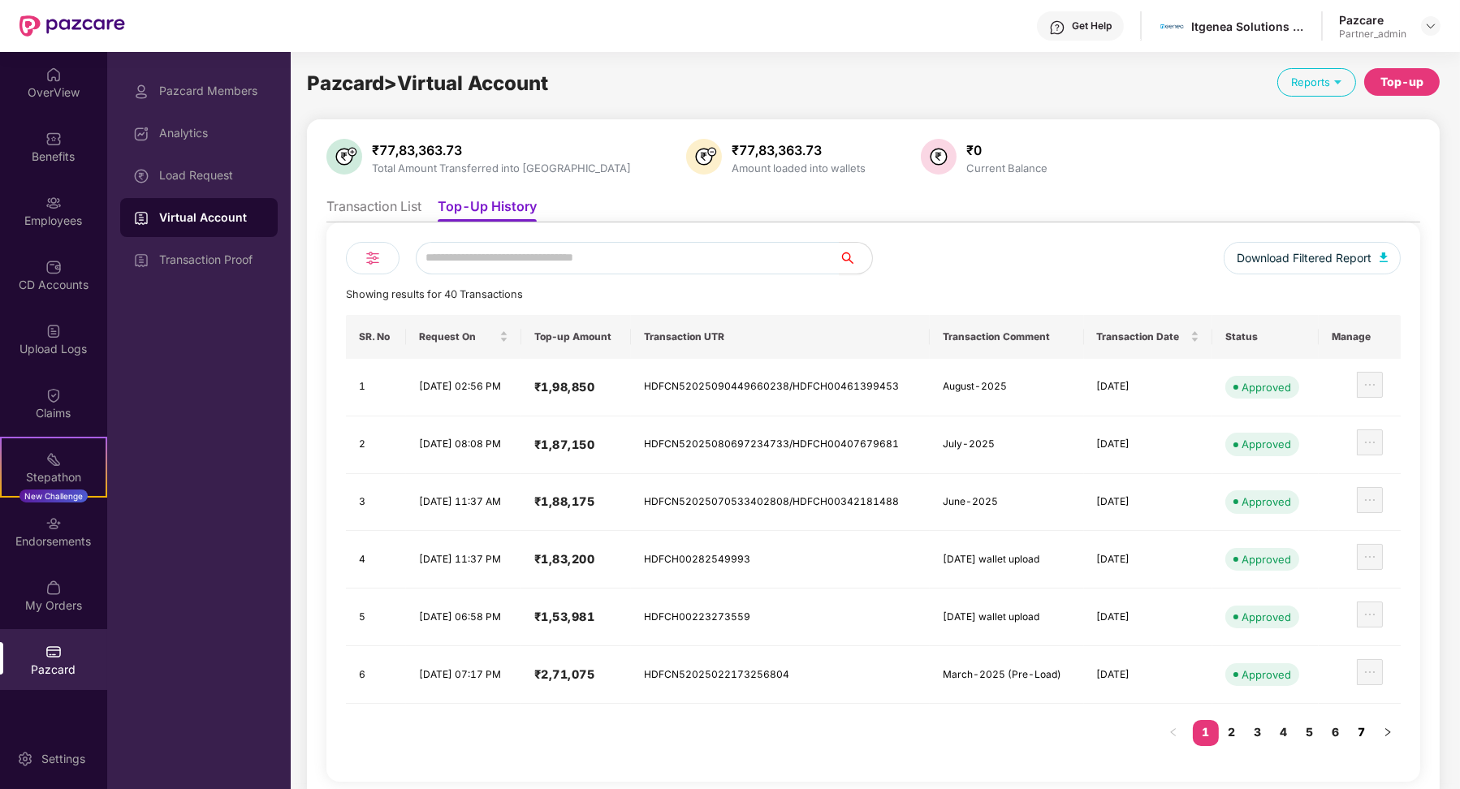
click at [1368, 725] on link "7" at bounding box center [1362, 732] width 26 height 24
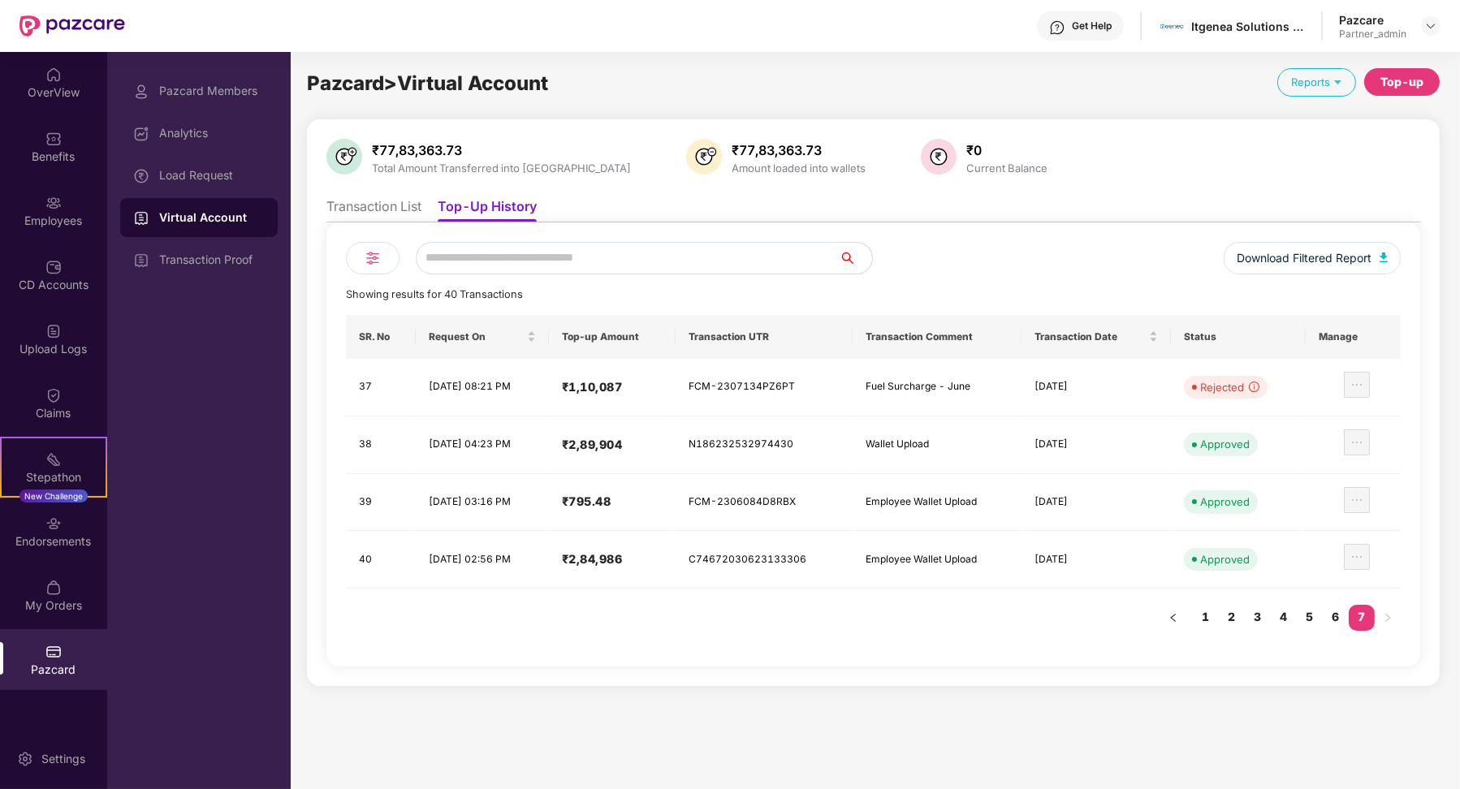
click at [364, 201] on li "Transaction List" at bounding box center [373, 210] width 95 height 24
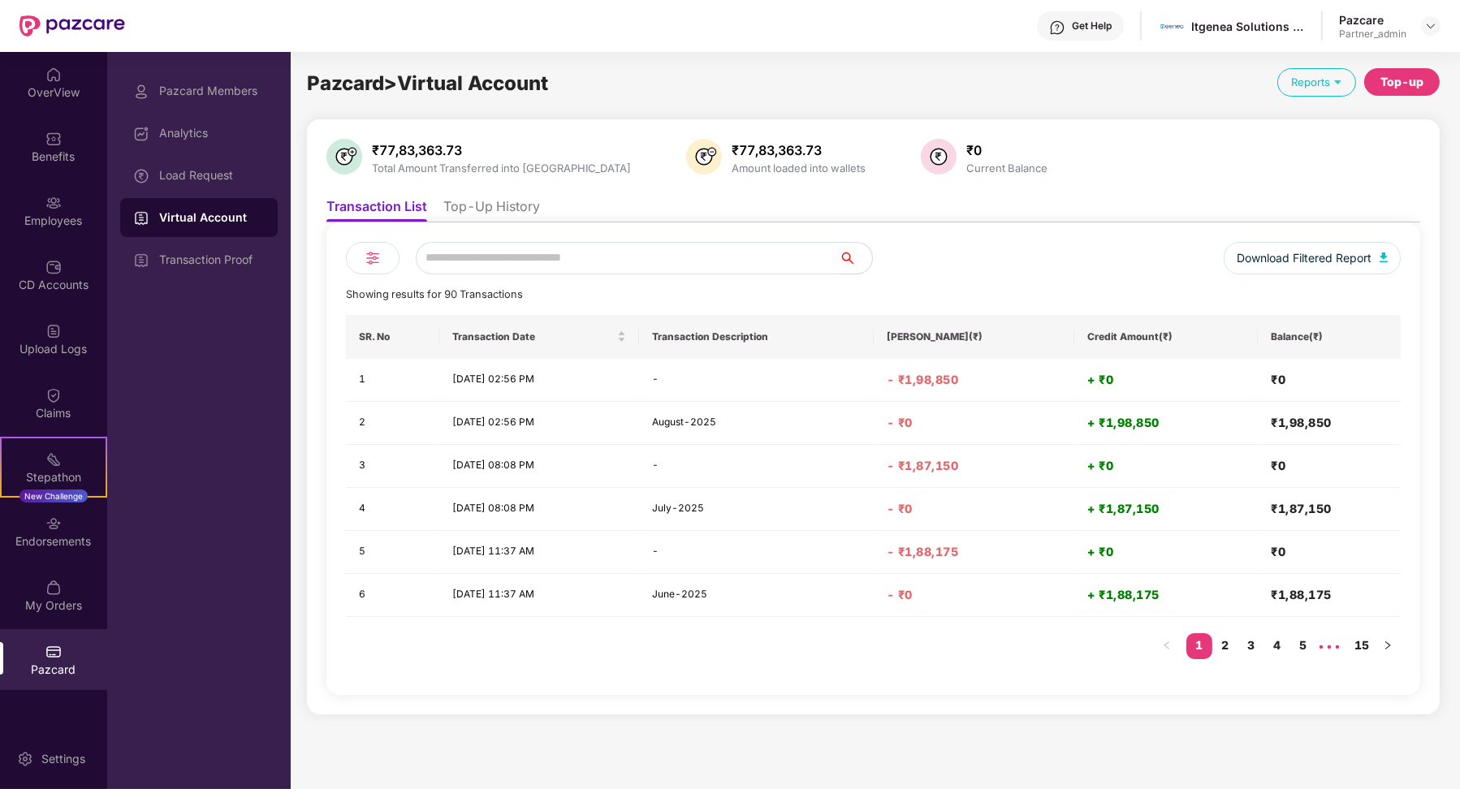
click at [490, 216] on li "Top-Up History" at bounding box center [491, 210] width 97 height 24
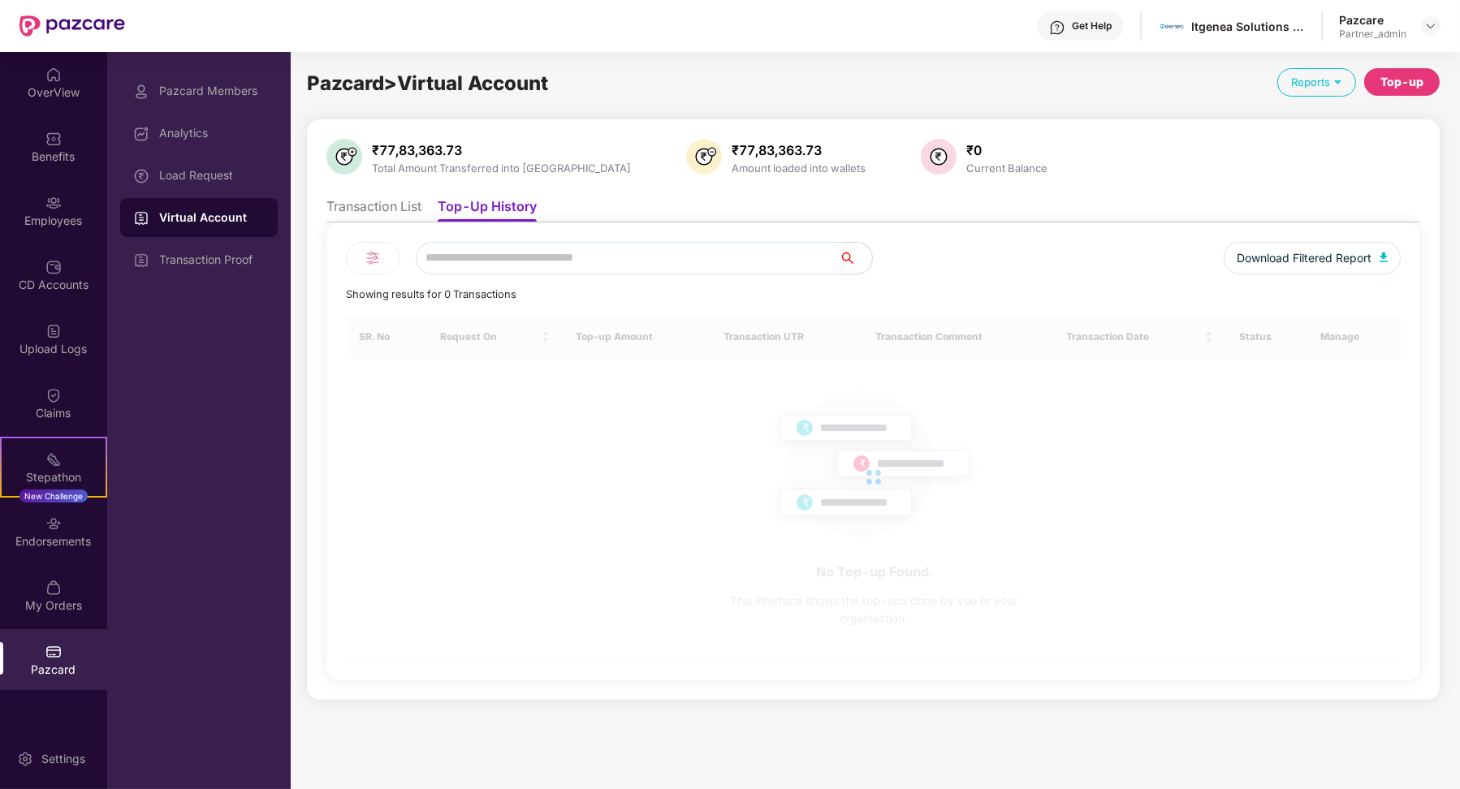
click at [400, 223] on div "Download Filtered Report Showing results for 0 Transactions SR. No Request On T…" at bounding box center [873, 452] width 1094 height 458
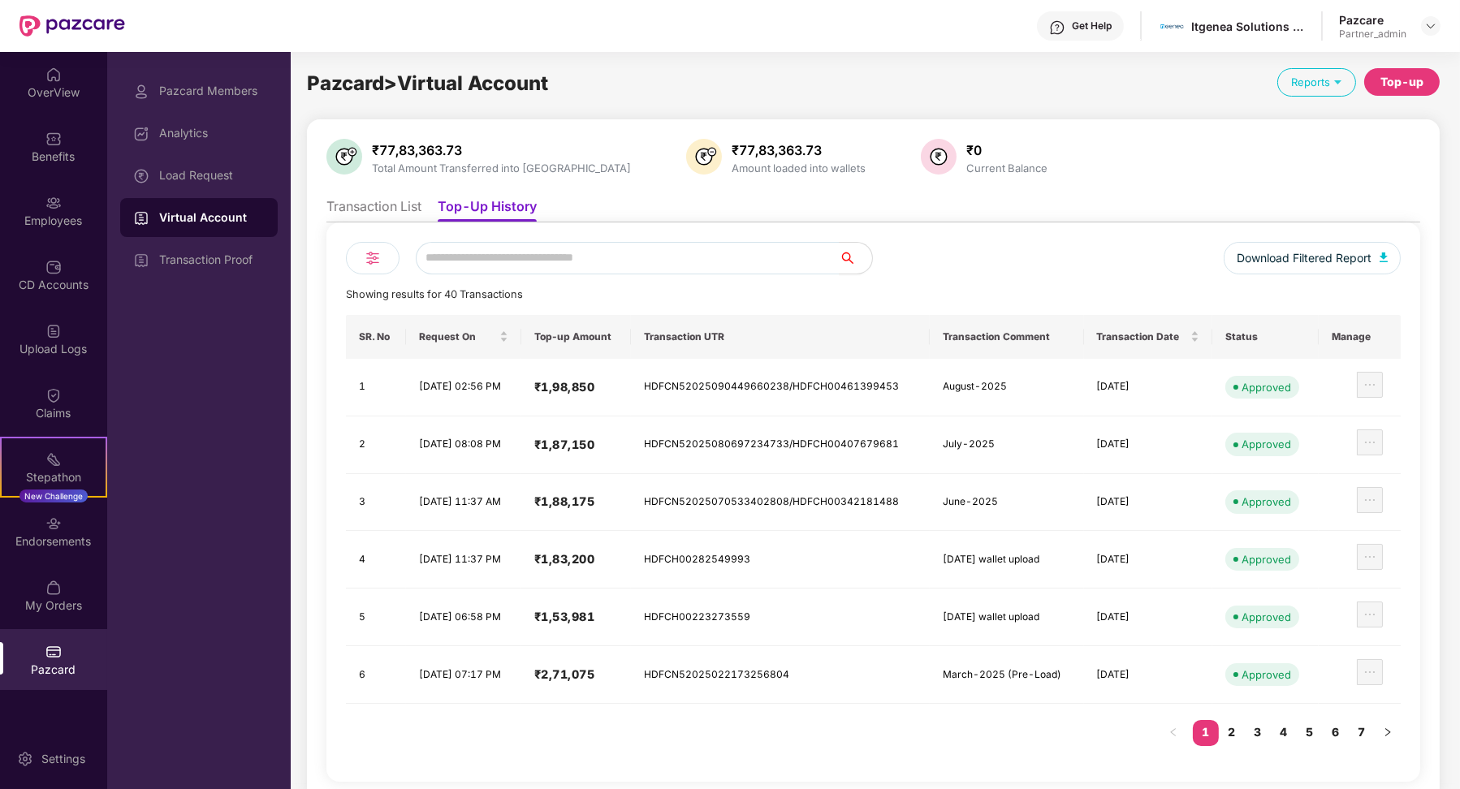
click at [395, 213] on li "Transaction List" at bounding box center [373, 210] width 95 height 24
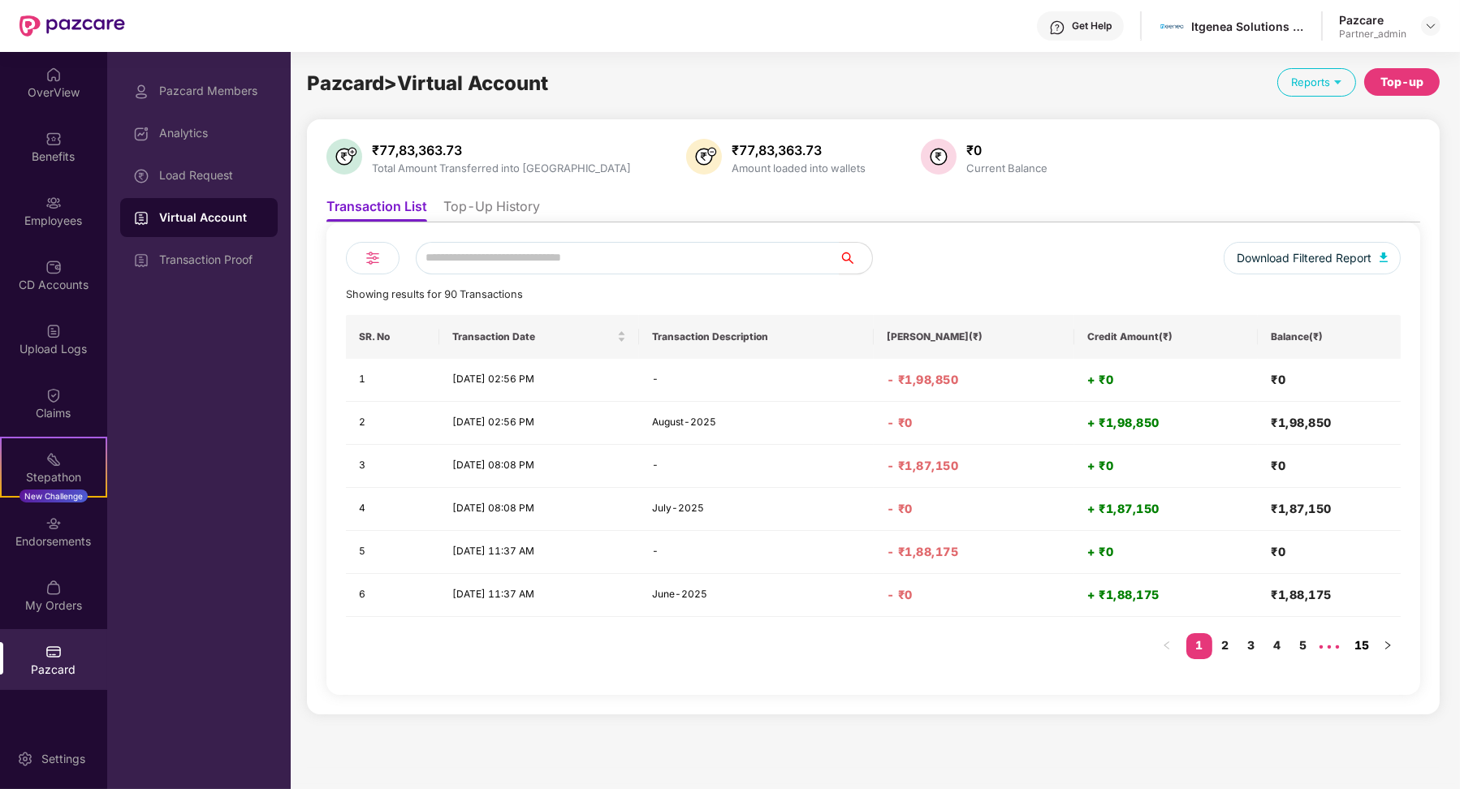
click at [1362, 640] on link "15" at bounding box center [1362, 645] width 26 height 24
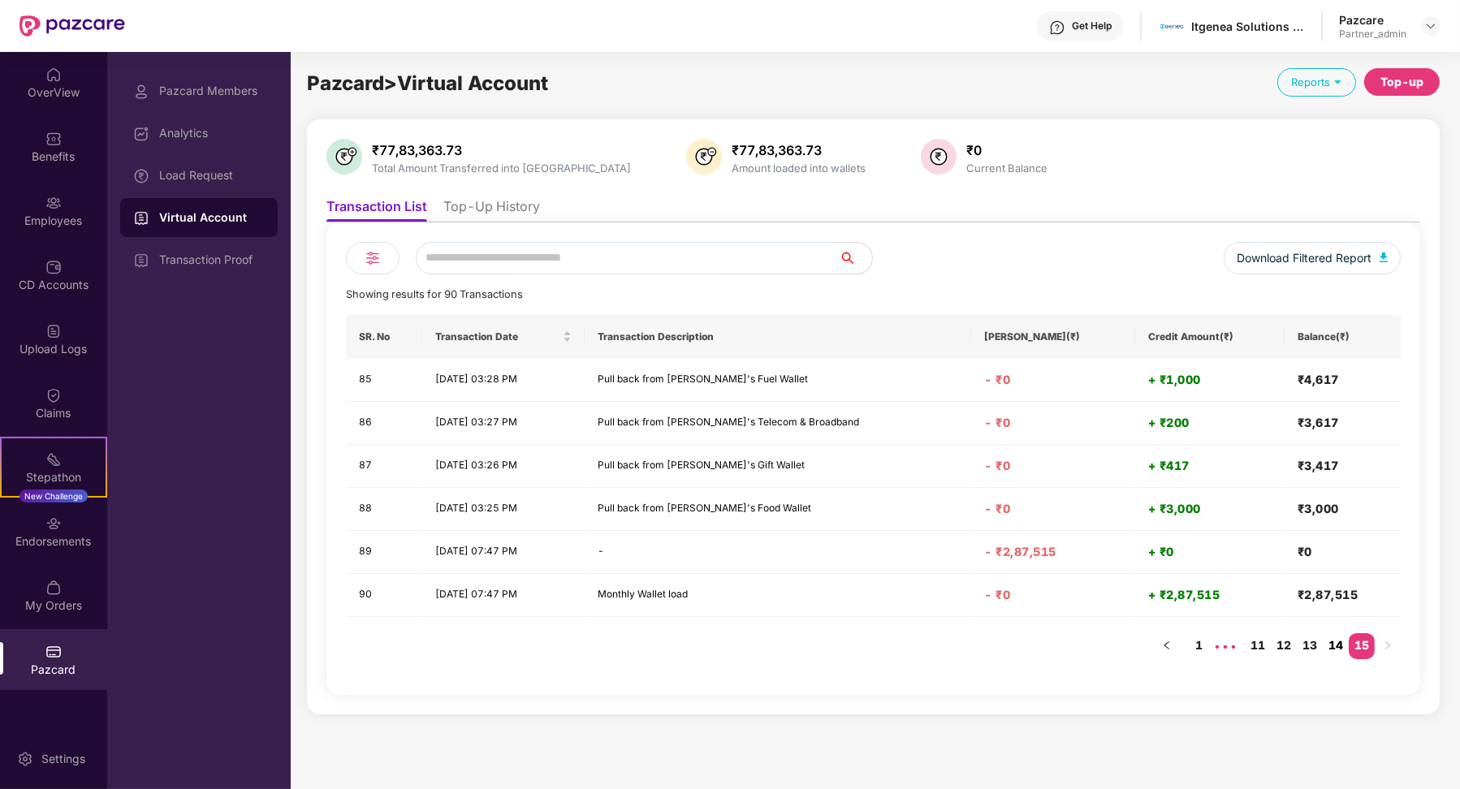
click at [1342, 642] on link "14" at bounding box center [1336, 645] width 26 height 24
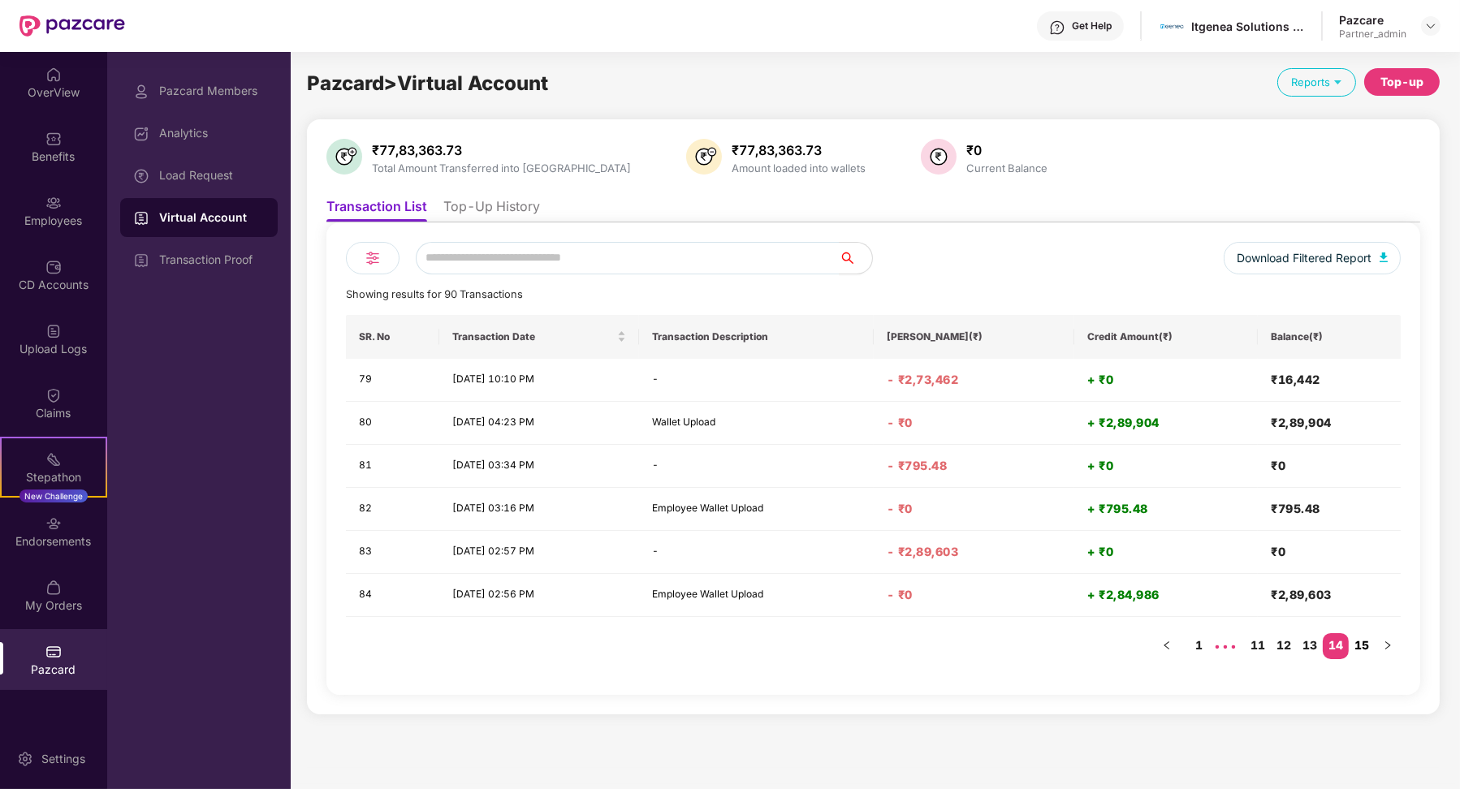
click at [1368, 638] on link "15" at bounding box center [1362, 645] width 26 height 24
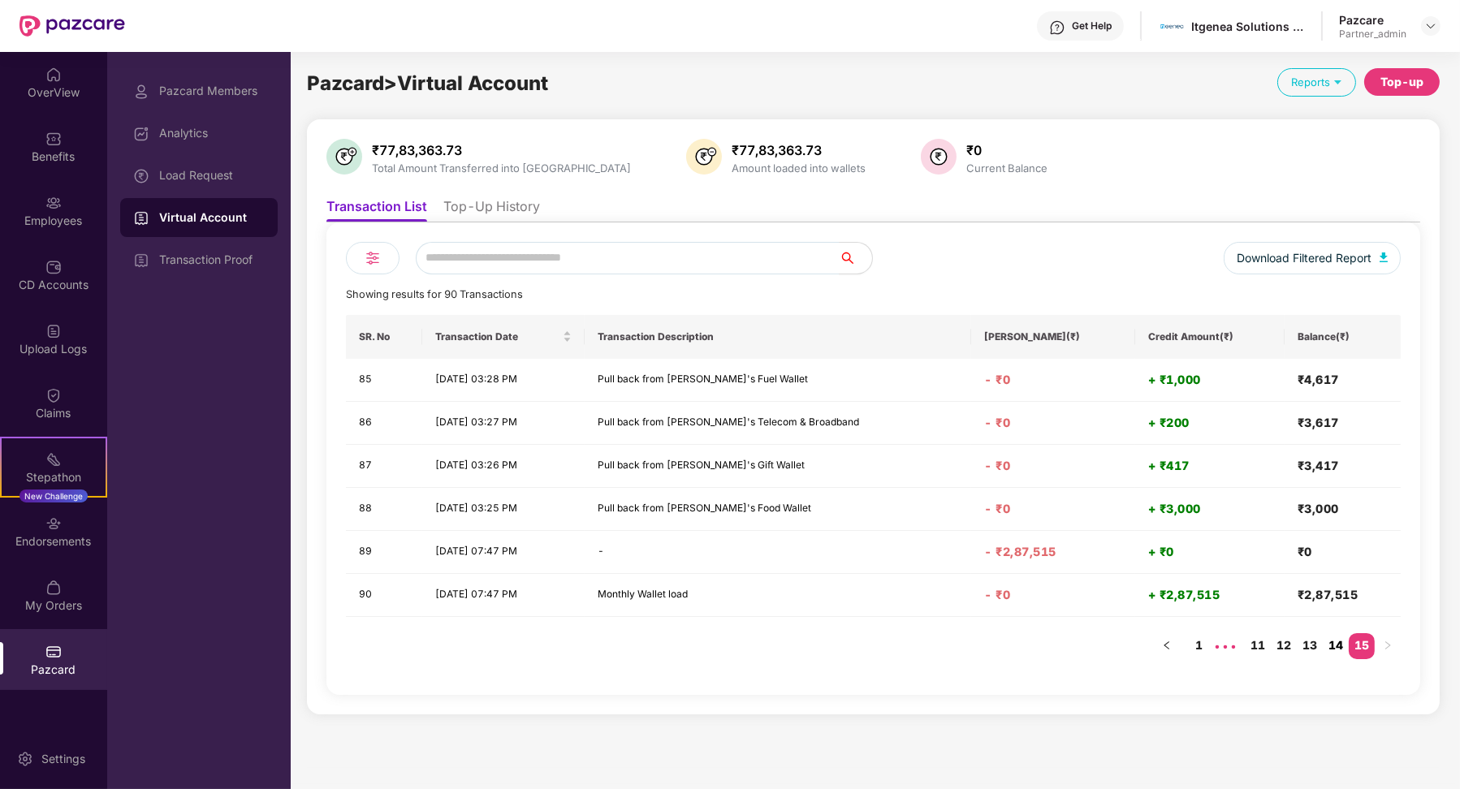
click at [1338, 635] on link "14" at bounding box center [1336, 645] width 26 height 24
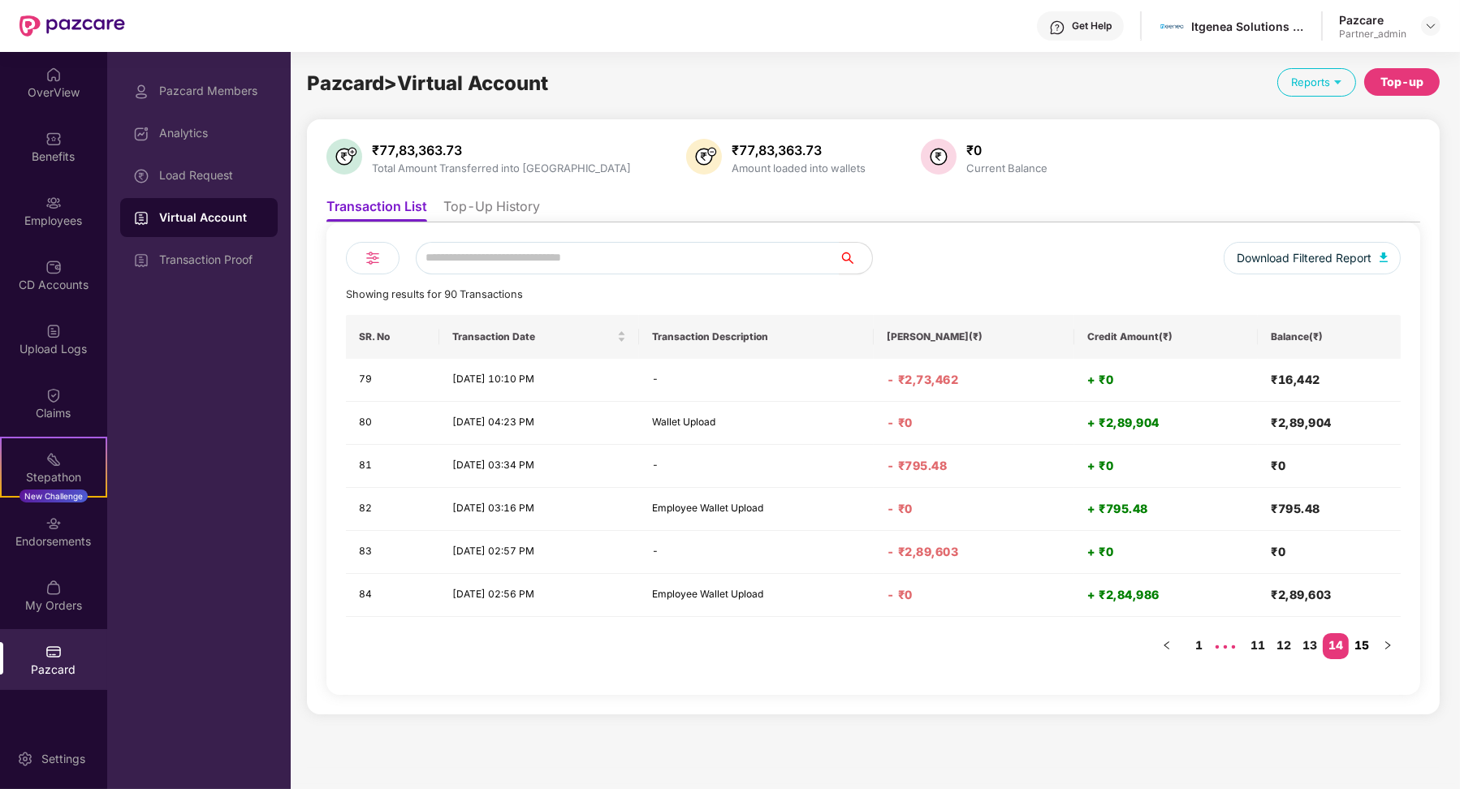
click at [1372, 643] on link "15" at bounding box center [1362, 645] width 26 height 24
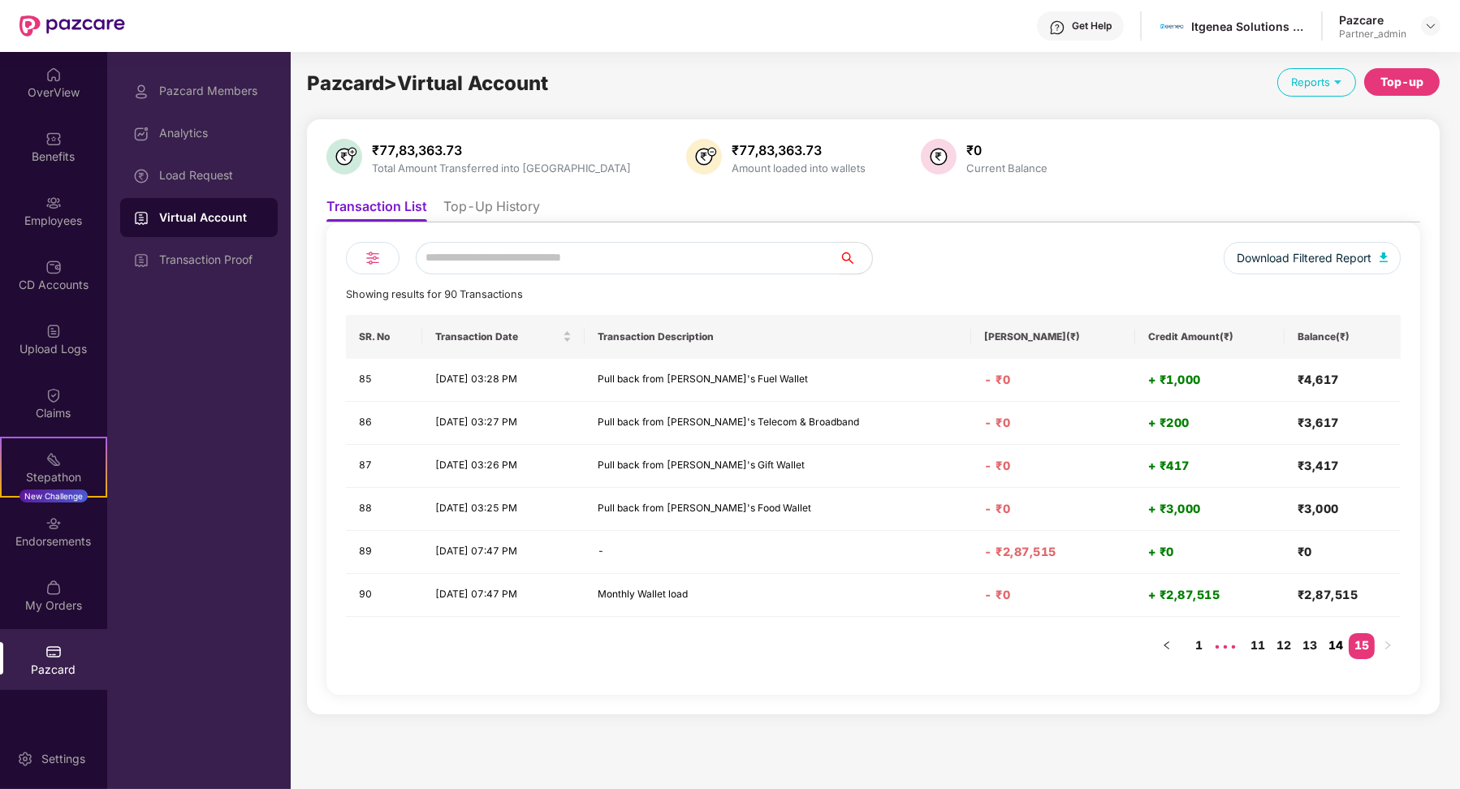
click at [1345, 651] on link "14" at bounding box center [1336, 645] width 26 height 24
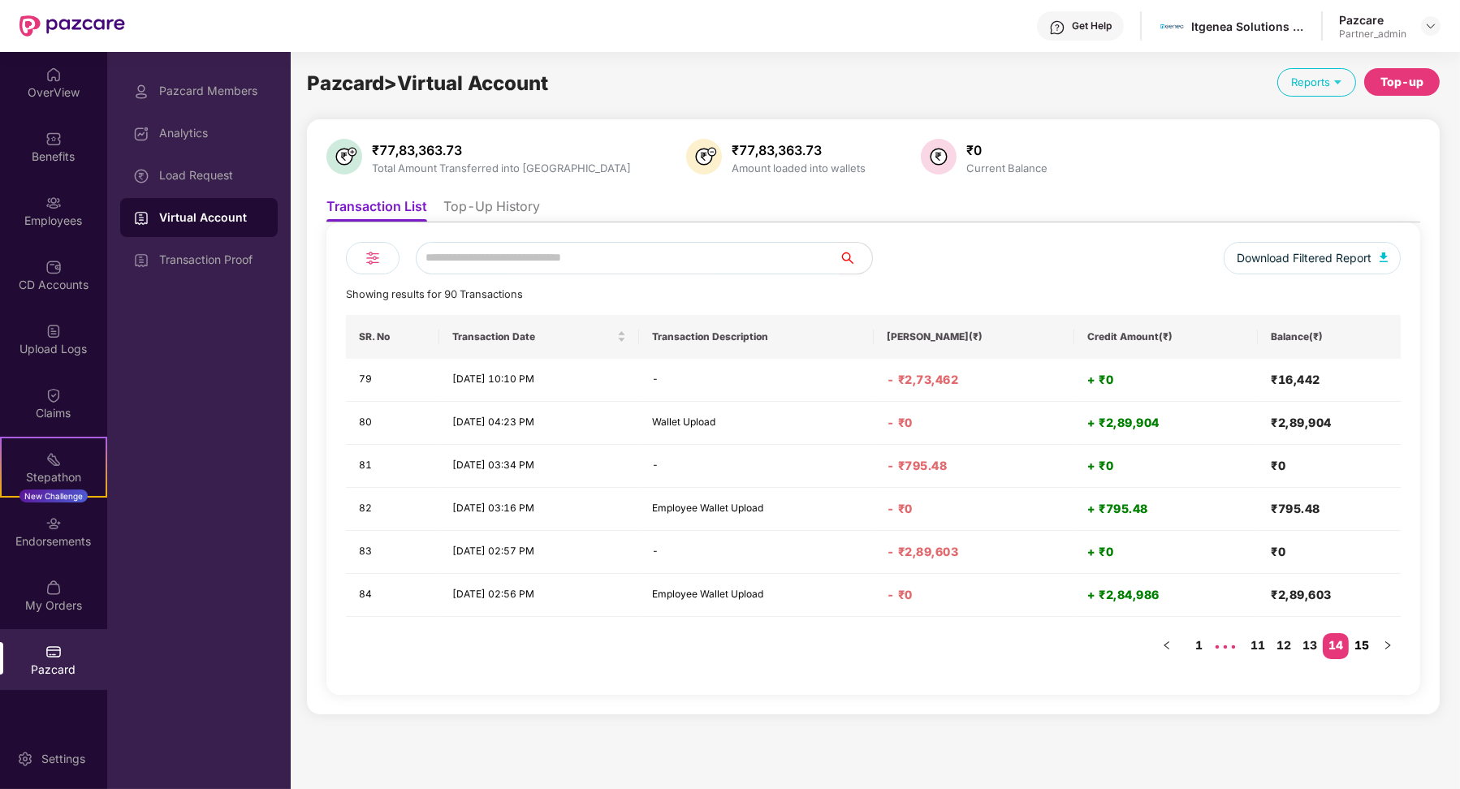
click at [1366, 653] on link "15" at bounding box center [1362, 645] width 26 height 24
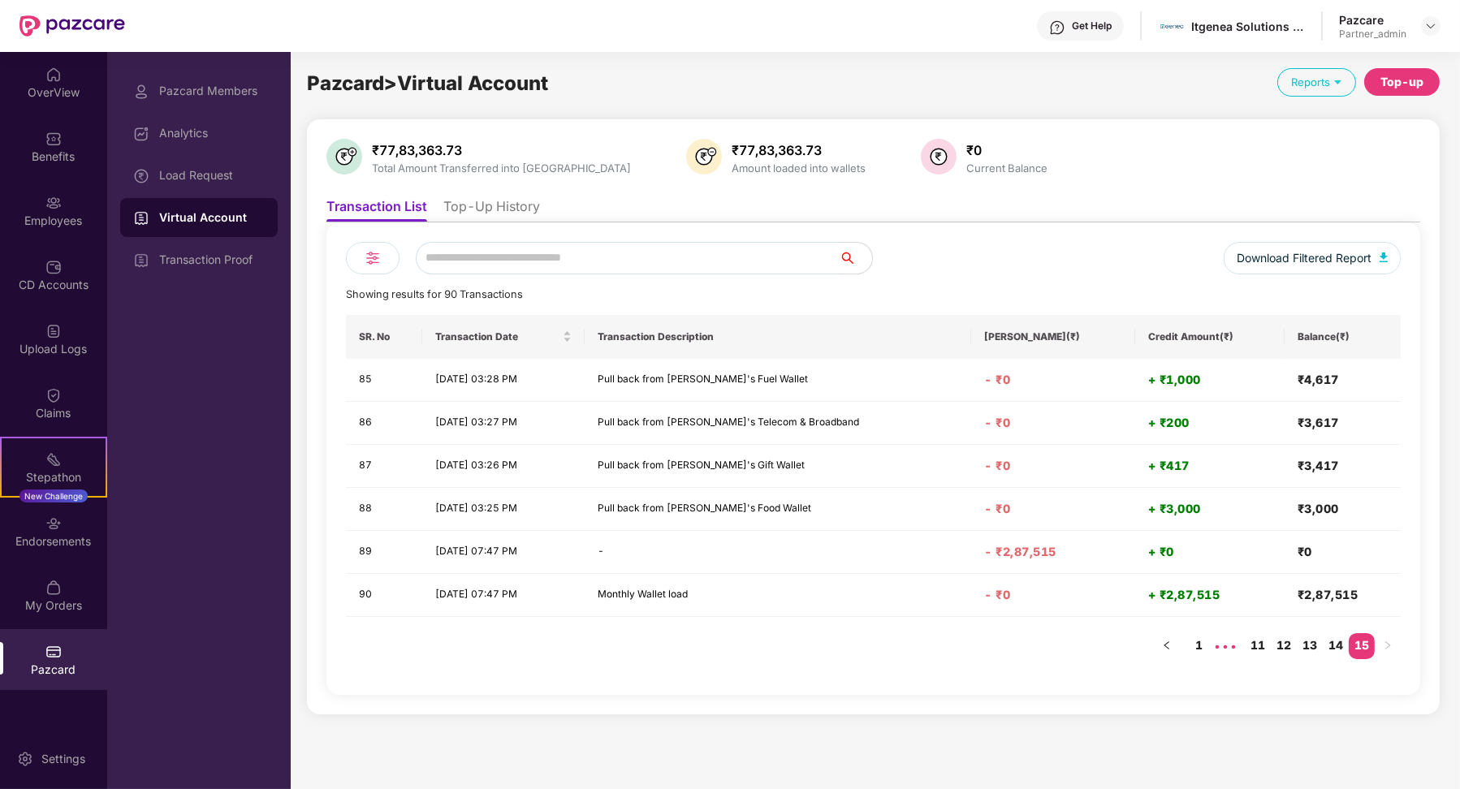
click at [510, 223] on div "Download Filtered Report Showing results for 90 Transactions SR. No Transaction…" at bounding box center [873, 459] width 1094 height 473
click at [507, 210] on li "Top-Up History" at bounding box center [491, 210] width 97 height 24
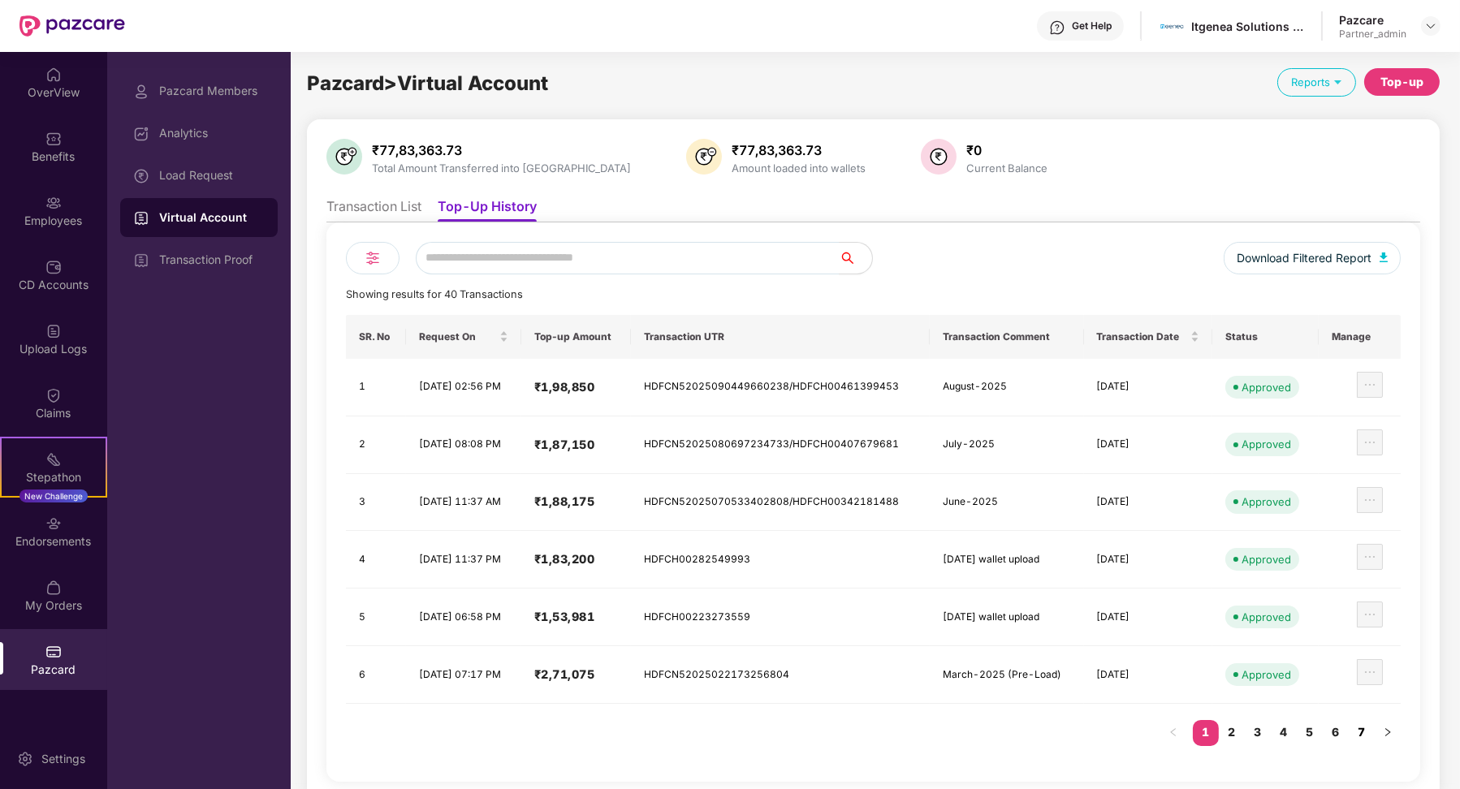
click at [1363, 728] on link "7" at bounding box center [1362, 732] width 26 height 24
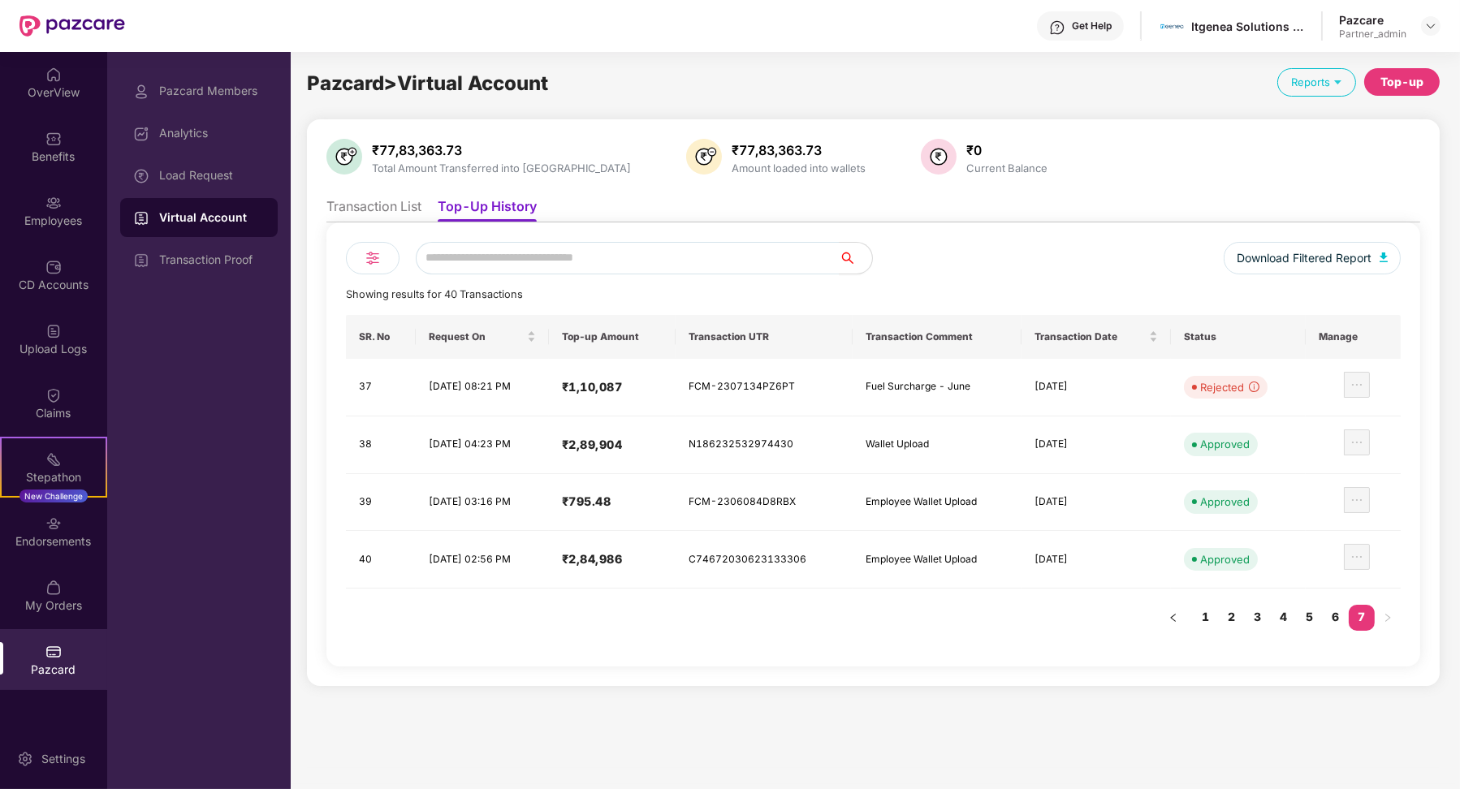
click at [383, 214] on li "Transaction List" at bounding box center [373, 210] width 95 height 24
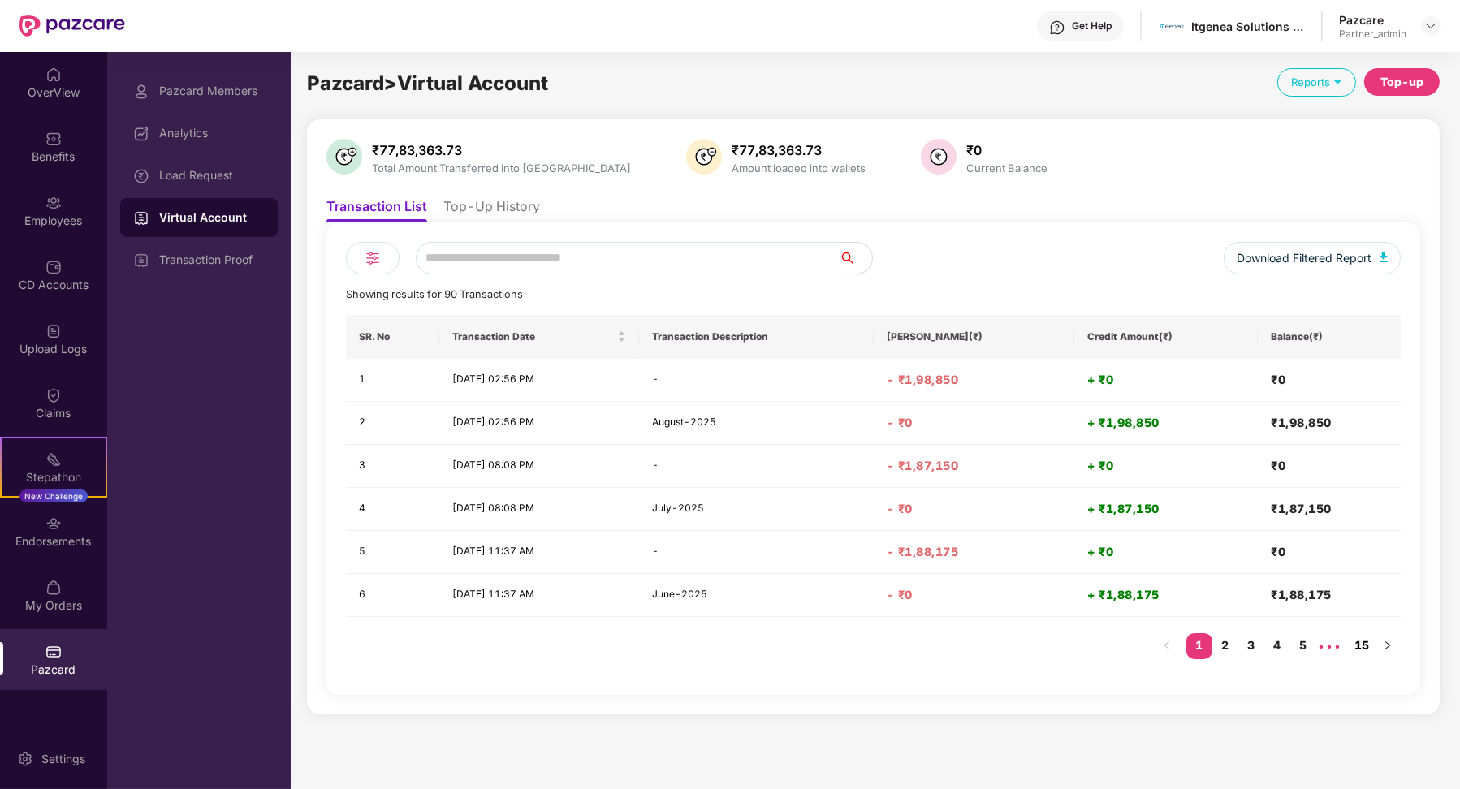
click at [1372, 649] on link "15" at bounding box center [1362, 645] width 26 height 24
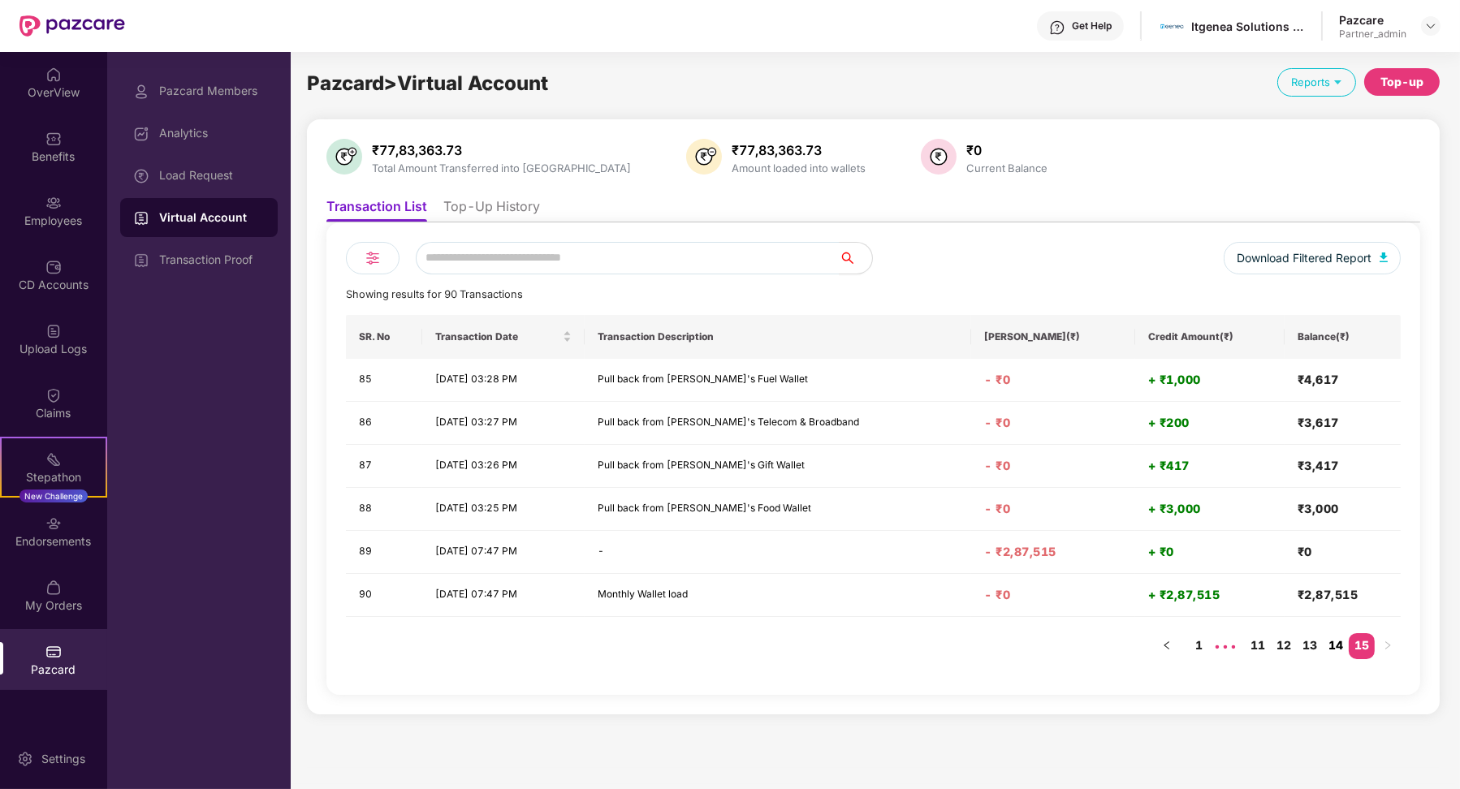
click at [1338, 642] on link "14" at bounding box center [1336, 645] width 26 height 24
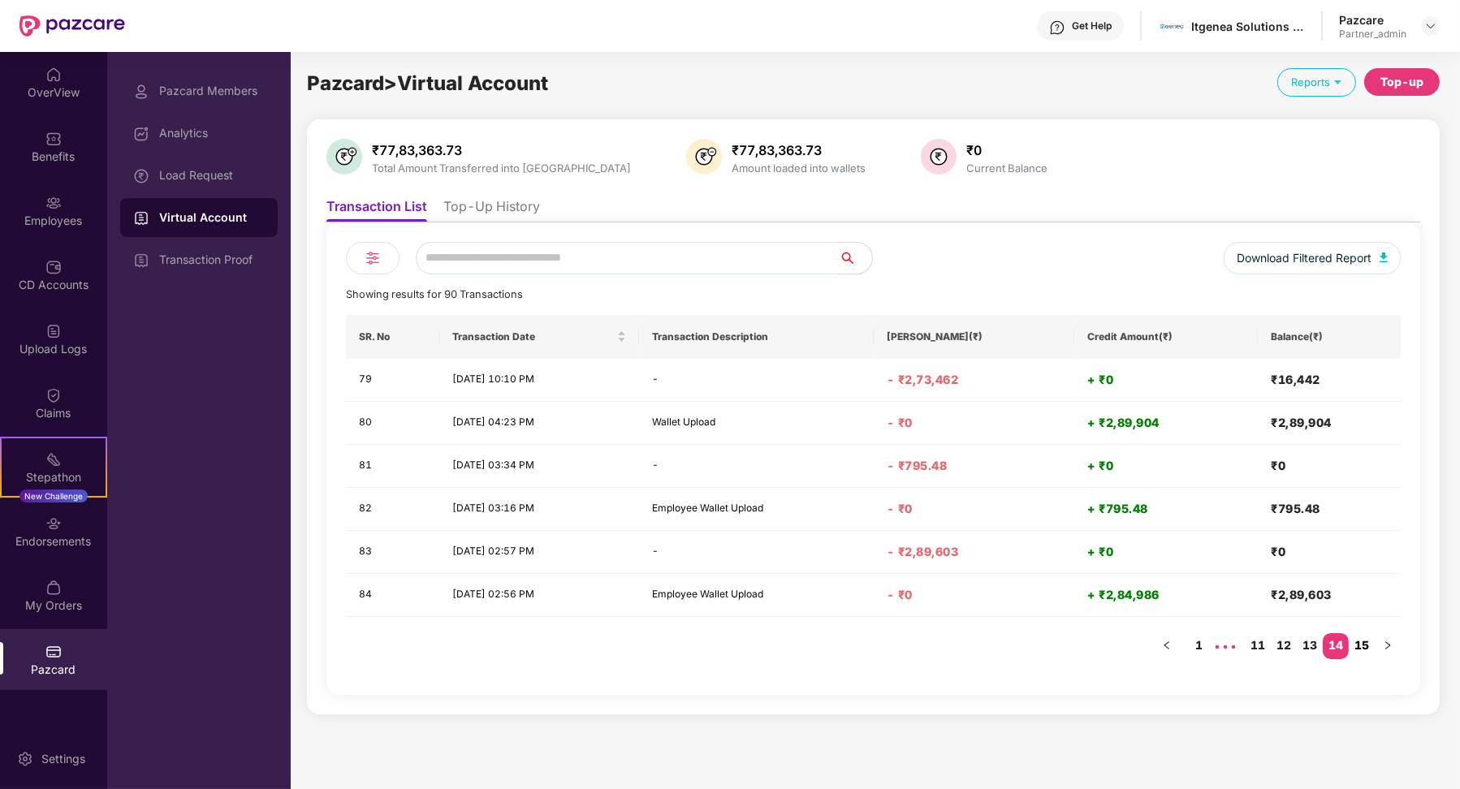
click at [1367, 639] on link "15" at bounding box center [1362, 645] width 26 height 24
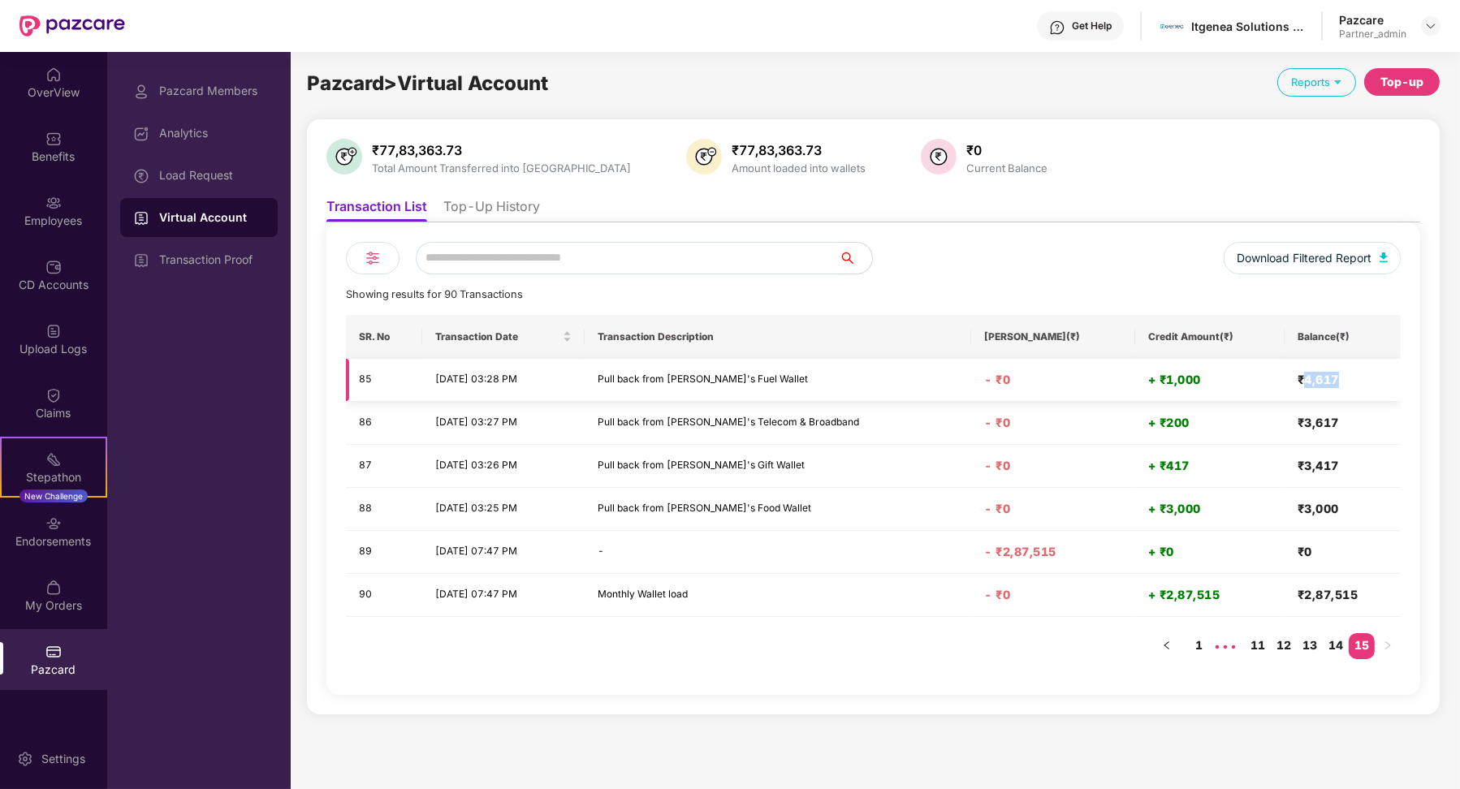
drag, startPoint x: 1298, startPoint y: 383, endPoint x: 1338, endPoint y: 383, distance: 40.6
click at [1338, 383] on h4 "₹4,617" at bounding box center [1343, 380] width 90 height 16
copy h4 "4,617"
click at [1340, 648] on link "14" at bounding box center [1336, 645] width 26 height 24
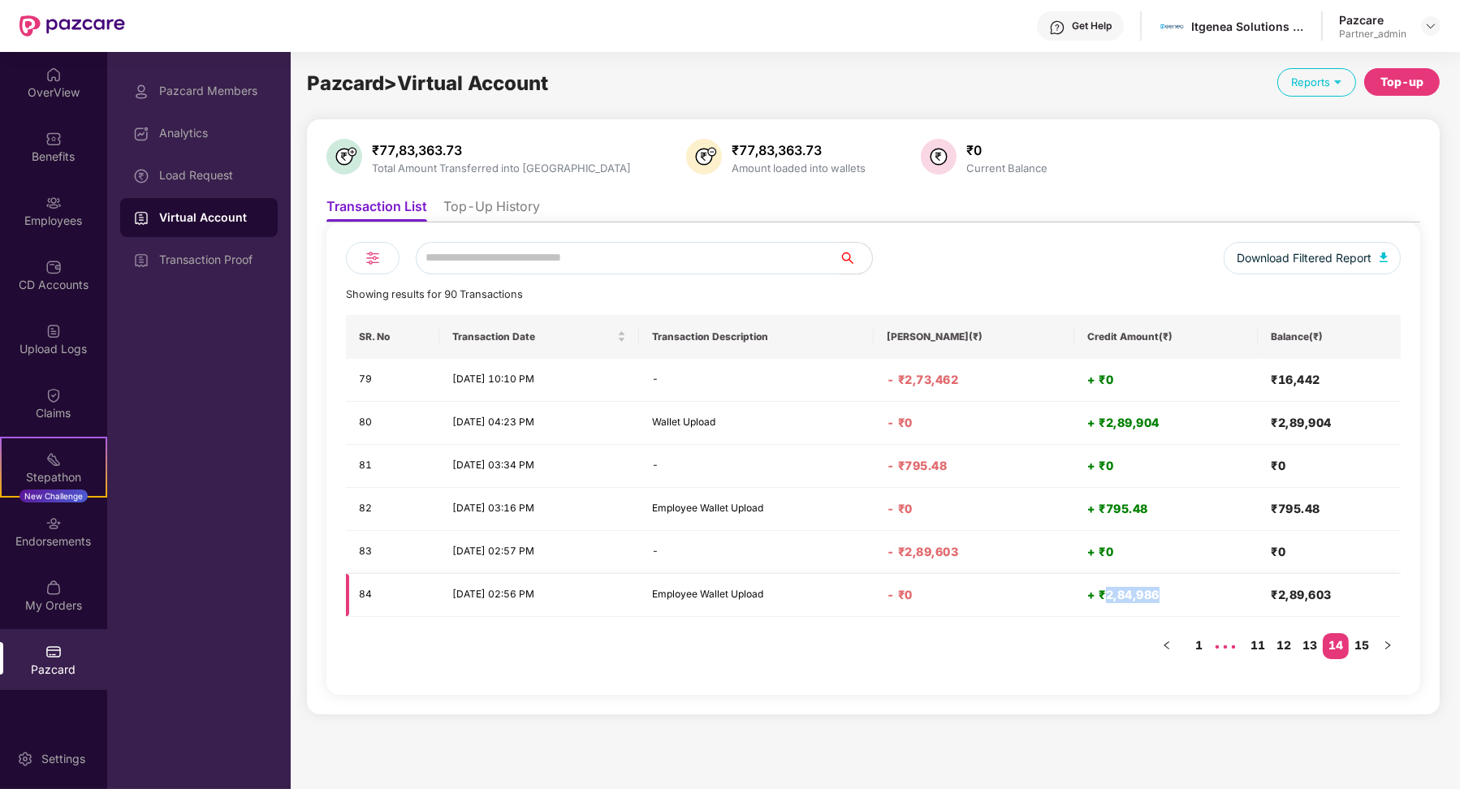
drag, startPoint x: 1106, startPoint y: 594, endPoint x: 1174, endPoint y: 596, distance: 67.4
click at [1174, 594] on h4 "+ ₹2,84,986" at bounding box center [1166, 595] width 158 height 16
drag, startPoint x: 1108, startPoint y: 511, endPoint x: 1173, endPoint y: 512, distance: 65.0
click at [1173, 512] on h4 "+ ₹795.48" at bounding box center [1166, 509] width 158 height 16
drag, startPoint x: 1101, startPoint y: 595, endPoint x: 1179, endPoint y: 595, distance: 78.0
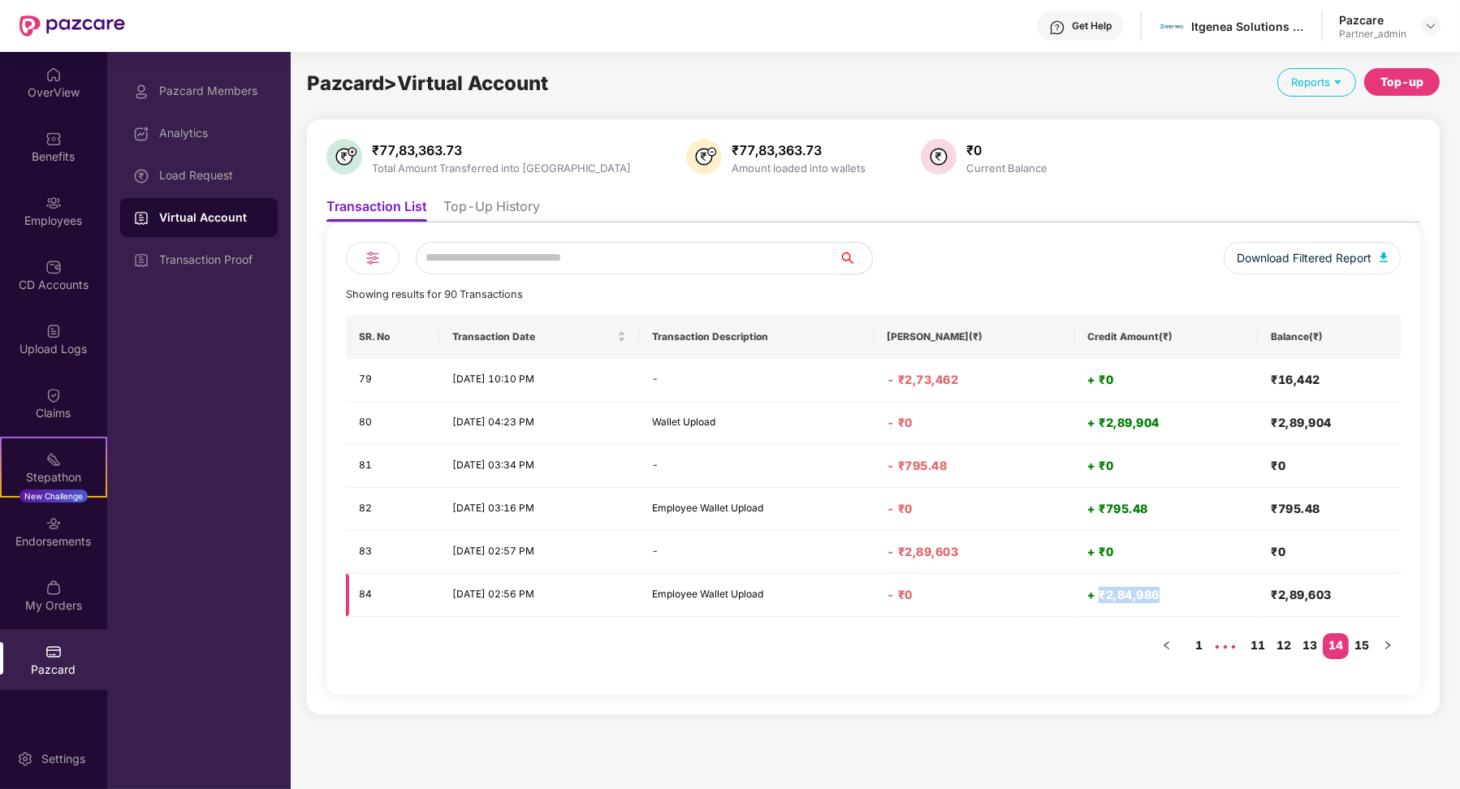
click at [1182, 596] on h4 "+ ₹2,84,986" at bounding box center [1166, 595] width 158 height 16
drag, startPoint x: 1271, startPoint y: 594, endPoint x: 1358, endPoint y: 594, distance: 86.9
click at [1359, 594] on h4 "₹2,89,603" at bounding box center [1329, 595] width 117 height 16
drag, startPoint x: 934, startPoint y: 554, endPoint x: 993, endPoint y: 556, distance: 59.3
click at [994, 555] on h4 "- ₹2,89,603" at bounding box center [974, 552] width 175 height 16
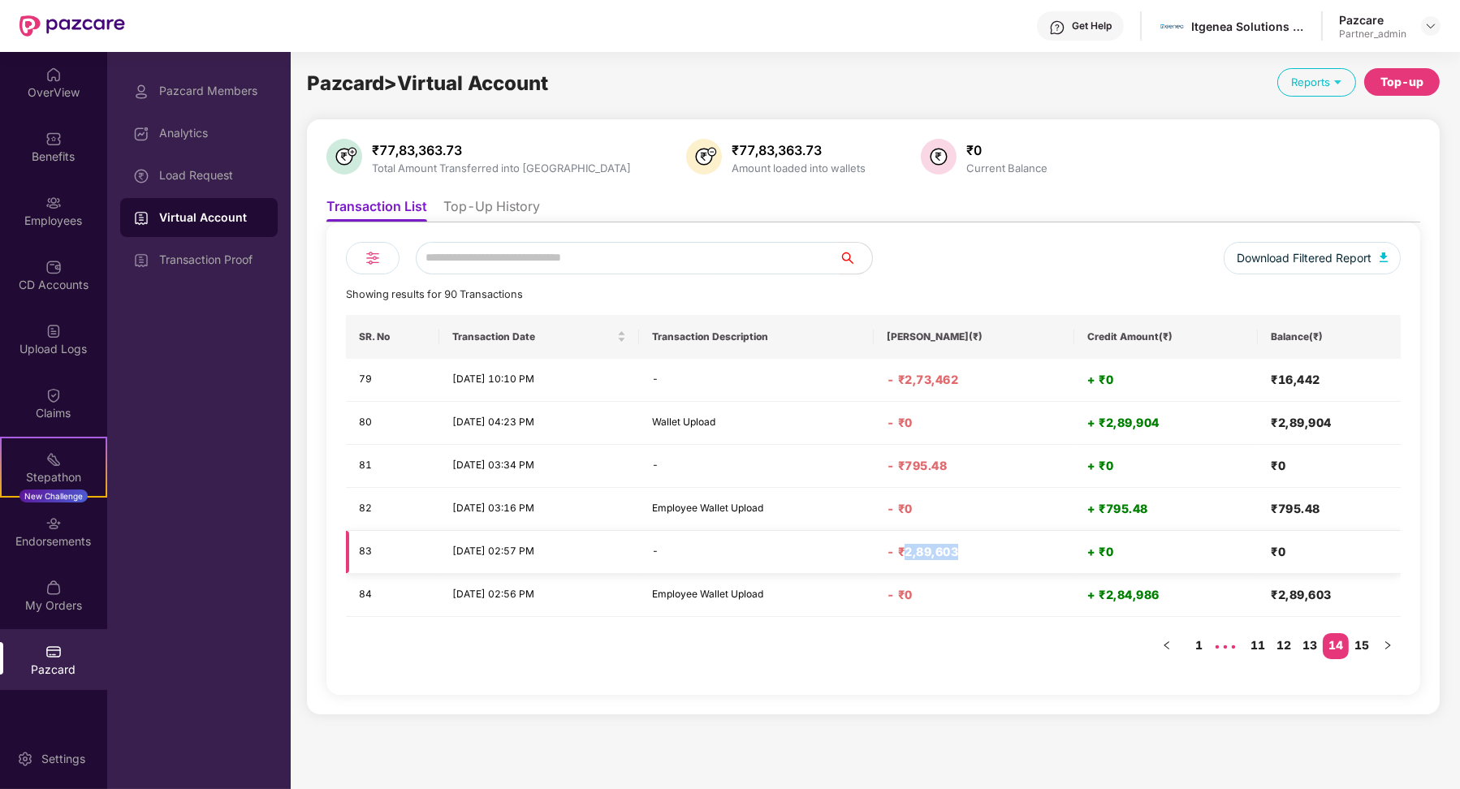
copy h4 "2,89,603"
drag, startPoint x: 1108, startPoint y: 509, endPoint x: 1143, endPoint y: 509, distance: 34.9
click at [1143, 509] on h4 "+ ₹795.48" at bounding box center [1166, 509] width 158 height 16
drag, startPoint x: 991, startPoint y: 461, endPoint x: 935, endPoint y: 460, distance: 56.0
click at [935, 461] on h4 "- ₹795.48" at bounding box center [974, 466] width 175 height 16
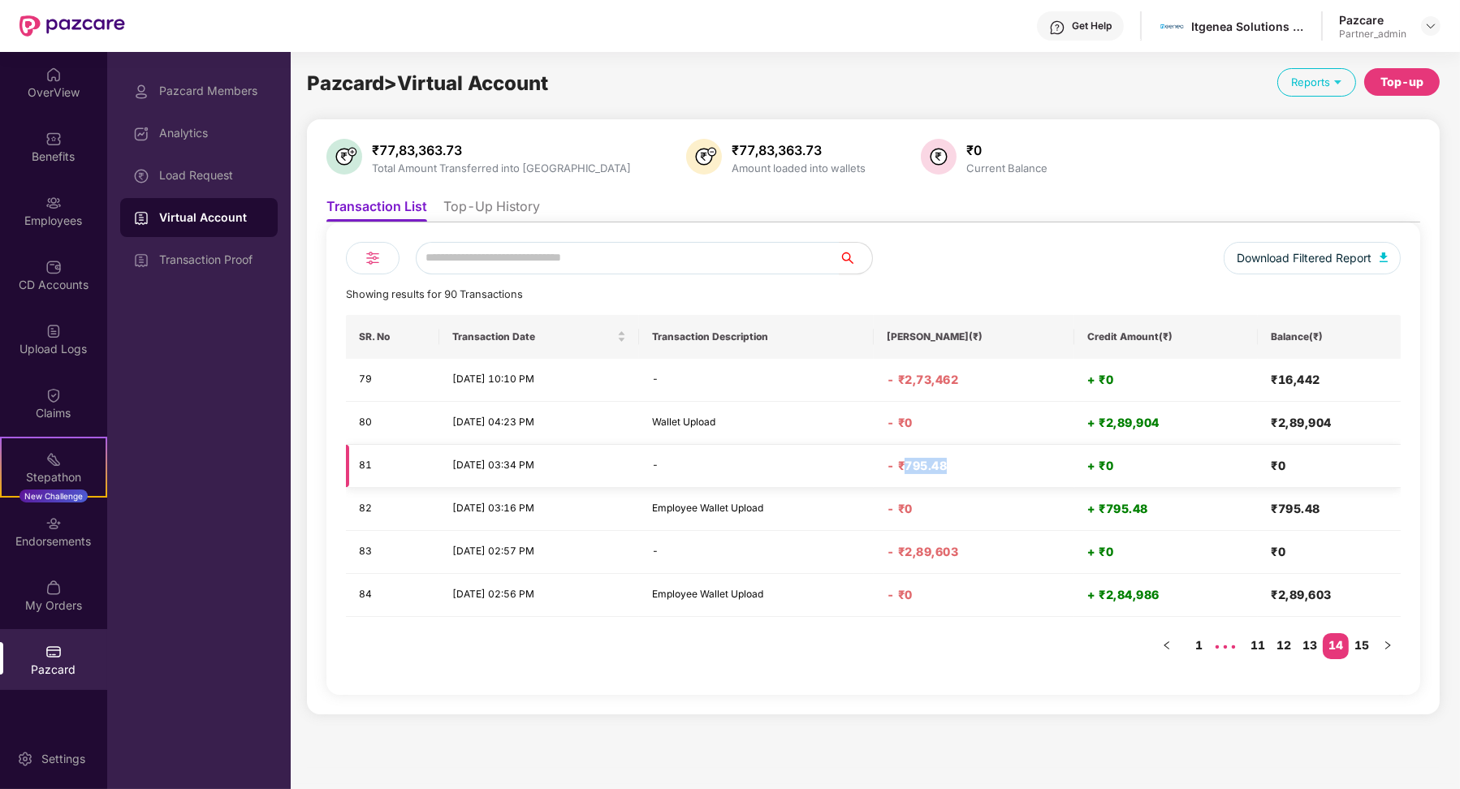
copy h4 "795.48"
drag, startPoint x: 934, startPoint y: 552, endPoint x: 992, endPoint y: 548, distance: 58.6
click at [999, 551] on h4 "- ₹2,89,603" at bounding box center [974, 552] width 175 height 16
copy h4 "2,89,603"
drag, startPoint x: 932, startPoint y: 463, endPoint x: 975, endPoint y: 460, distance: 44.0
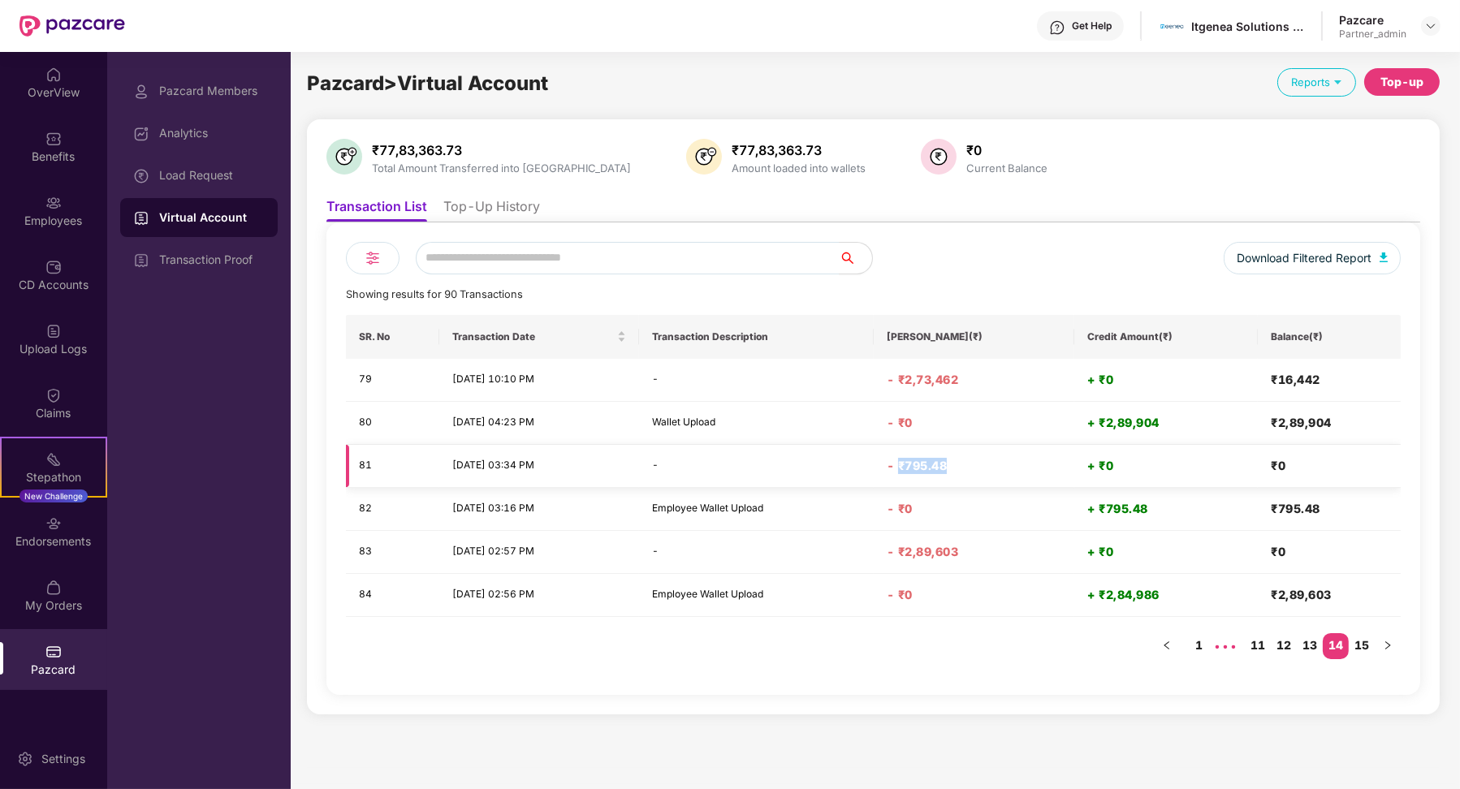
click at [976, 463] on h4 "- ₹795.48" at bounding box center [974, 466] width 175 height 16
drag, startPoint x: 925, startPoint y: 550, endPoint x: 968, endPoint y: 551, distance: 43.0
click at [970, 551] on h4 "- ₹2,89,603" at bounding box center [974, 552] width 175 height 16
drag, startPoint x: 911, startPoint y: 461, endPoint x: 1290, endPoint y: 472, distance: 378.6
click at [1290, 472] on tr "81 [DATE] 03:34 PM - - ₹795.48 + ₹0 ₹0" at bounding box center [873, 466] width 1055 height 43
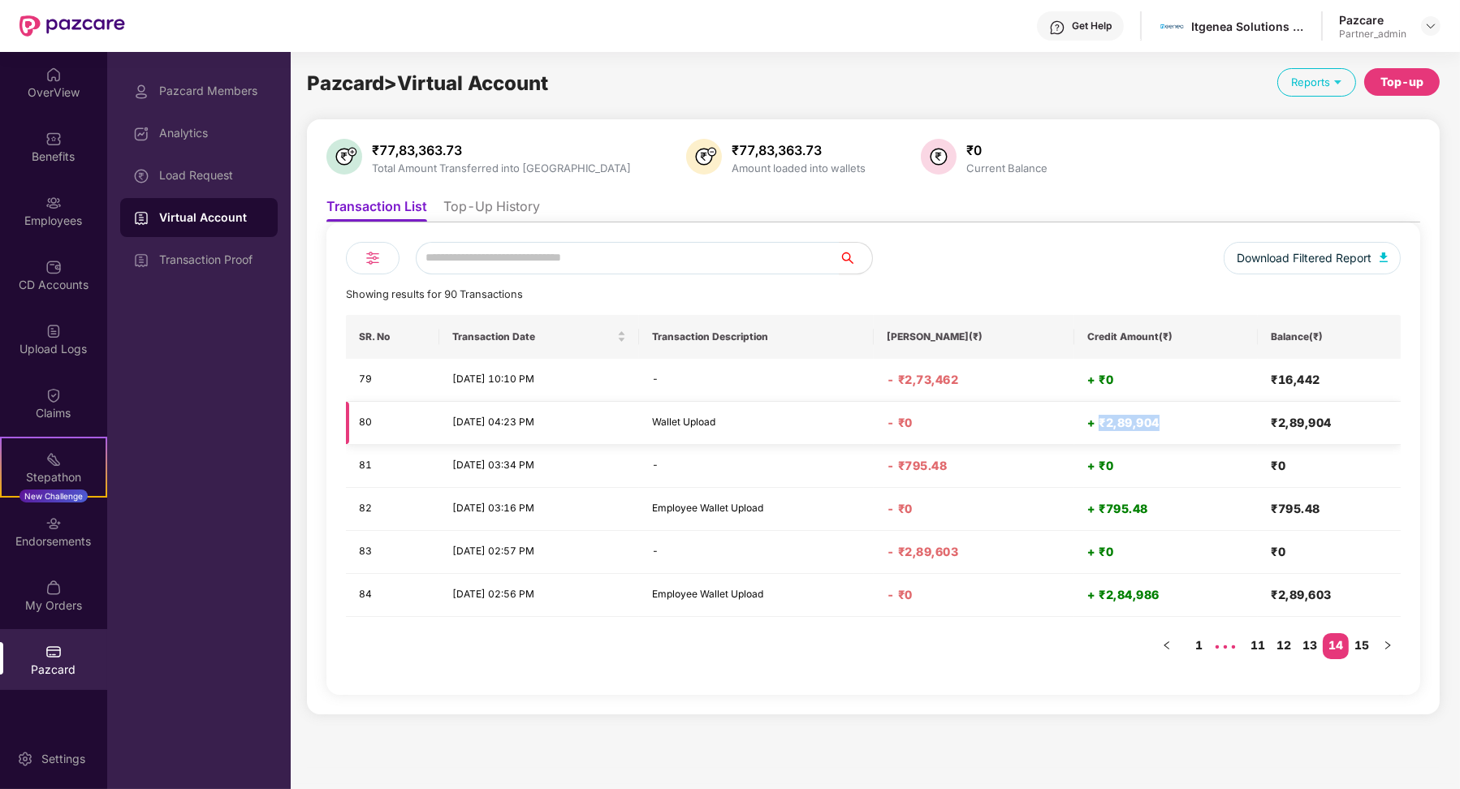
drag, startPoint x: 1103, startPoint y: 424, endPoint x: 1167, endPoint y: 424, distance: 64.2
click at [1168, 424] on h4 "+ ₹2,89,904" at bounding box center [1166, 423] width 158 height 16
drag, startPoint x: 940, startPoint y: 385, endPoint x: 1004, endPoint y: 386, distance: 64.2
click at [1003, 385] on h4 "- ₹2,73,462" at bounding box center [974, 380] width 175 height 16
click at [1318, 648] on link "13" at bounding box center [1310, 645] width 26 height 24
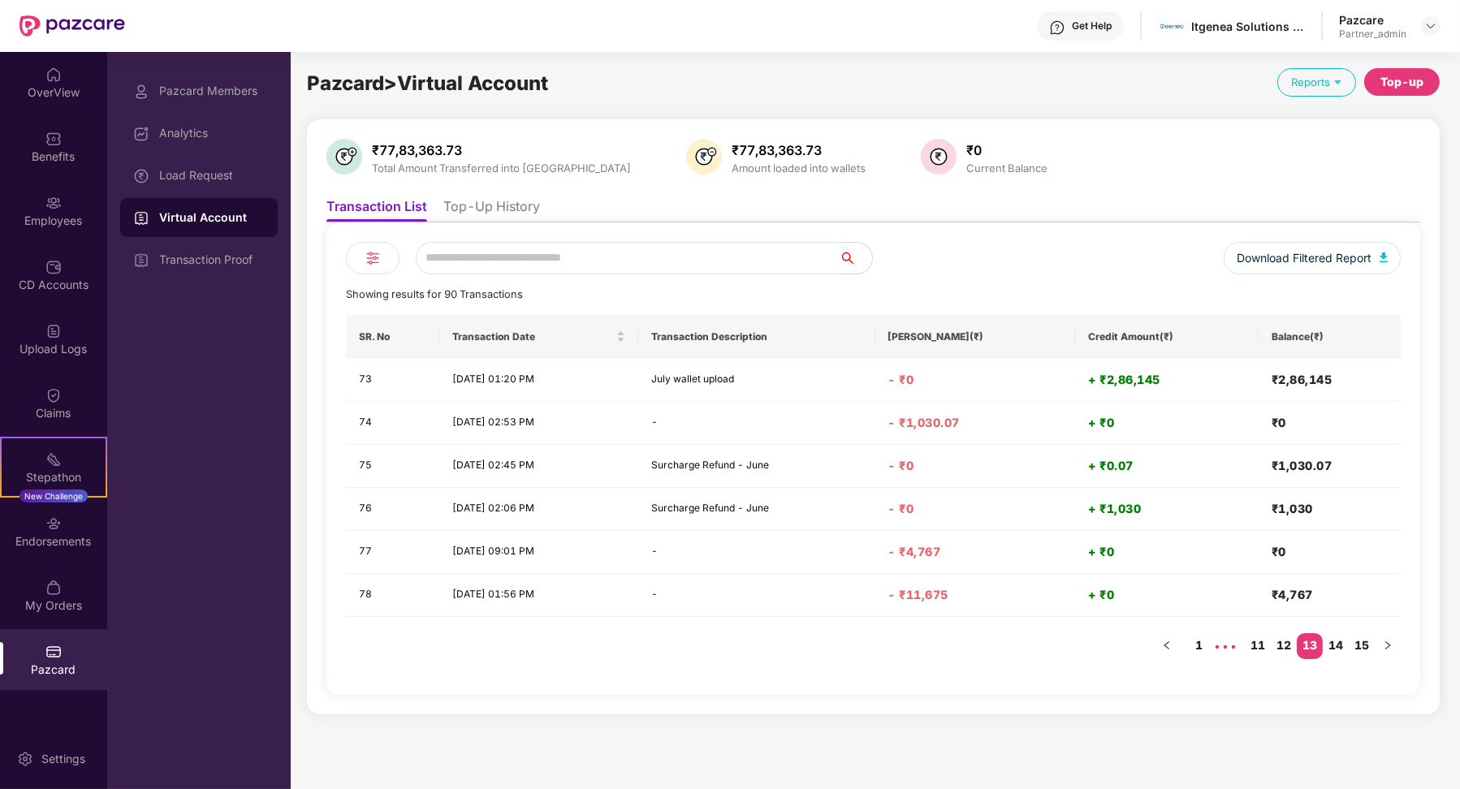
click at [492, 199] on li "Top-Up History" at bounding box center [491, 210] width 97 height 24
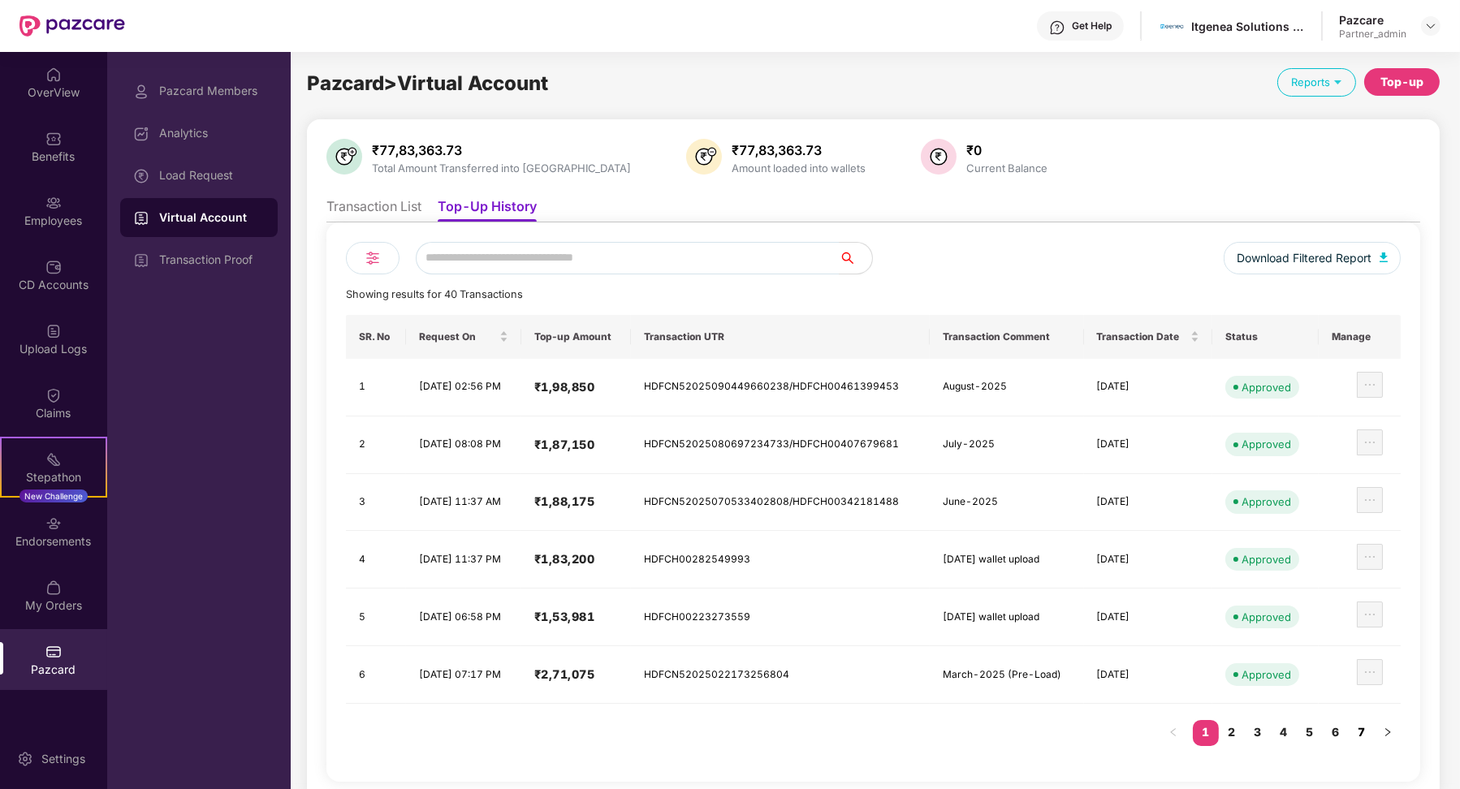
click at [1371, 730] on link "7" at bounding box center [1362, 732] width 26 height 24
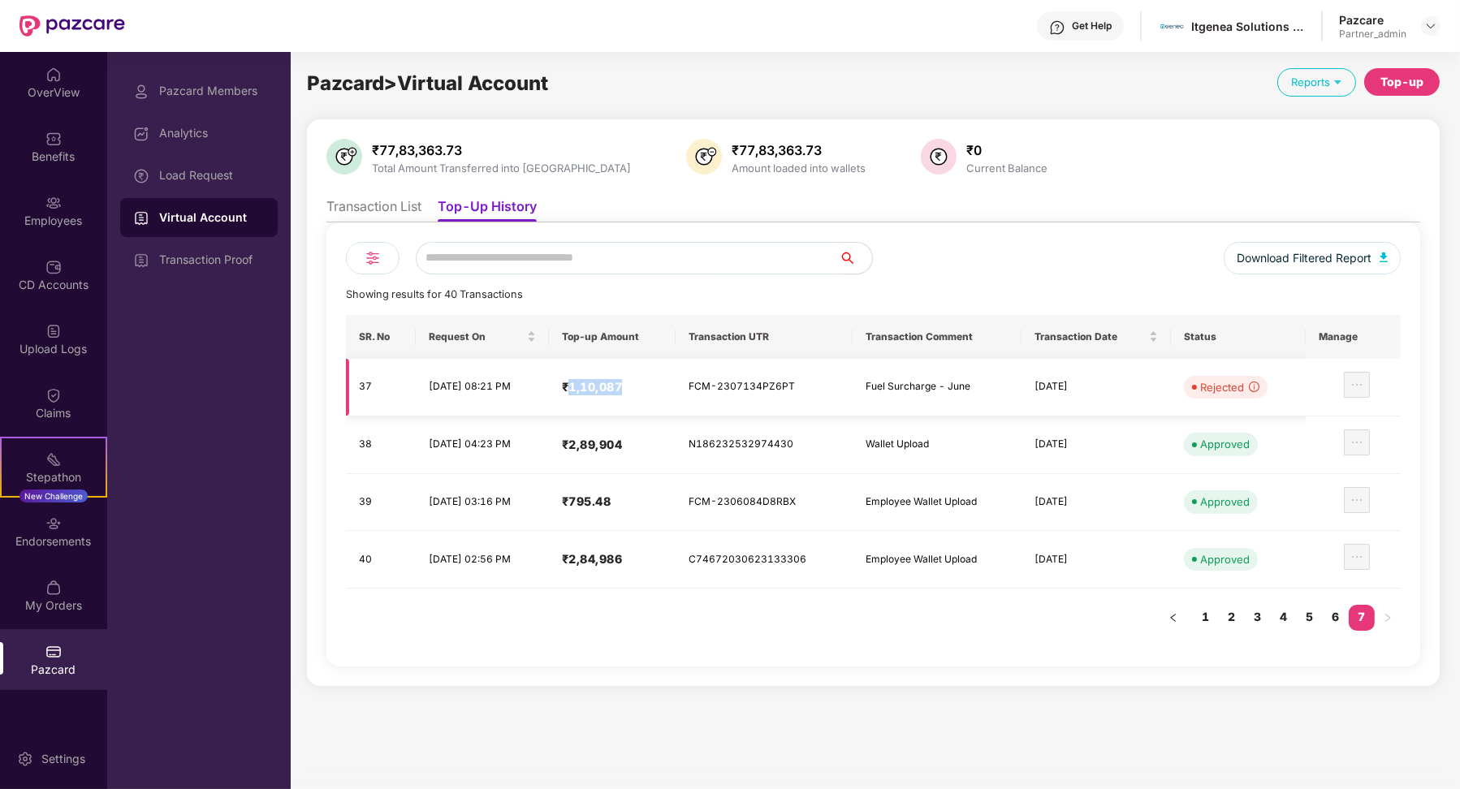
drag, startPoint x: 603, startPoint y: 390, endPoint x: 664, endPoint y: 391, distance: 60.9
click at [663, 391] on h4 "₹1,10,087" at bounding box center [612, 387] width 101 height 16
drag, startPoint x: 598, startPoint y: 445, endPoint x: 658, endPoint y: 447, distance: 60.1
click at [659, 447] on h4 "₹2,89,904" at bounding box center [612, 445] width 101 height 16
click at [1335, 611] on link "6" at bounding box center [1336, 617] width 26 height 24
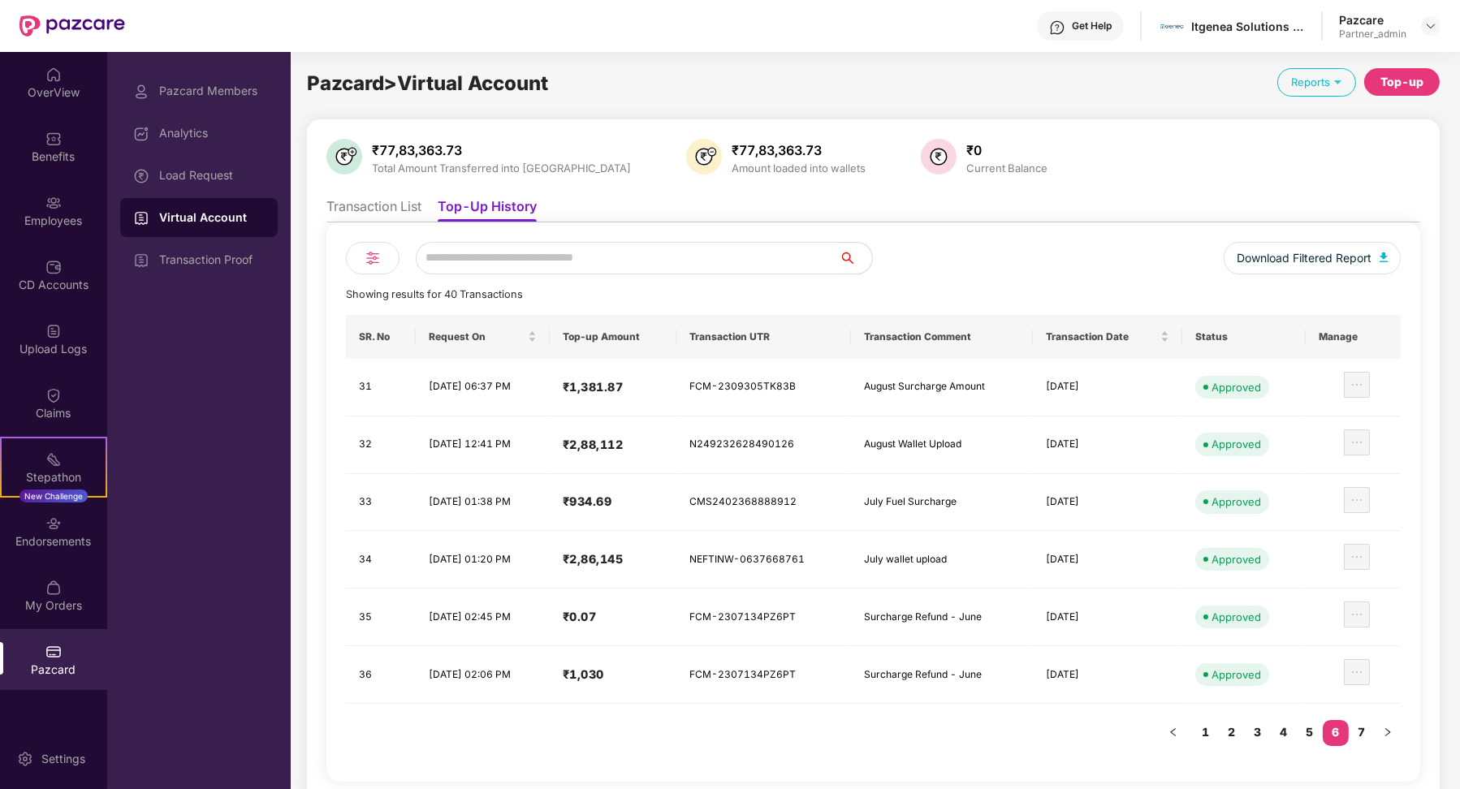
scroll to position [6, 0]
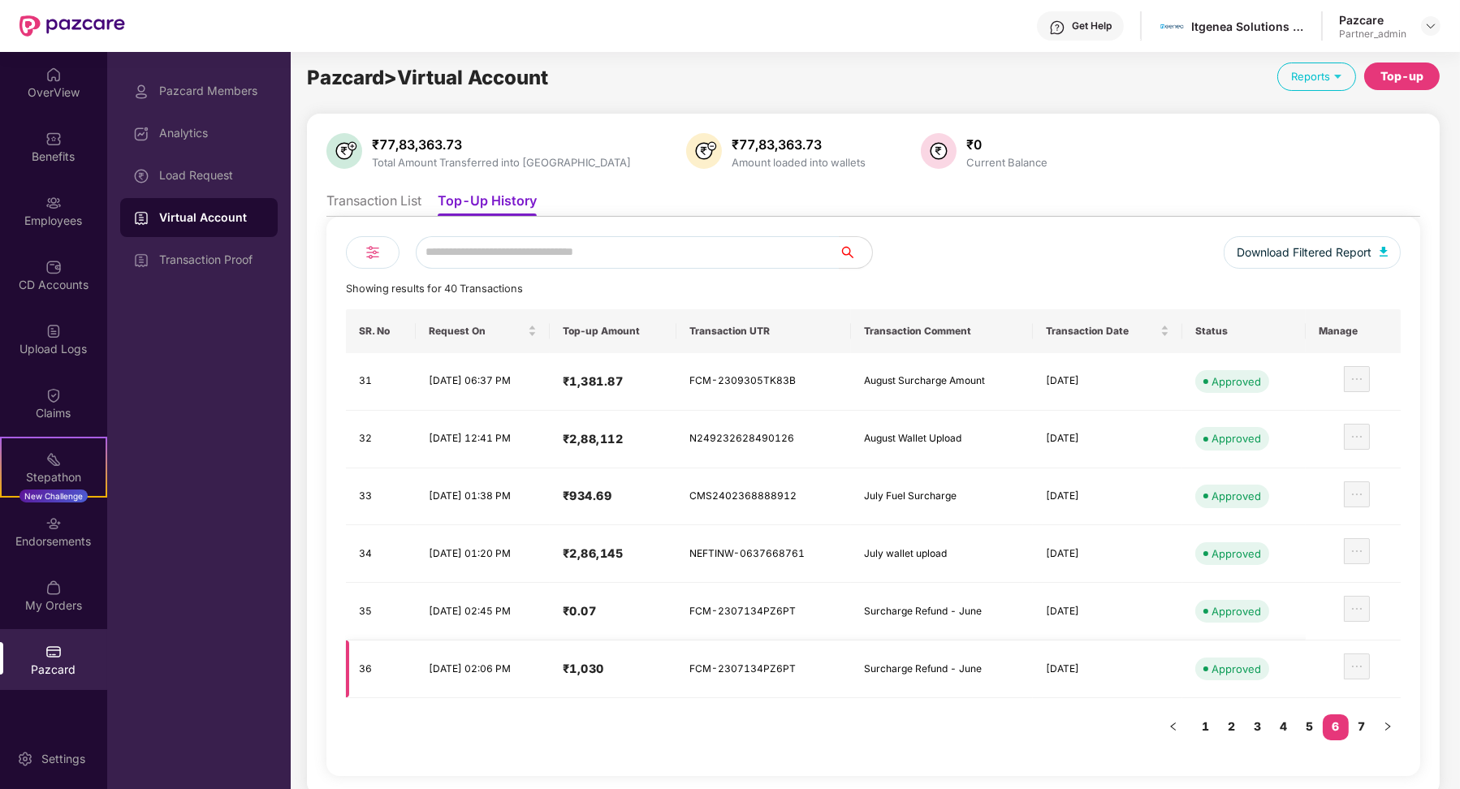
drag, startPoint x: 605, startPoint y: 667, endPoint x: 648, endPoint y: 667, distance: 43.0
click at [649, 667] on h4 "₹1,030" at bounding box center [614, 669] width 102 height 16
drag, startPoint x: 635, startPoint y: 663, endPoint x: 601, endPoint y: 664, distance: 34.1
click at [601, 664] on h4 "₹1,030" at bounding box center [614, 669] width 102 height 16
drag, startPoint x: 630, startPoint y: 606, endPoint x: 601, endPoint y: 607, distance: 29.3
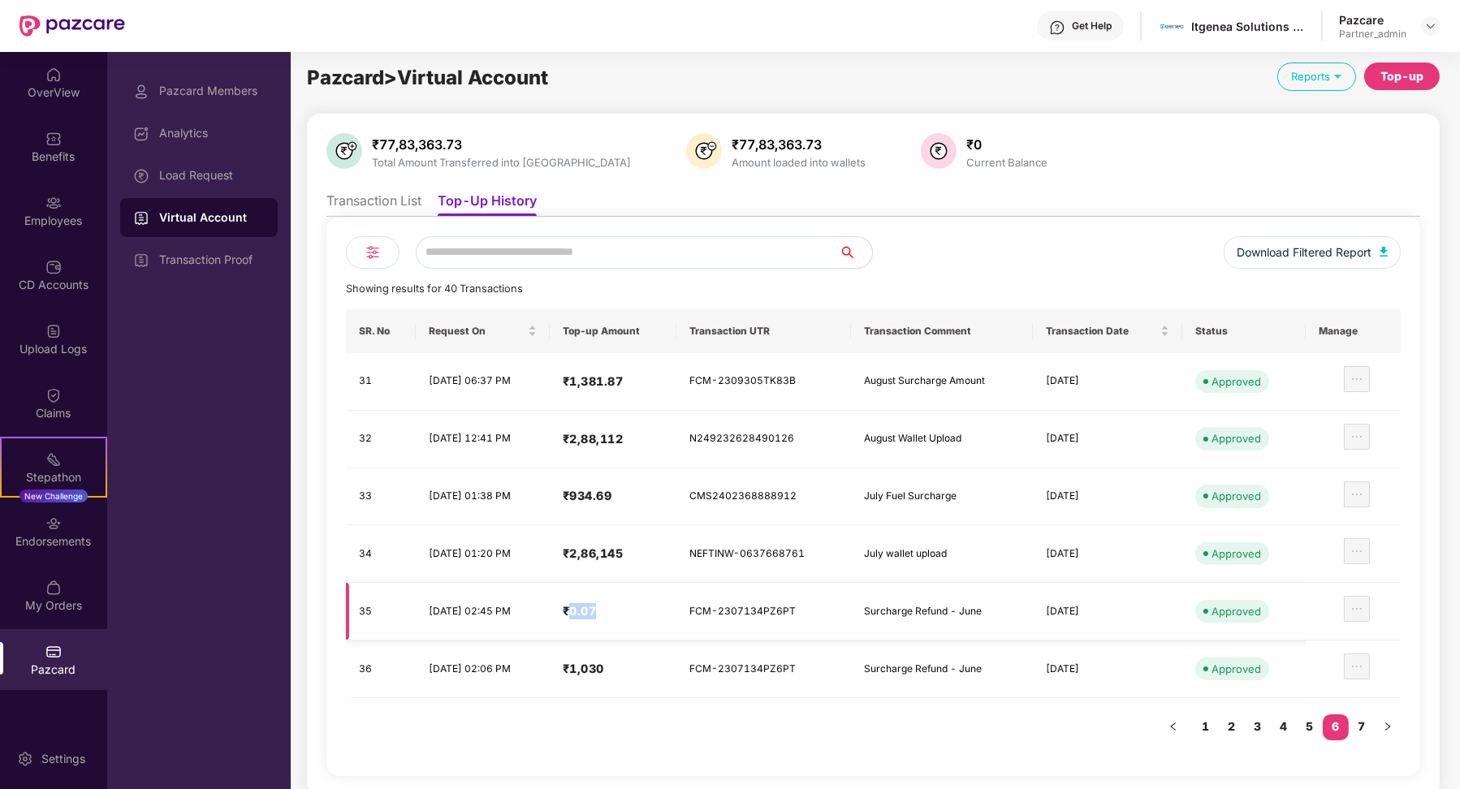
click at [601, 607] on h4 "₹0.07" at bounding box center [614, 611] width 102 height 16
click at [1366, 721] on link "7" at bounding box center [1362, 727] width 26 height 24
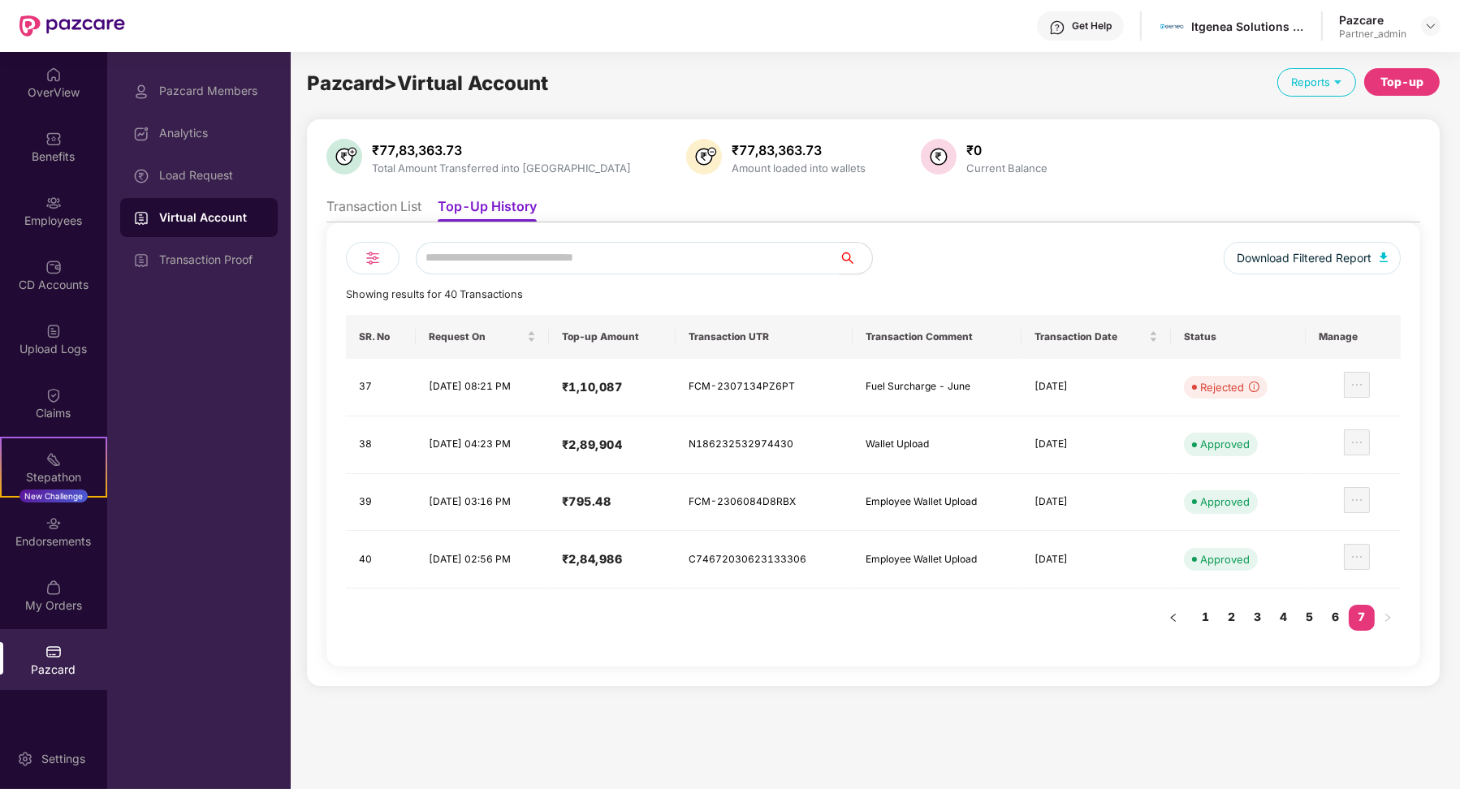
scroll to position [0, 0]
click at [1339, 618] on link "6" at bounding box center [1336, 617] width 26 height 24
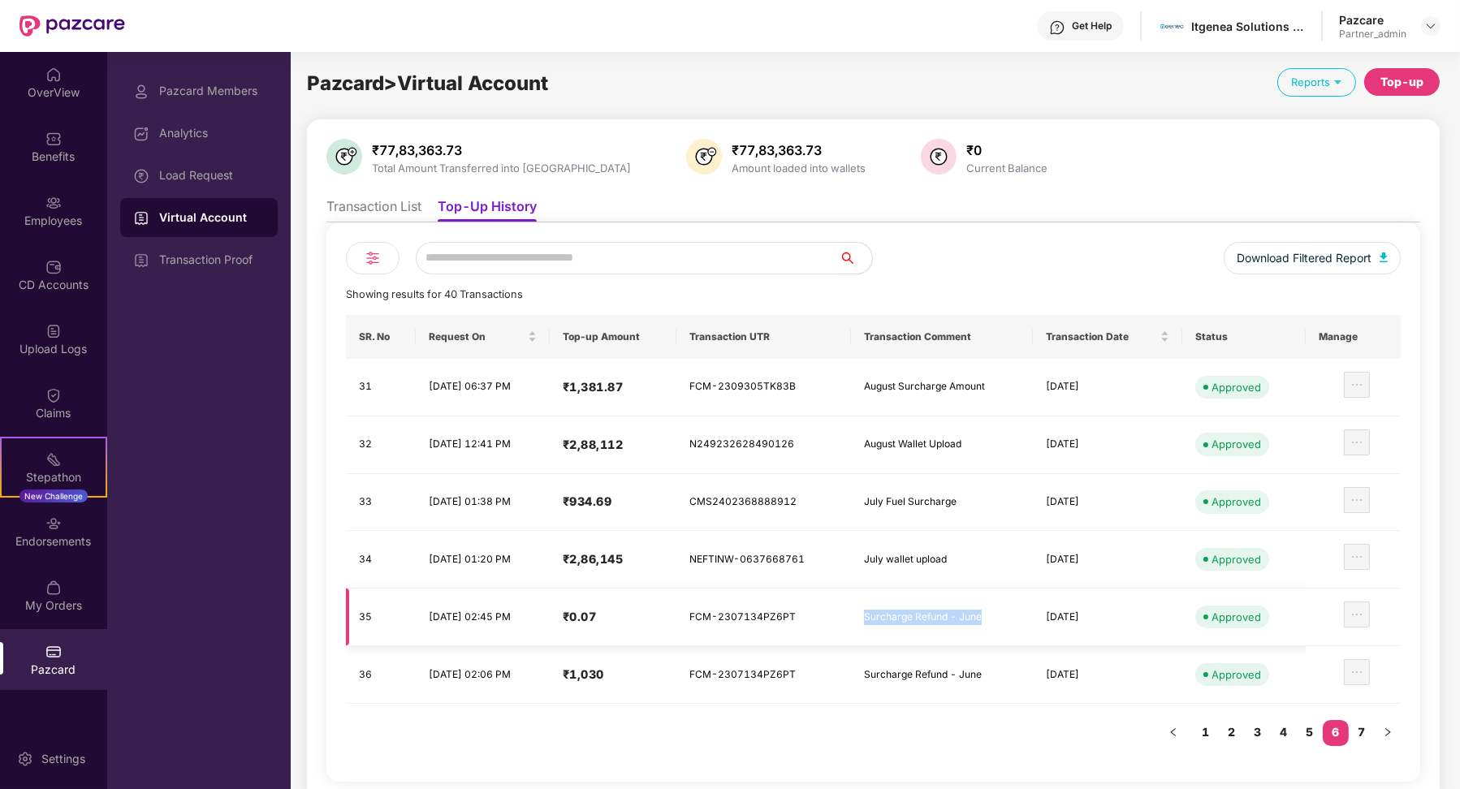
drag, startPoint x: 873, startPoint y: 611, endPoint x: 1006, endPoint y: 617, distance: 133.3
click at [1006, 617] on td "Surcharge Refund - June" at bounding box center [941, 618] width 181 height 58
drag, startPoint x: 603, startPoint y: 668, endPoint x: 638, endPoint y: 671, distance: 34.3
click at [641, 671] on h4 "₹1,030" at bounding box center [614, 675] width 102 height 16
drag, startPoint x: 603, startPoint y: 615, endPoint x: 632, endPoint y: 616, distance: 29.2
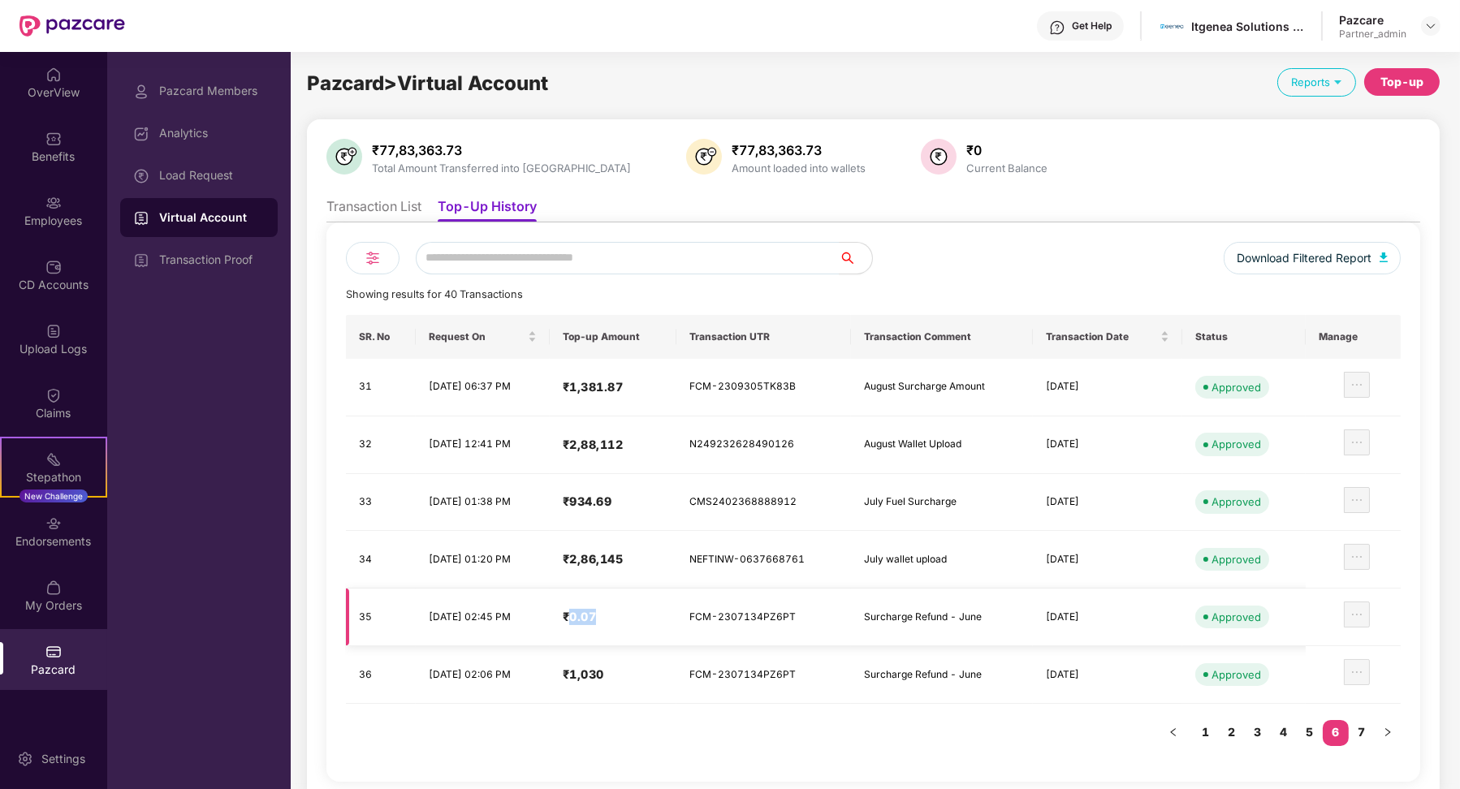
click at [632, 616] on h4 "₹0.07" at bounding box center [614, 617] width 102 height 16
drag, startPoint x: 603, startPoint y: 500, endPoint x: 644, endPoint y: 500, distance: 41.4
click at [645, 500] on h4 "₹934.69" at bounding box center [614, 502] width 102 height 16
drag, startPoint x: 604, startPoint y: 389, endPoint x: 655, endPoint y: 390, distance: 50.4
click at [655, 390] on h4 "₹1,381.87" at bounding box center [614, 387] width 102 height 16
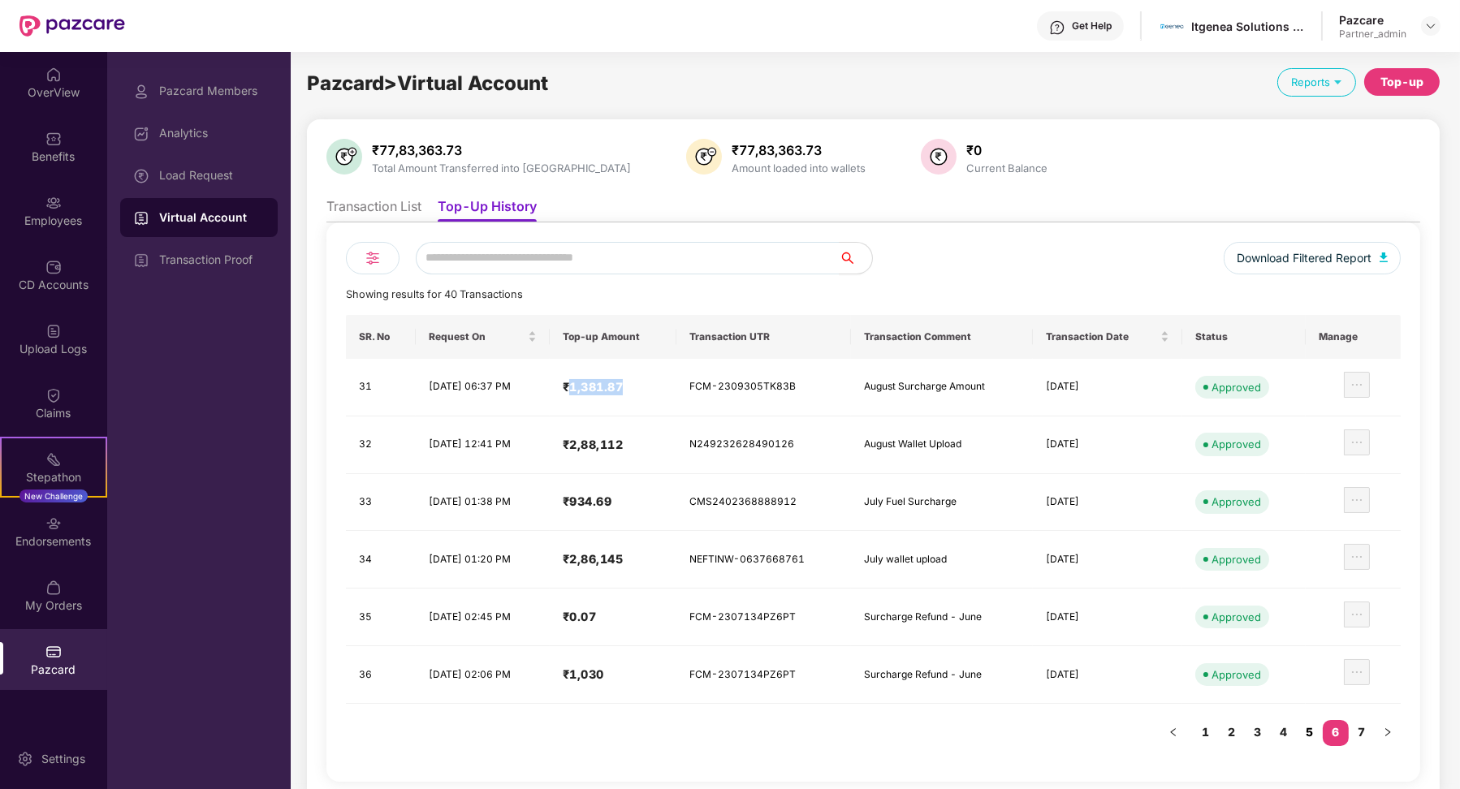
click at [1312, 722] on link "5" at bounding box center [1310, 732] width 26 height 24
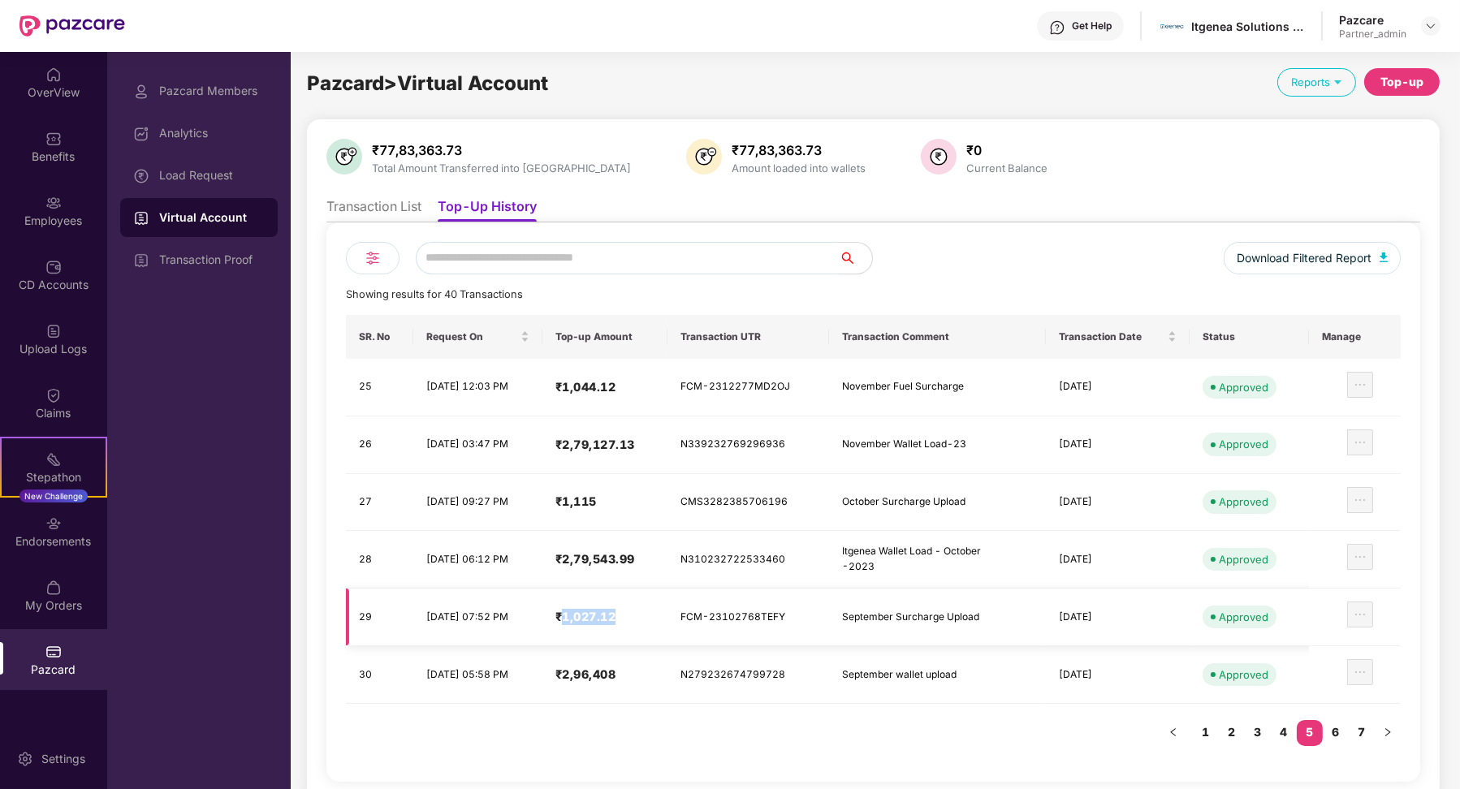
drag, startPoint x: 595, startPoint y: 615, endPoint x: 648, endPoint y: 614, distance: 52.8
click at [650, 614] on h4 "₹1,027.12" at bounding box center [605, 617] width 100 height 16
click at [1283, 724] on link "4" at bounding box center [1284, 732] width 26 height 24
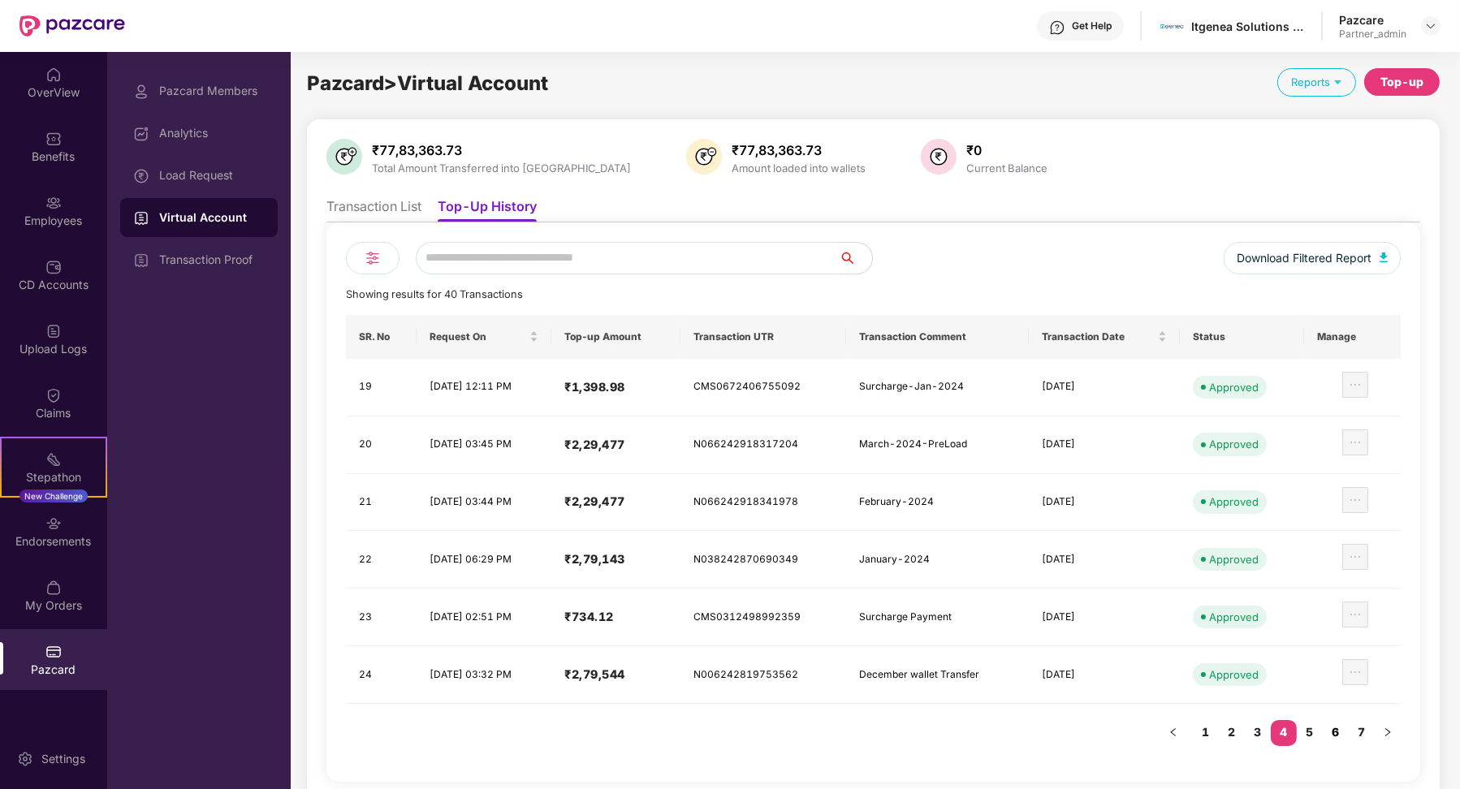
click at [1343, 732] on link "6" at bounding box center [1336, 732] width 26 height 24
click at [1360, 724] on link "7" at bounding box center [1362, 732] width 26 height 24
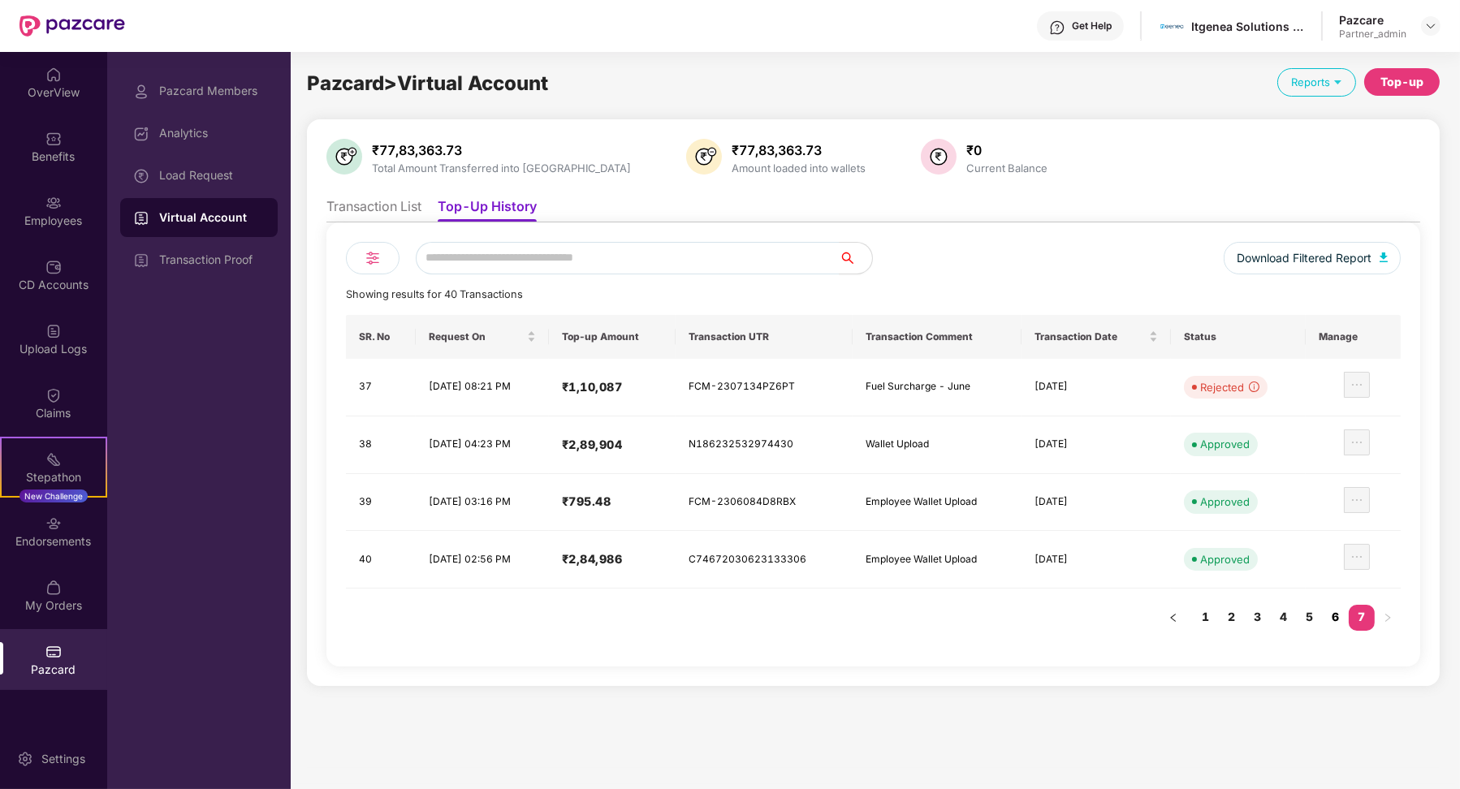
click at [1333, 621] on link "6" at bounding box center [1336, 617] width 26 height 24
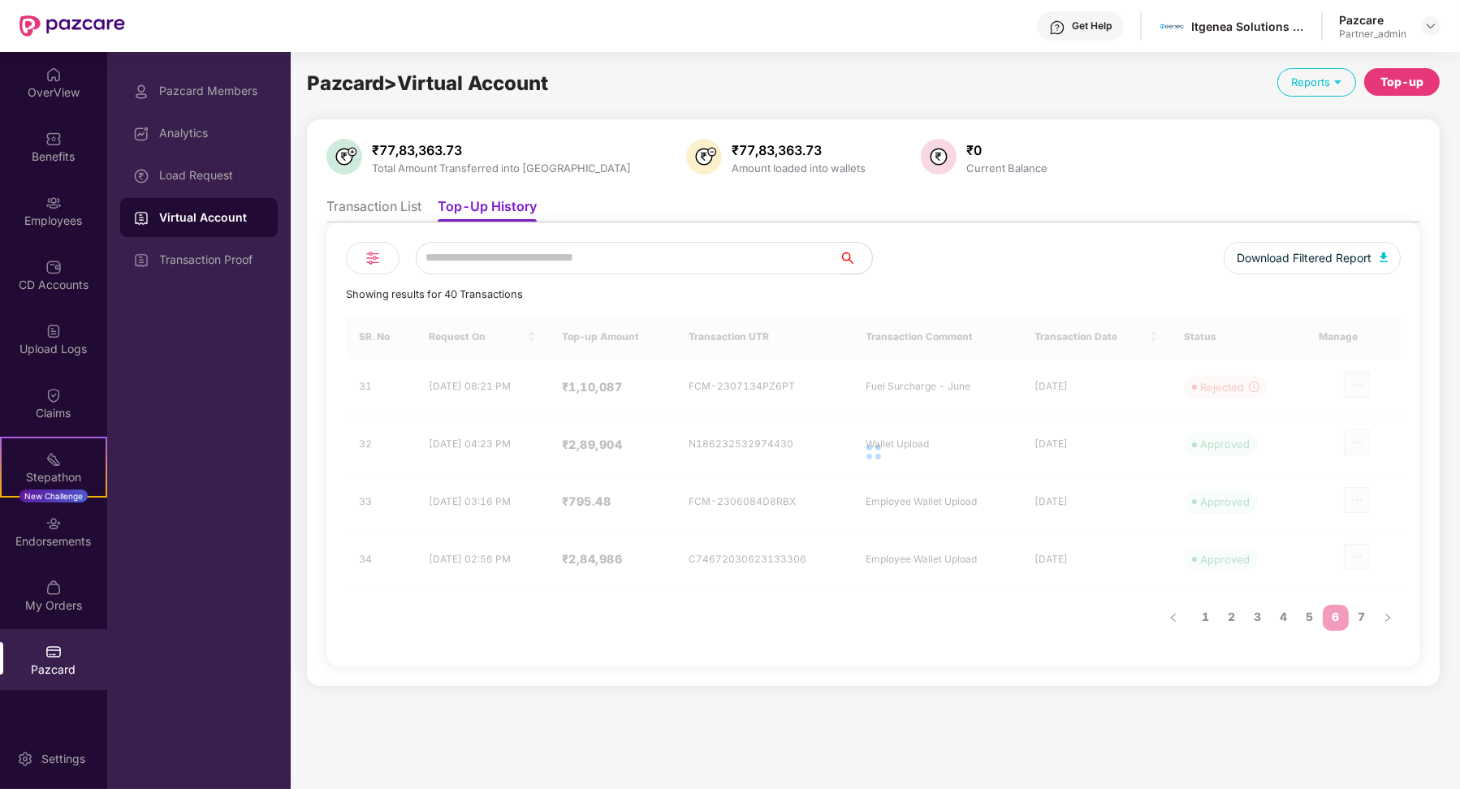
click at [398, 207] on li "Transaction List" at bounding box center [373, 210] width 95 height 24
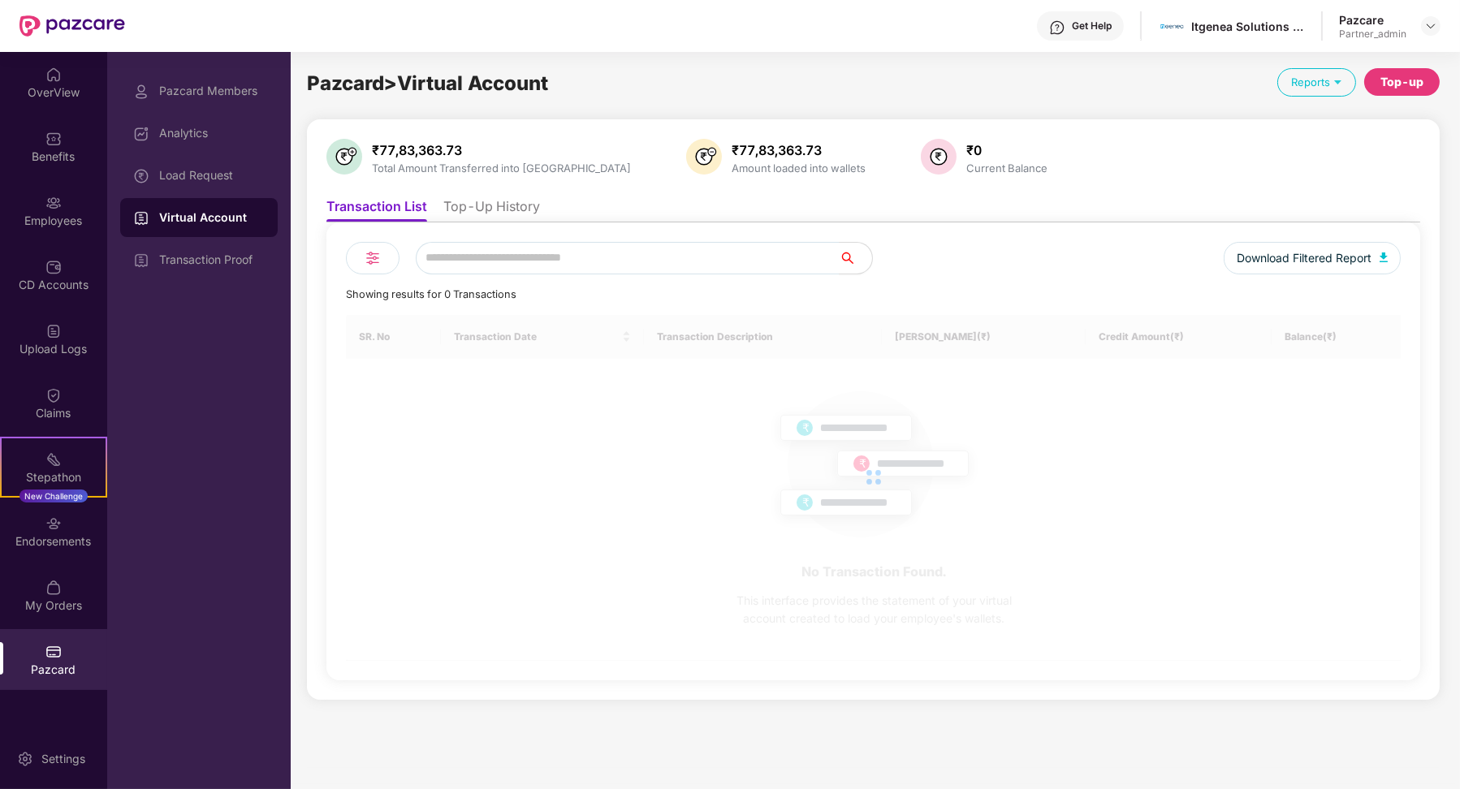
click at [497, 213] on li "Top-Up History" at bounding box center [491, 210] width 97 height 24
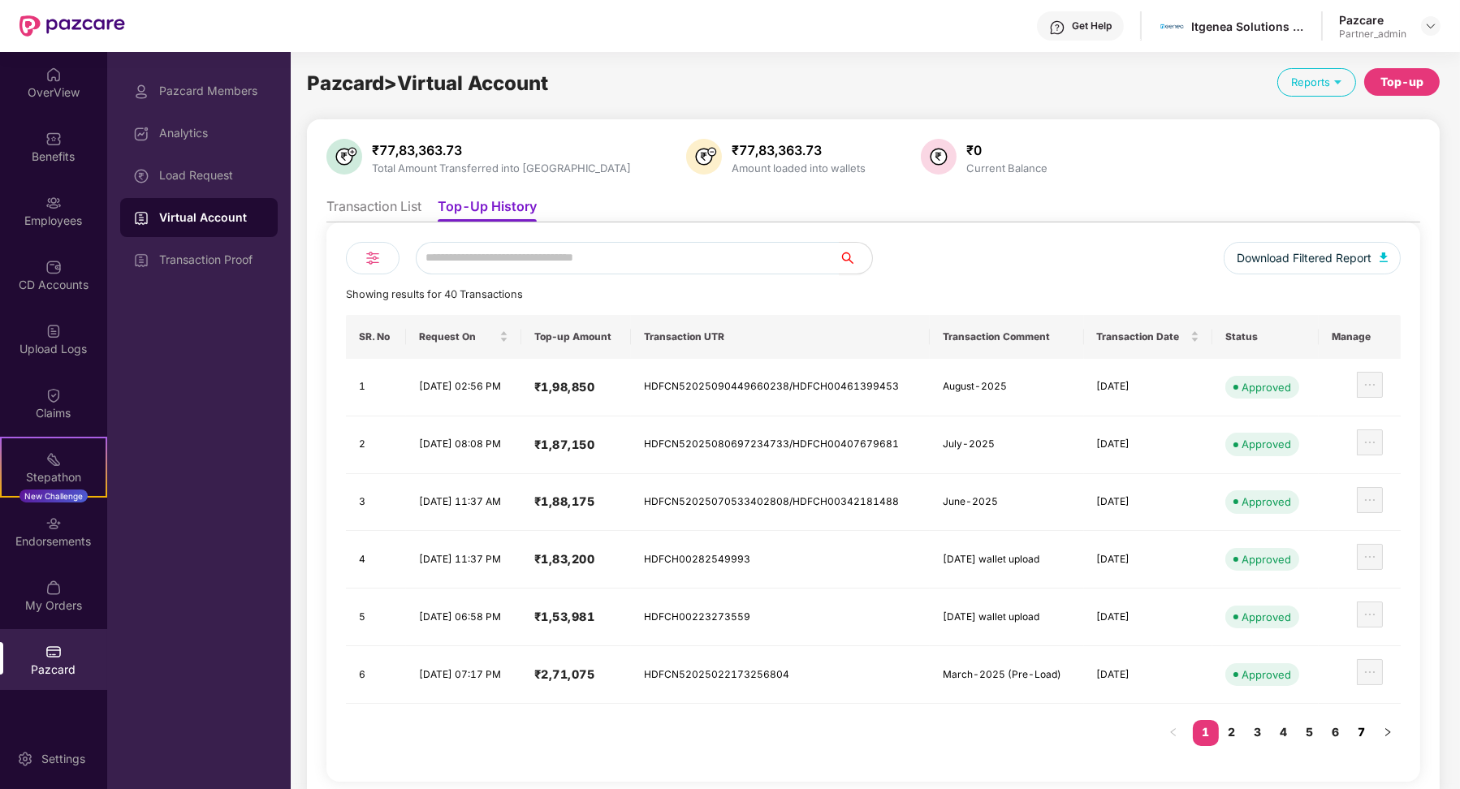
click at [1359, 724] on link "7" at bounding box center [1362, 732] width 26 height 24
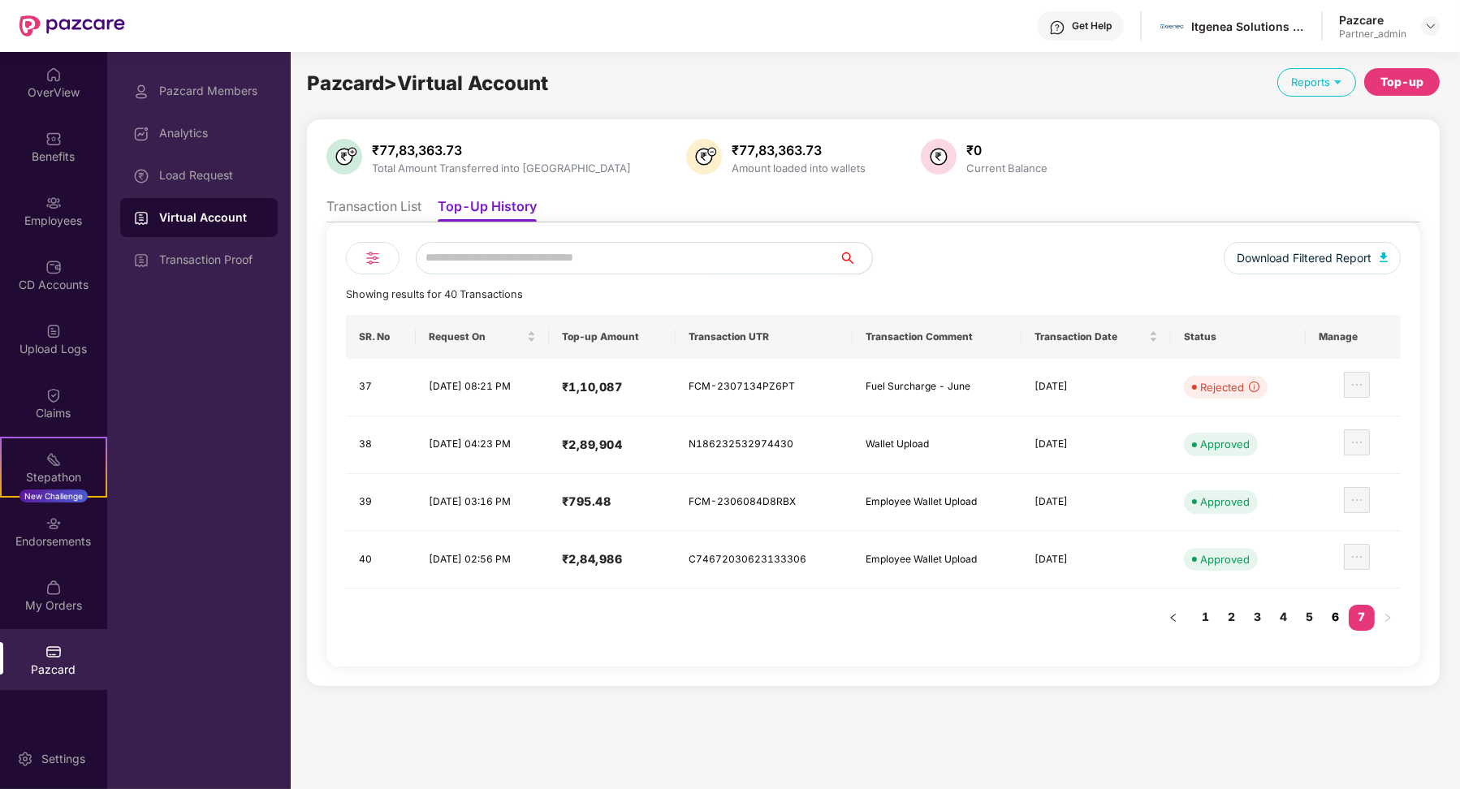
click at [1338, 612] on link "6" at bounding box center [1336, 617] width 26 height 24
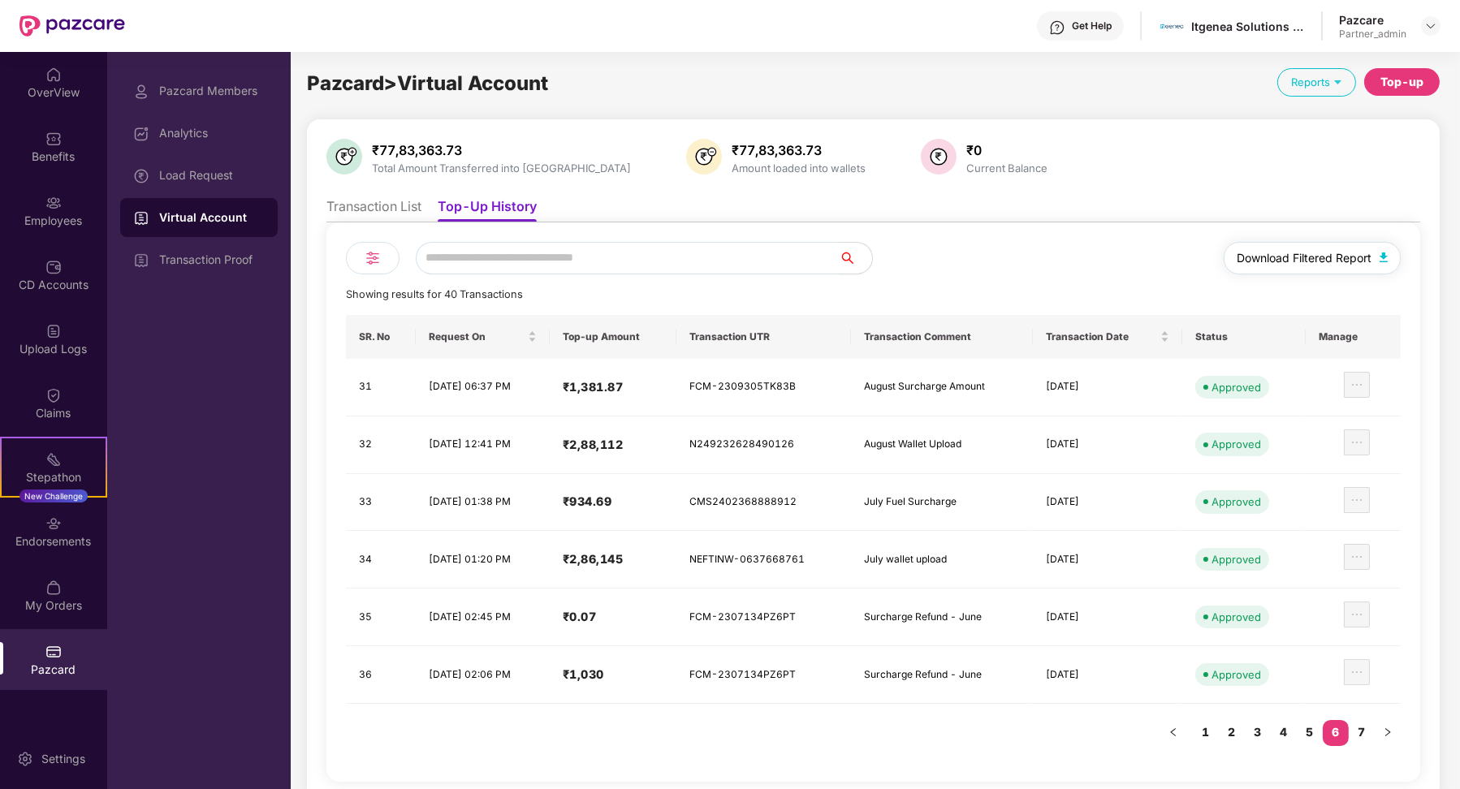
click at [1276, 253] on span "Download Filtered Report" at bounding box center [1304, 258] width 135 height 18
click at [1355, 720] on link "7" at bounding box center [1362, 732] width 26 height 24
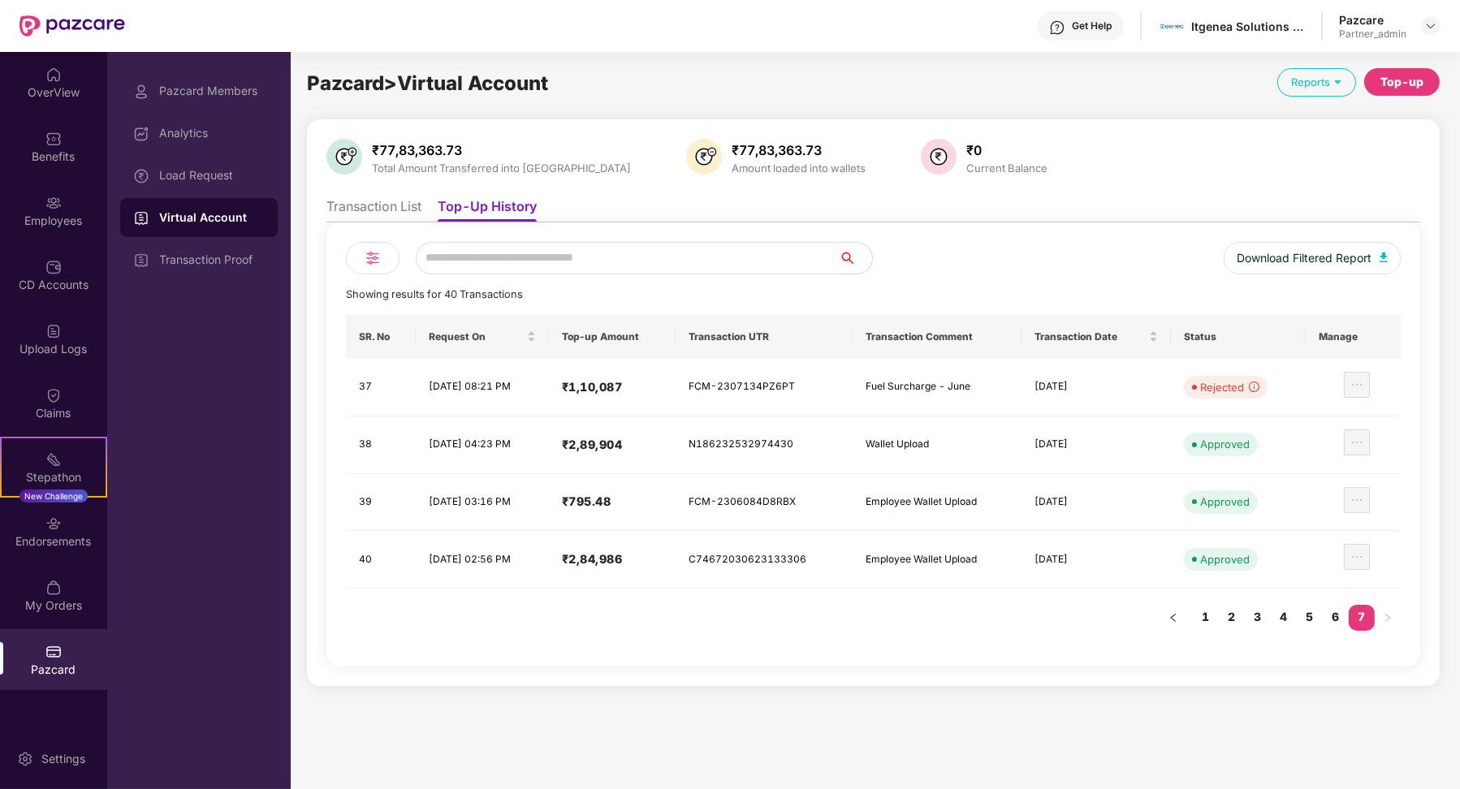
click at [403, 221] on li "Transaction List" at bounding box center [373, 210] width 95 height 24
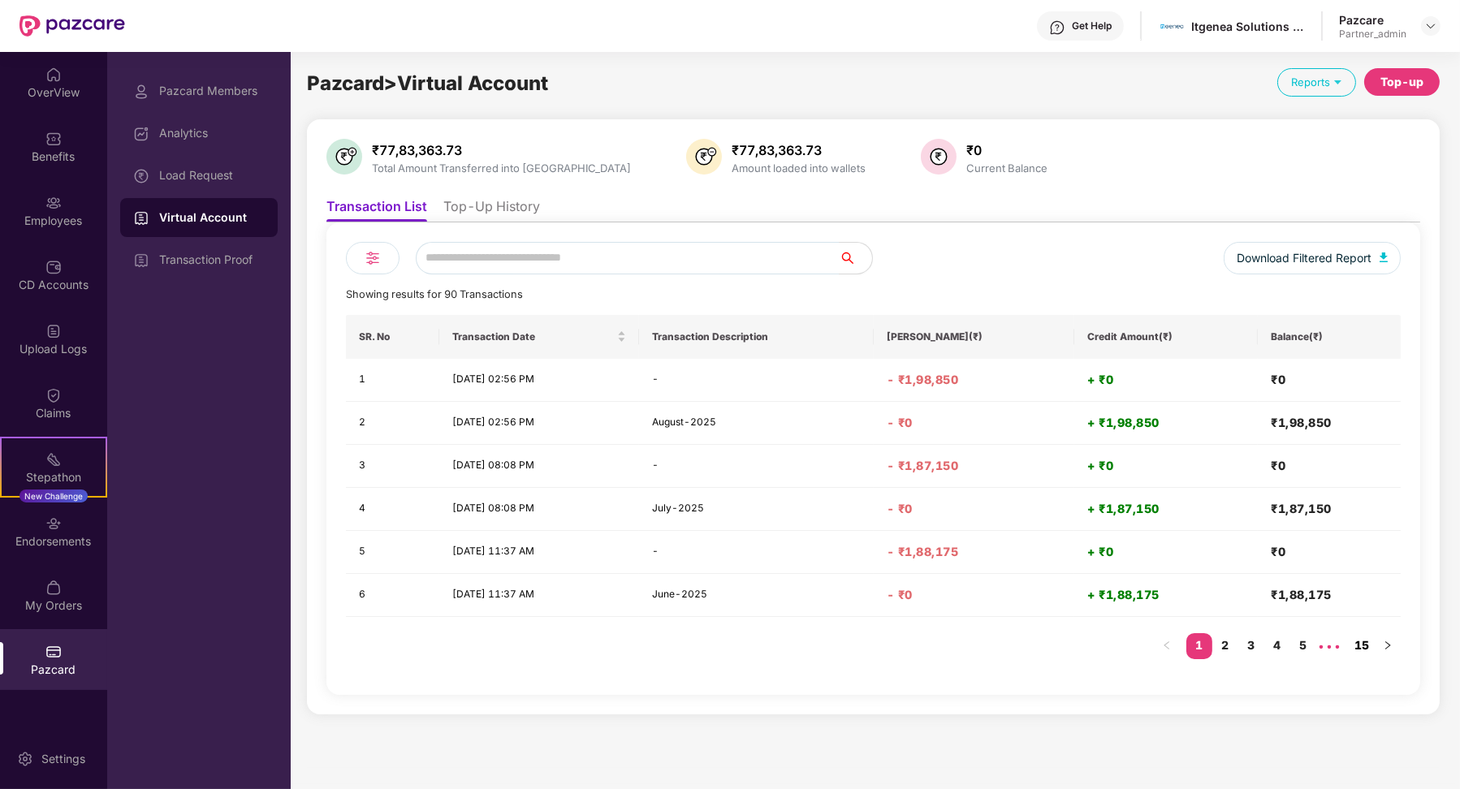
click at [1359, 638] on link "15" at bounding box center [1362, 645] width 26 height 24
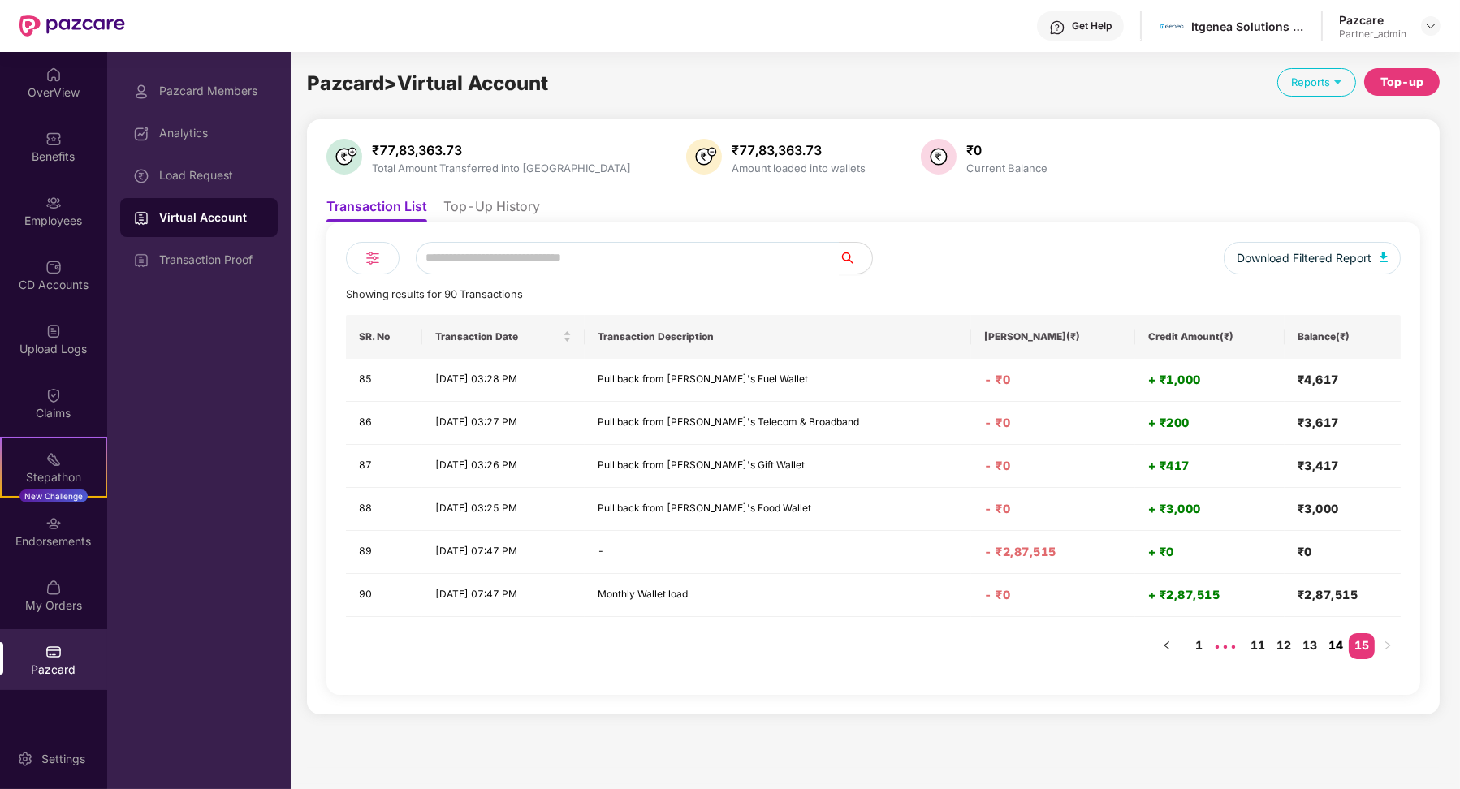
click at [1338, 646] on link "14" at bounding box center [1336, 645] width 26 height 24
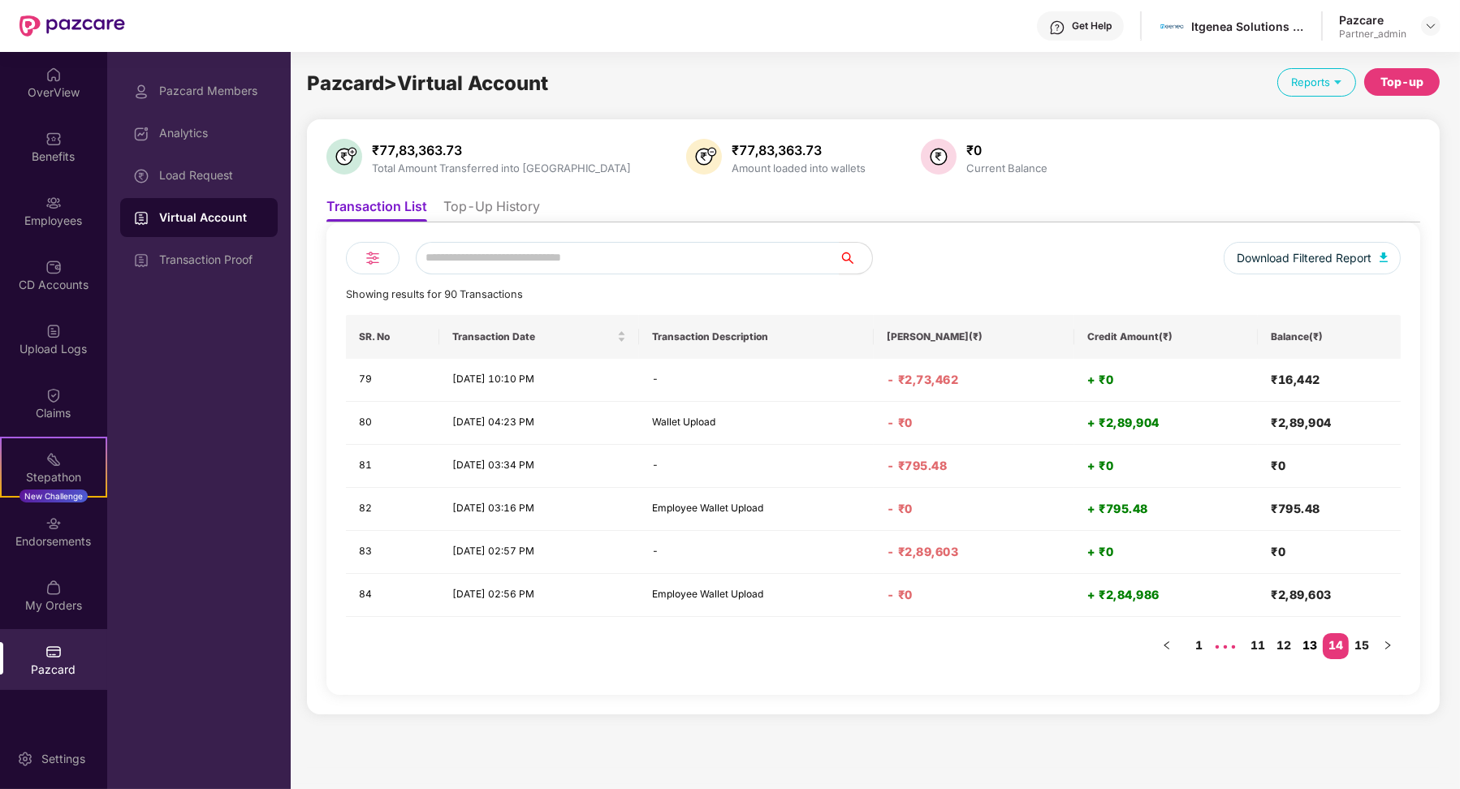
click at [1306, 638] on link "13" at bounding box center [1310, 645] width 26 height 24
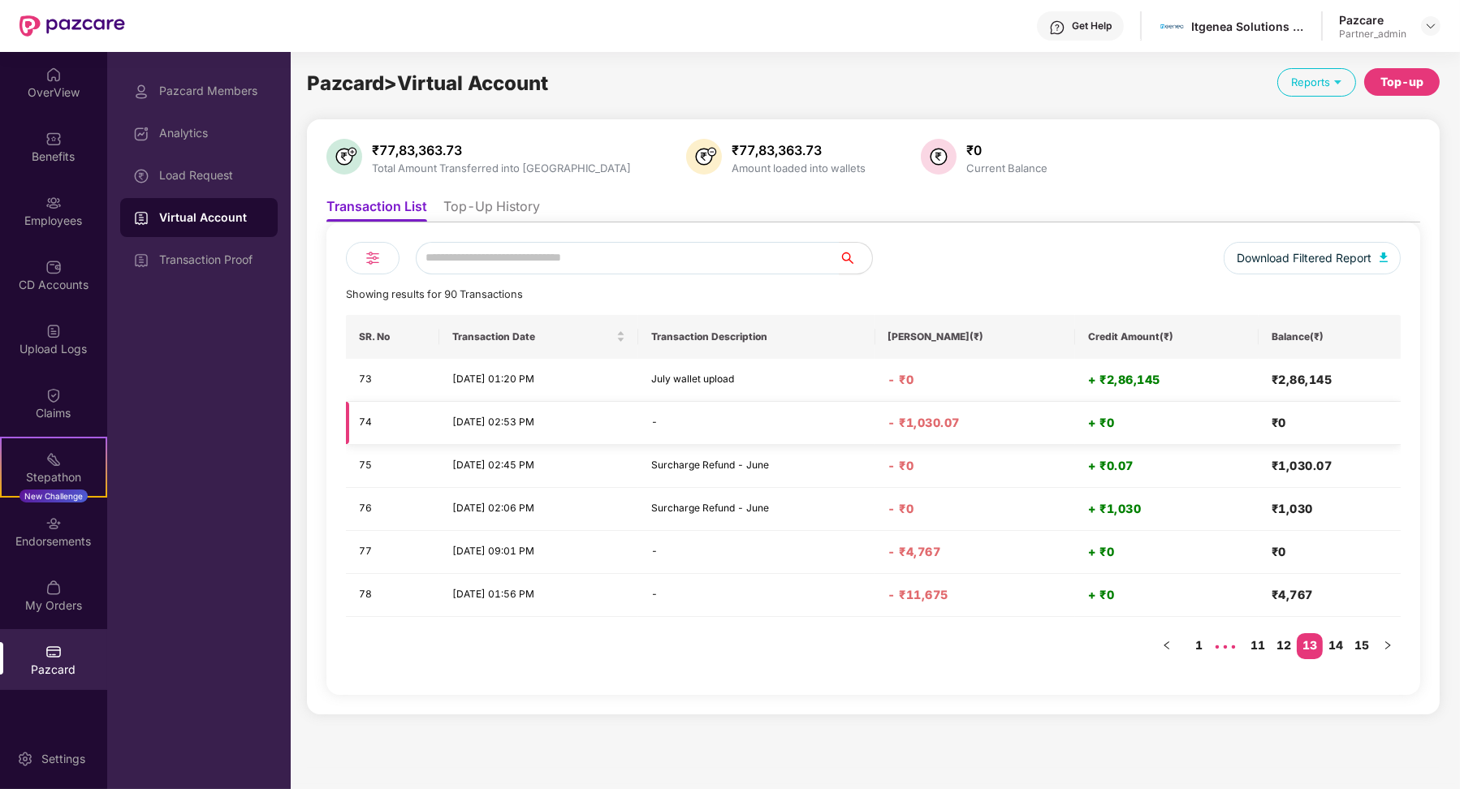
click at [1280, 415] on h4 "₹0" at bounding box center [1330, 423] width 116 height 16
drag, startPoint x: 1279, startPoint y: 414, endPoint x: 1301, endPoint y: 415, distance: 21.9
click at [1300, 415] on h4 "₹0" at bounding box center [1330, 423] width 116 height 16
click at [1285, 651] on link "12" at bounding box center [1284, 645] width 26 height 24
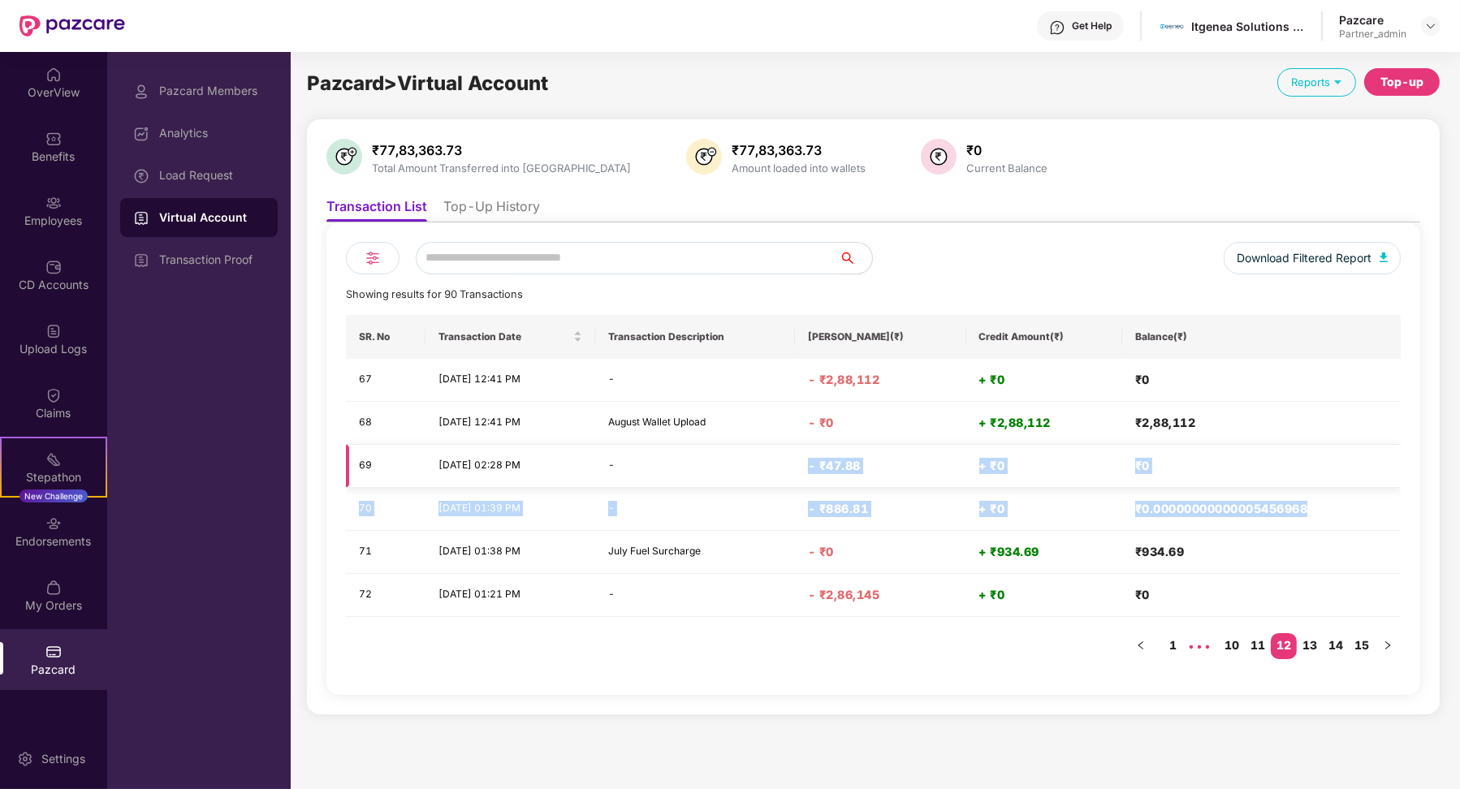
drag, startPoint x: 1312, startPoint y: 503, endPoint x: 836, endPoint y: 470, distance: 477.0
click at [836, 470] on tbody "67 [DATE] 12:41 PM - - ₹2,88,112 + ₹0 ₹0 68 [DATE] 12:41 PM August Wallet Uploa…" at bounding box center [873, 488] width 1055 height 258
drag, startPoint x: 1192, startPoint y: 545, endPoint x: 803, endPoint y: 458, distance: 398.6
click at [803, 458] on tbody "67 [DATE] 12:41 PM - - ₹2,88,112 + ₹0 ₹0 68 [DATE] 12:41 PM August Wallet Uploa…" at bounding box center [873, 488] width 1055 height 258
click at [795, 469] on td "-" at bounding box center [695, 466] width 200 height 43
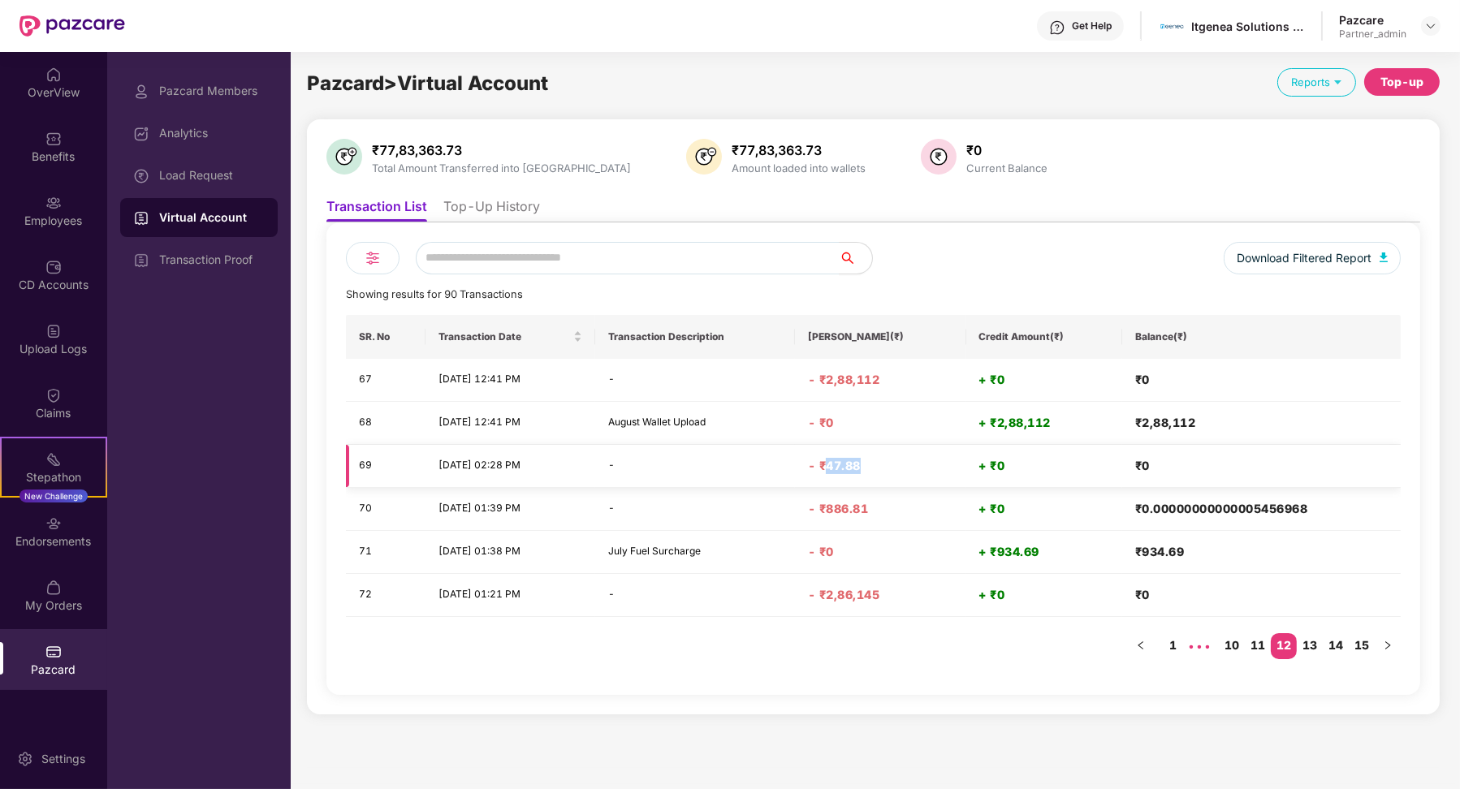
drag, startPoint x: 887, startPoint y: 465, endPoint x: 850, endPoint y: 465, distance: 36.5
click at [850, 465] on h4 "- ₹47.88" at bounding box center [880, 466] width 145 height 16
drag, startPoint x: 893, startPoint y: 506, endPoint x: 850, endPoint y: 508, distance: 43.1
click at [850, 508] on h4 "- ₹886.81" at bounding box center [880, 509] width 145 height 16
click at [1316, 642] on link "13" at bounding box center [1310, 645] width 26 height 24
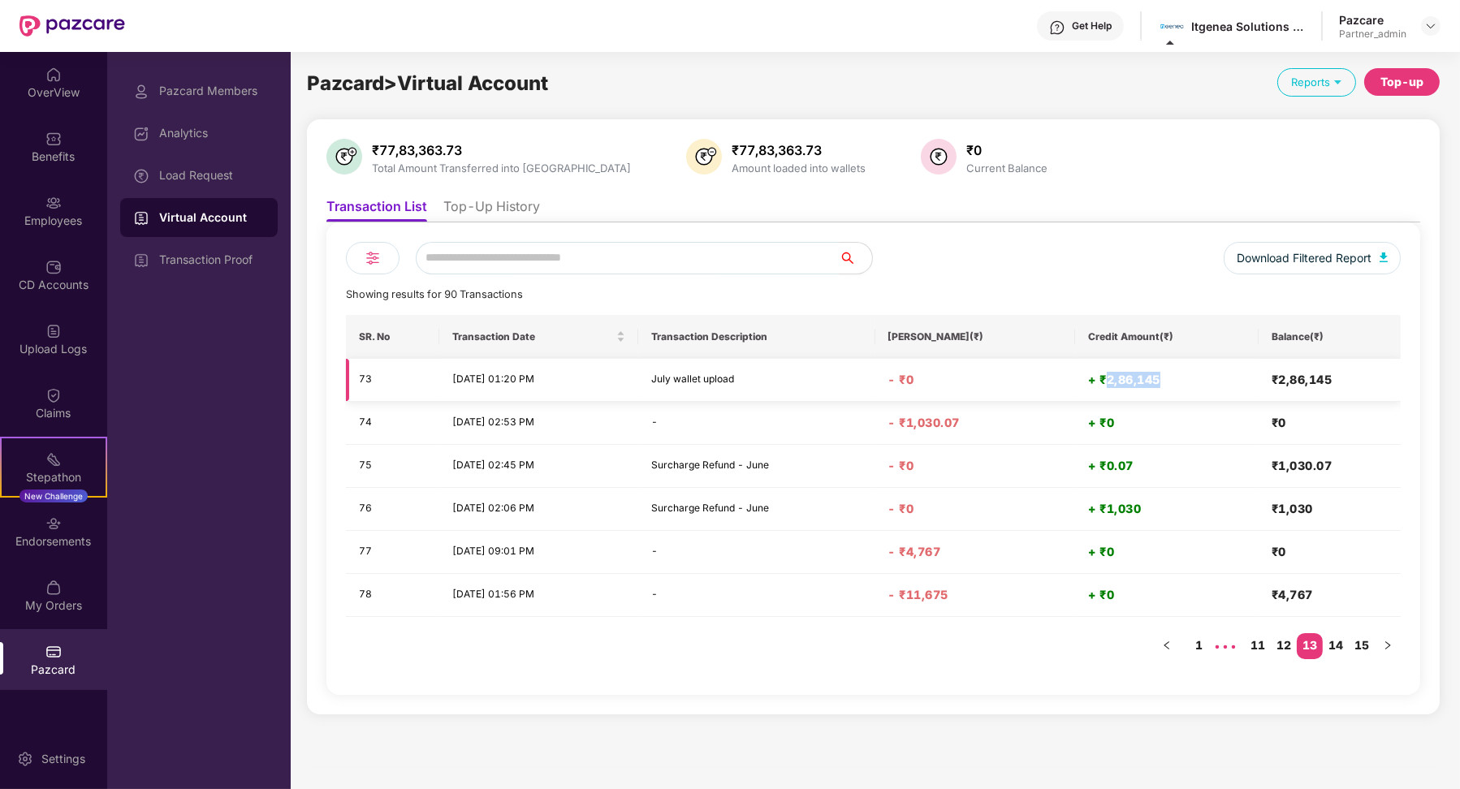
drag, startPoint x: 1109, startPoint y: 383, endPoint x: 1180, endPoint y: 380, distance: 71.5
click at [1184, 381] on h4 "+ ₹2,86,145" at bounding box center [1166, 380] width 157 height 16
click at [1283, 648] on link "12" at bounding box center [1284, 645] width 26 height 24
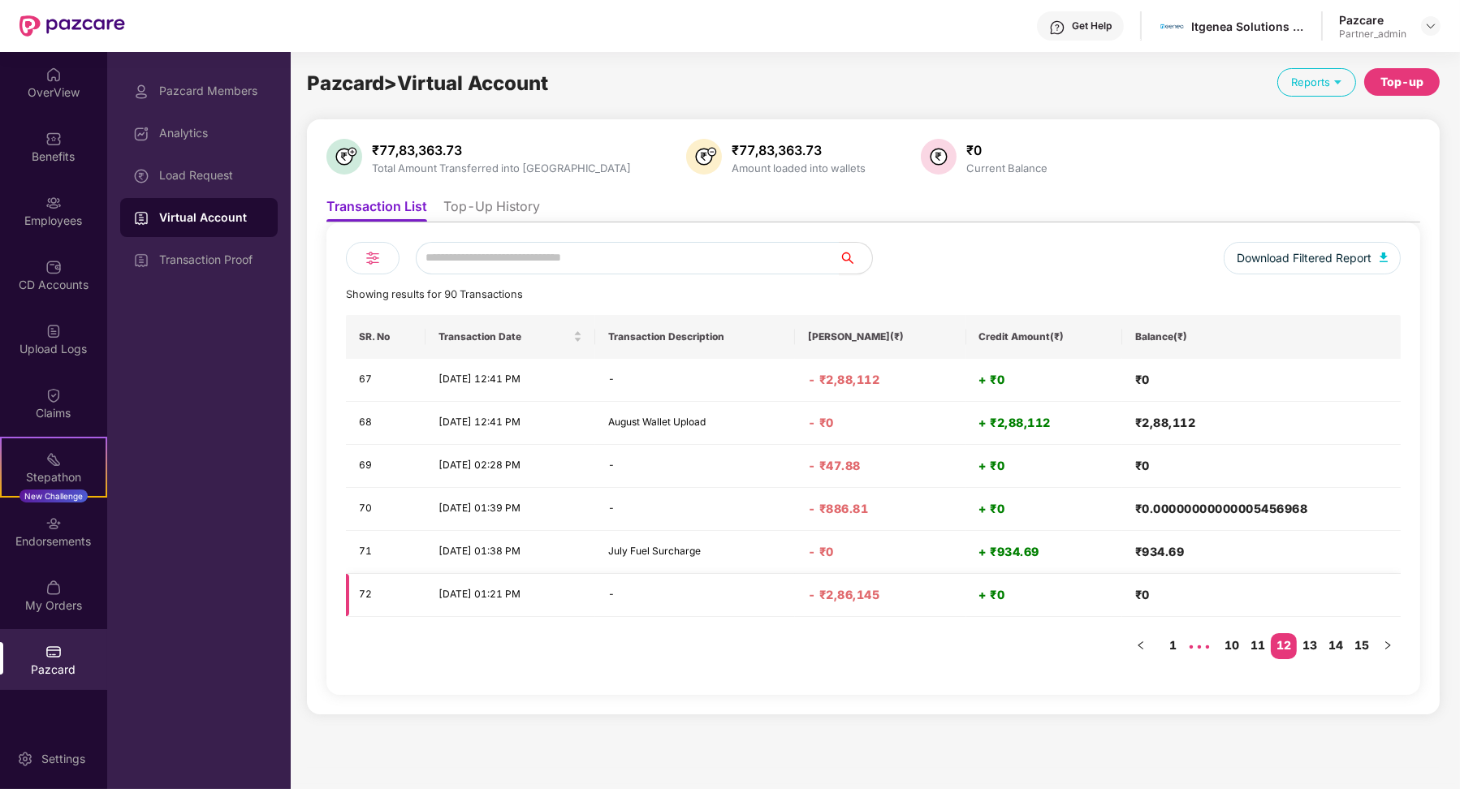
click at [985, 587] on h4 "+ ₹0" at bounding box center [1044, 595] width 130 height 16
